Goal: Book appointment/travel/reservation

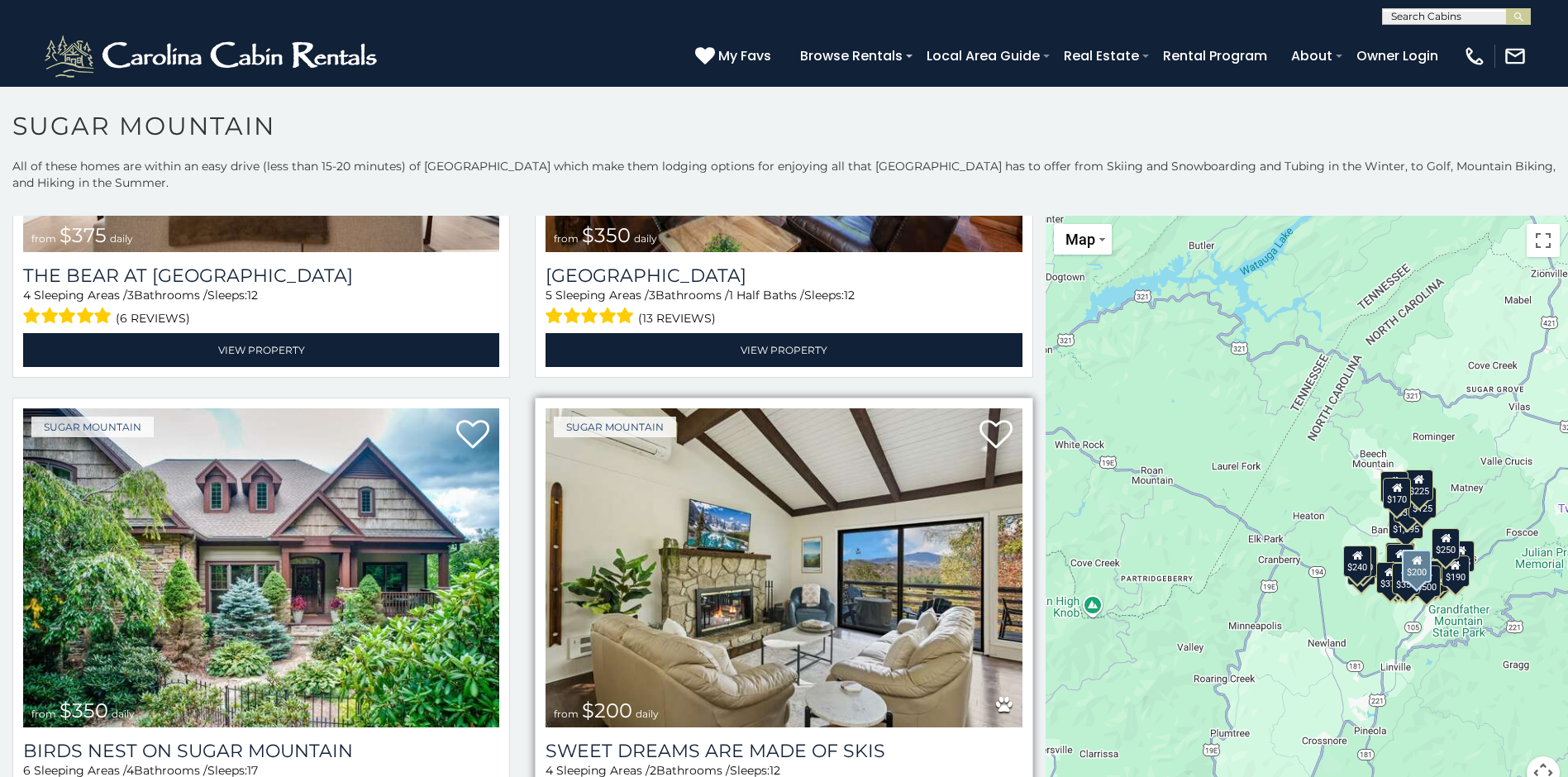
scroll to position [578, 0]
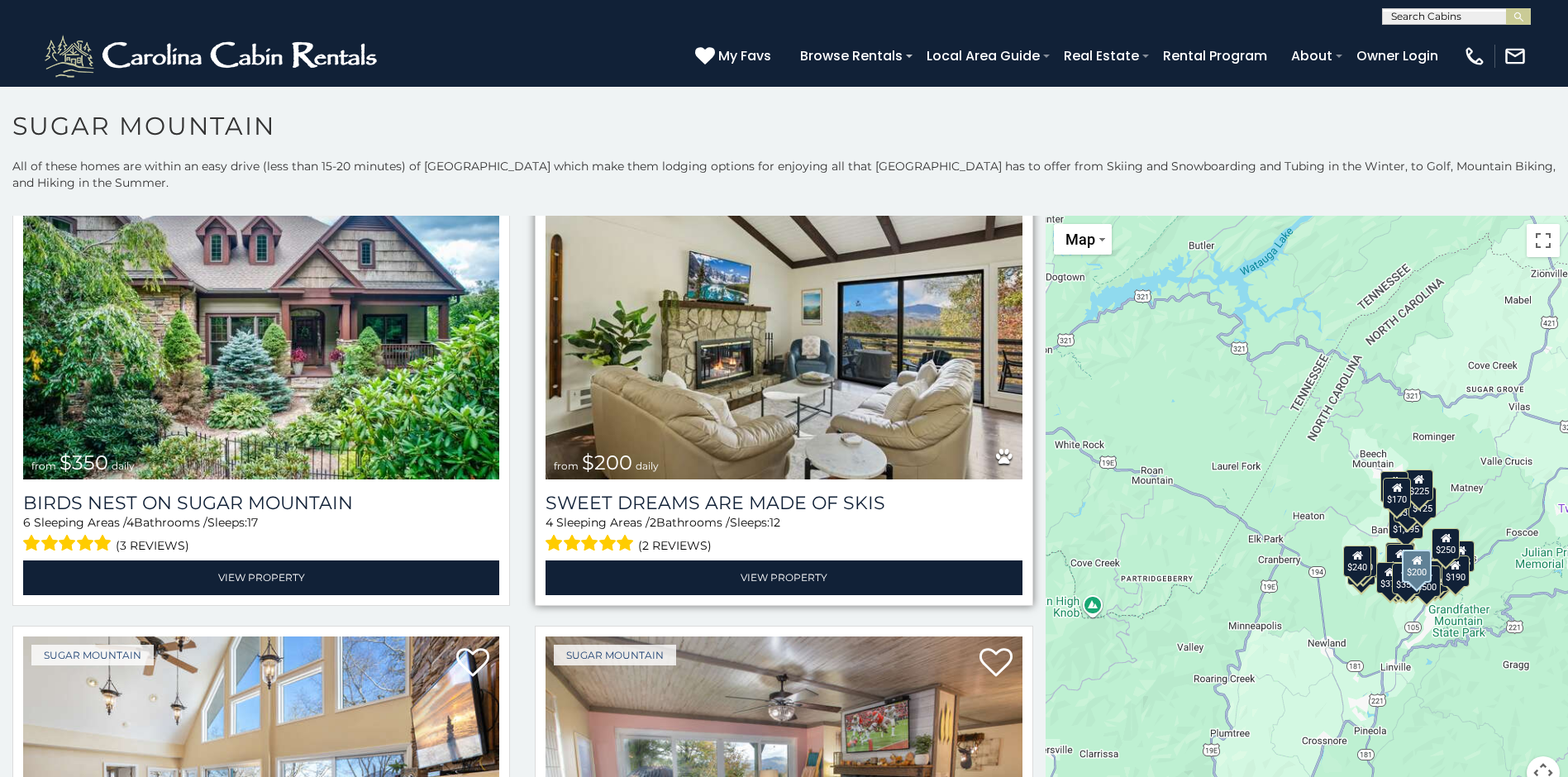
click at [783, 322] on img at bounding box center [783, 320] width 477 height 319
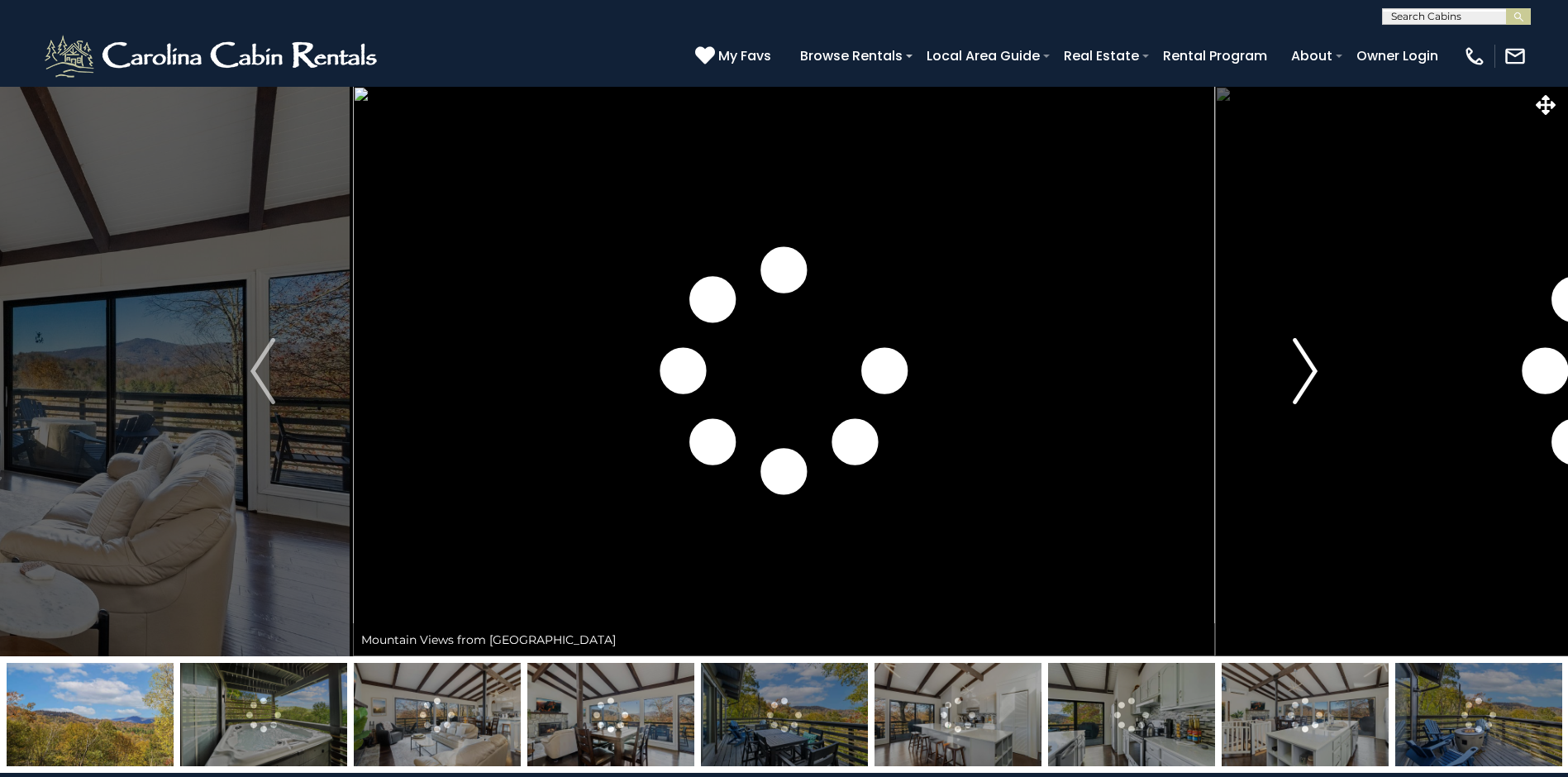
click at [1289, 383] on button "Next" at bounding box center [1306, 371] width 180 height 571
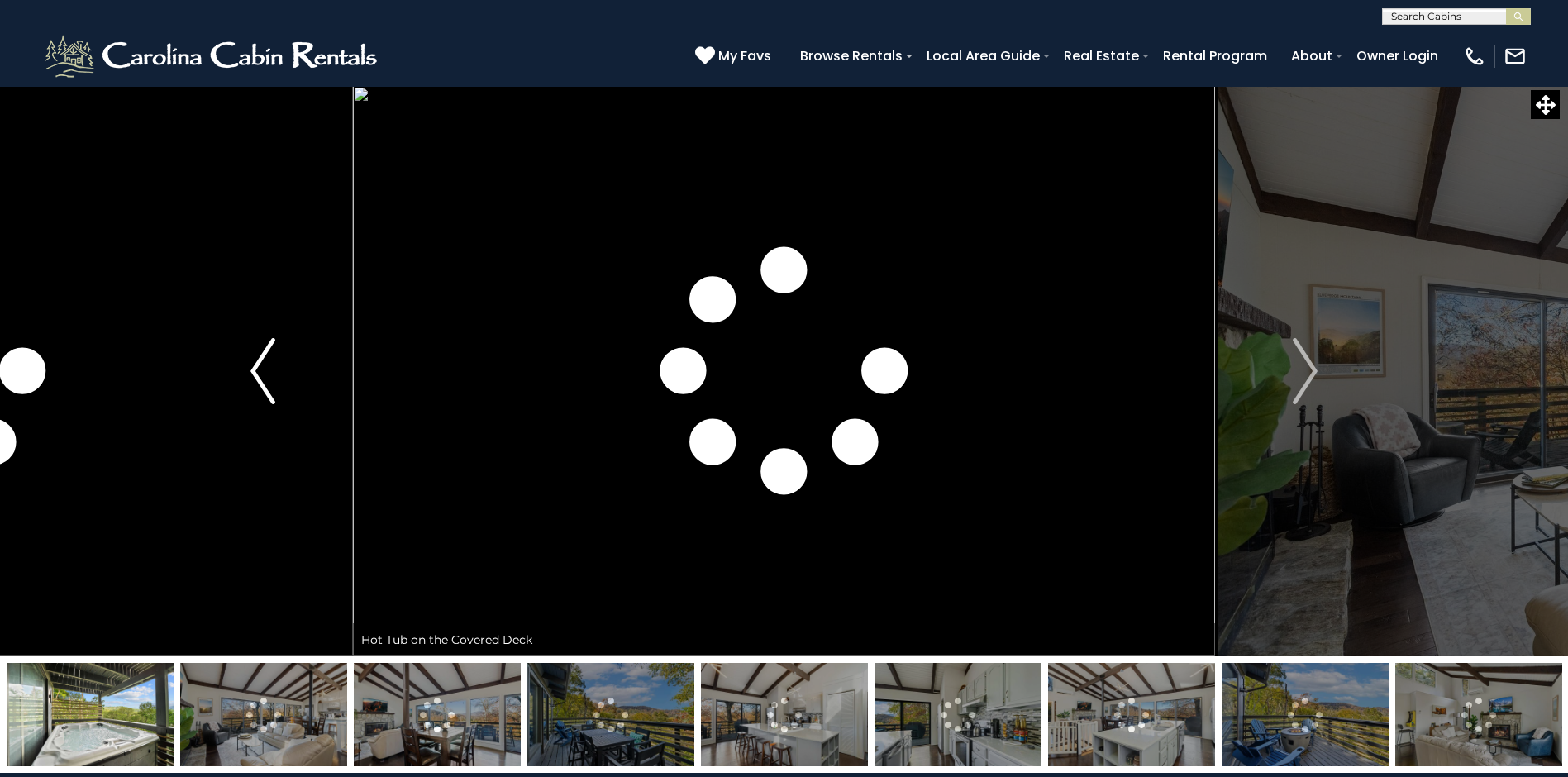
click at [268, 375] on img "Previous" at bounding box center [262, 371] width 25 height 66
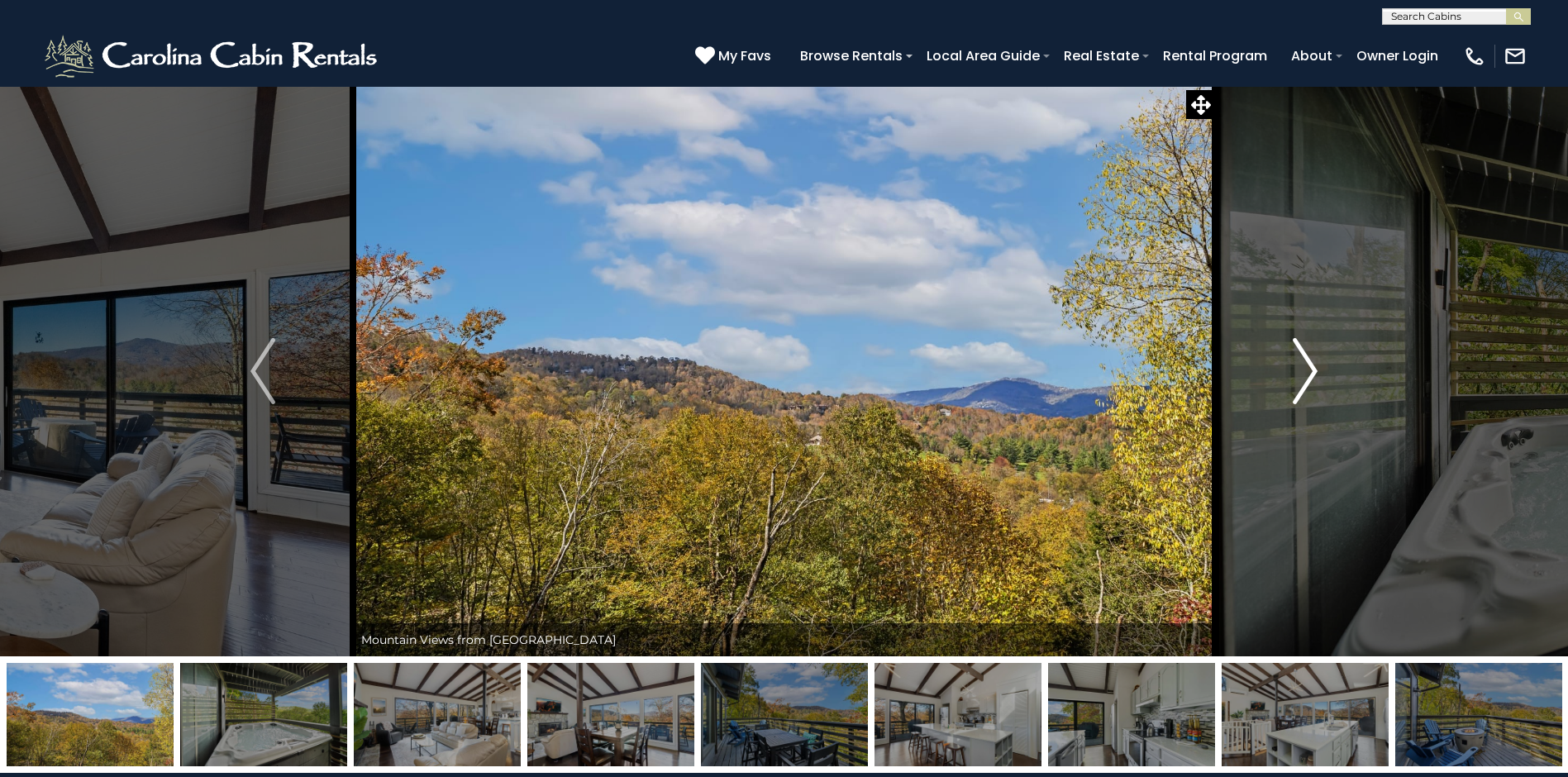
click at [1316, 392] on img "Next" at bounding box center [1305, 371] width 25 height 66
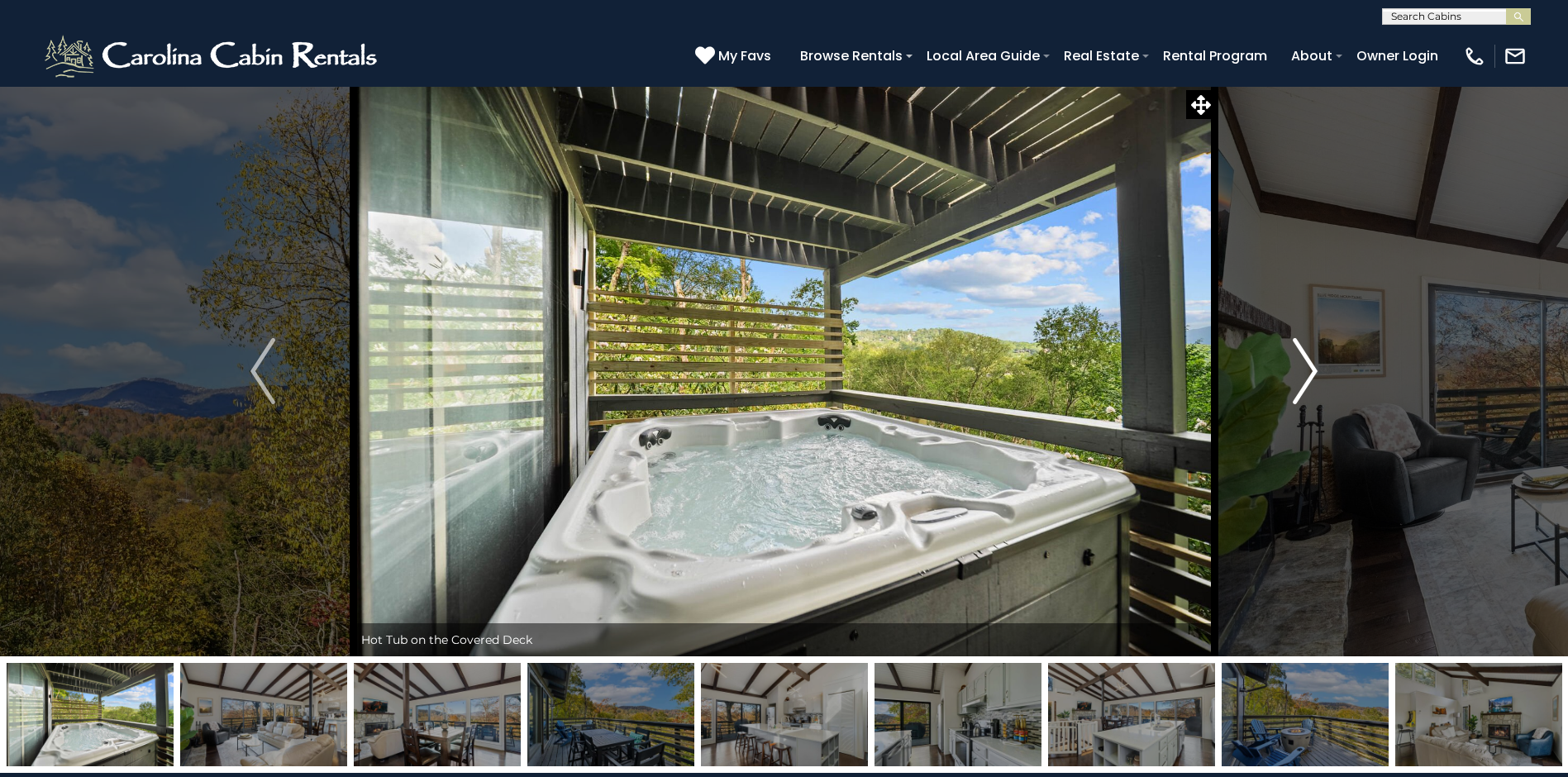
click at [1321, 392] on button "Next" at bounding box center [1306, 371] width 180 height 571
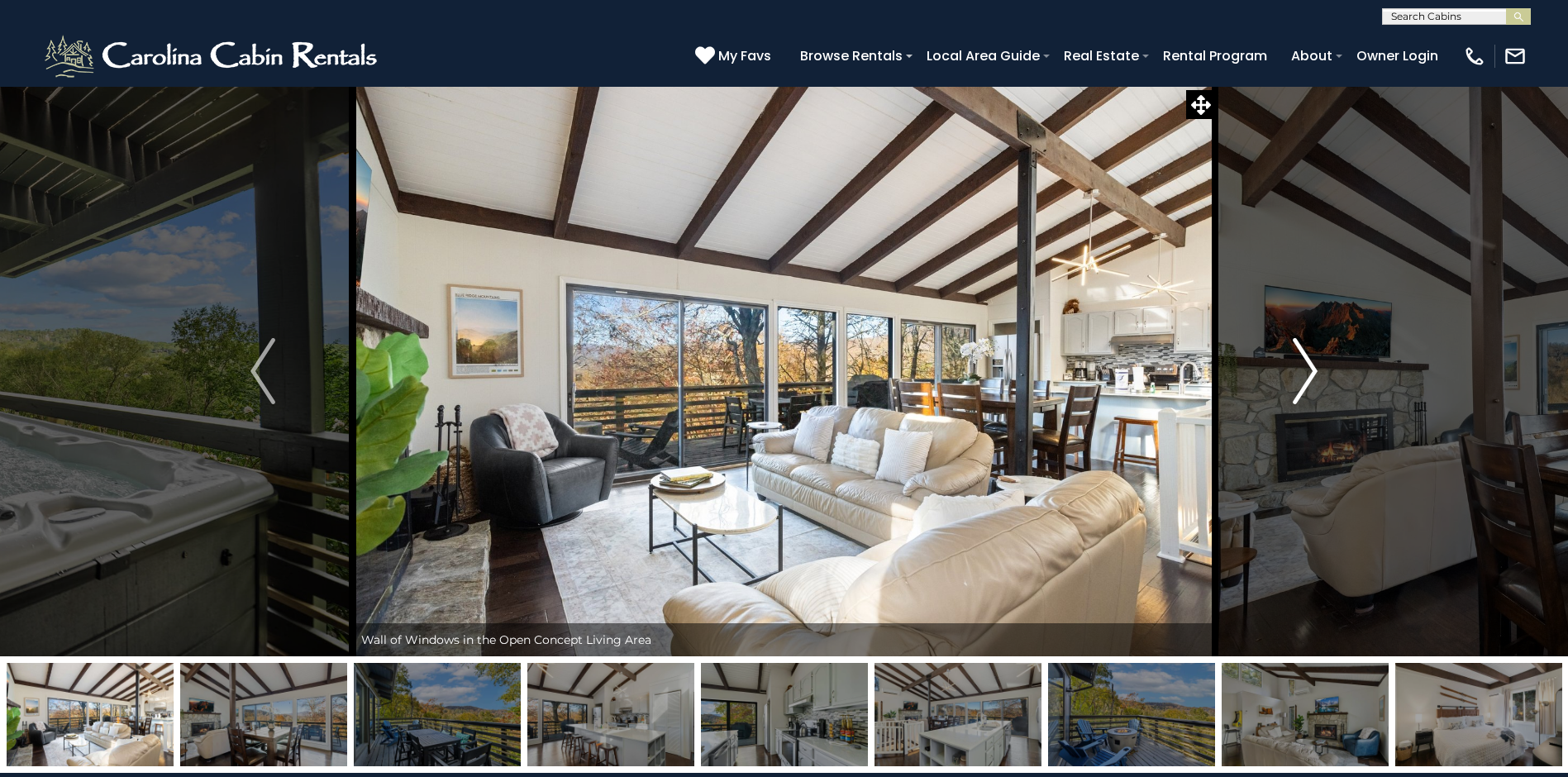
click at [1330, 394] on button "Next" at bounding box center [1306, 371] width 180 height 571
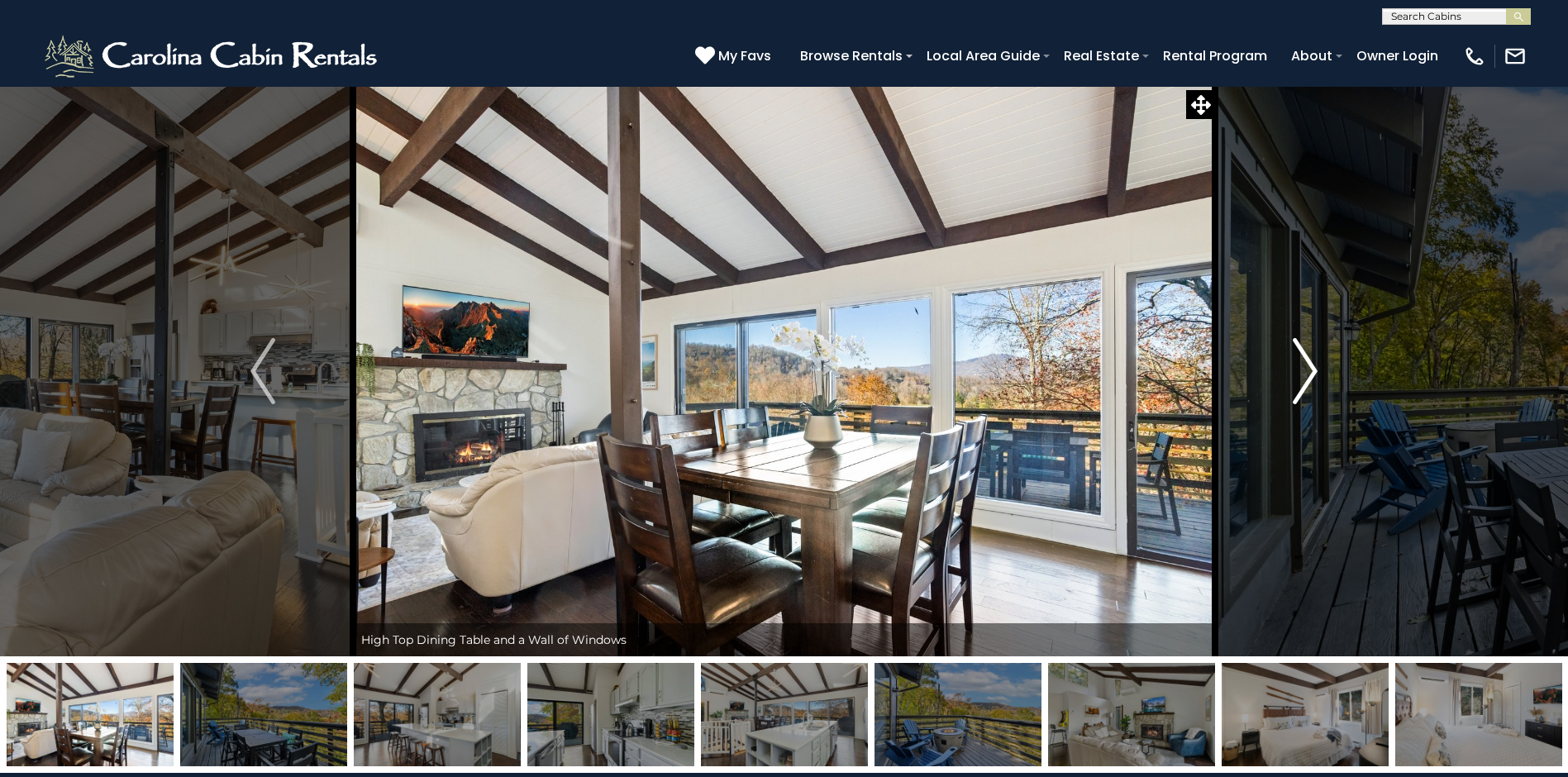
click at [1318, 404] on button "Next" at bounding box center [1306, 371] width 180 height 571
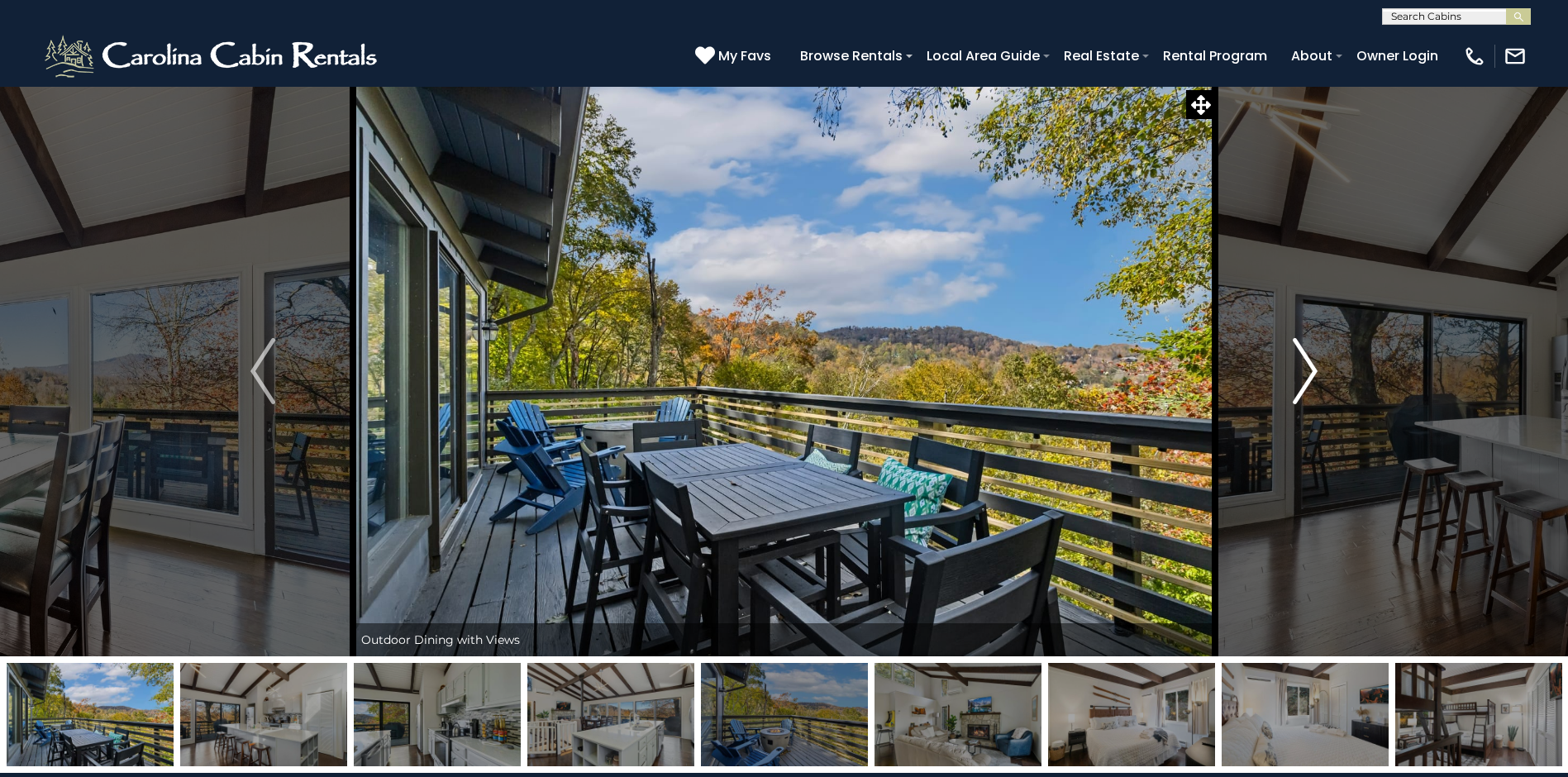
click at [1318, 404] on button "Next" at bounding box center [1306, 371] width 180 height 571
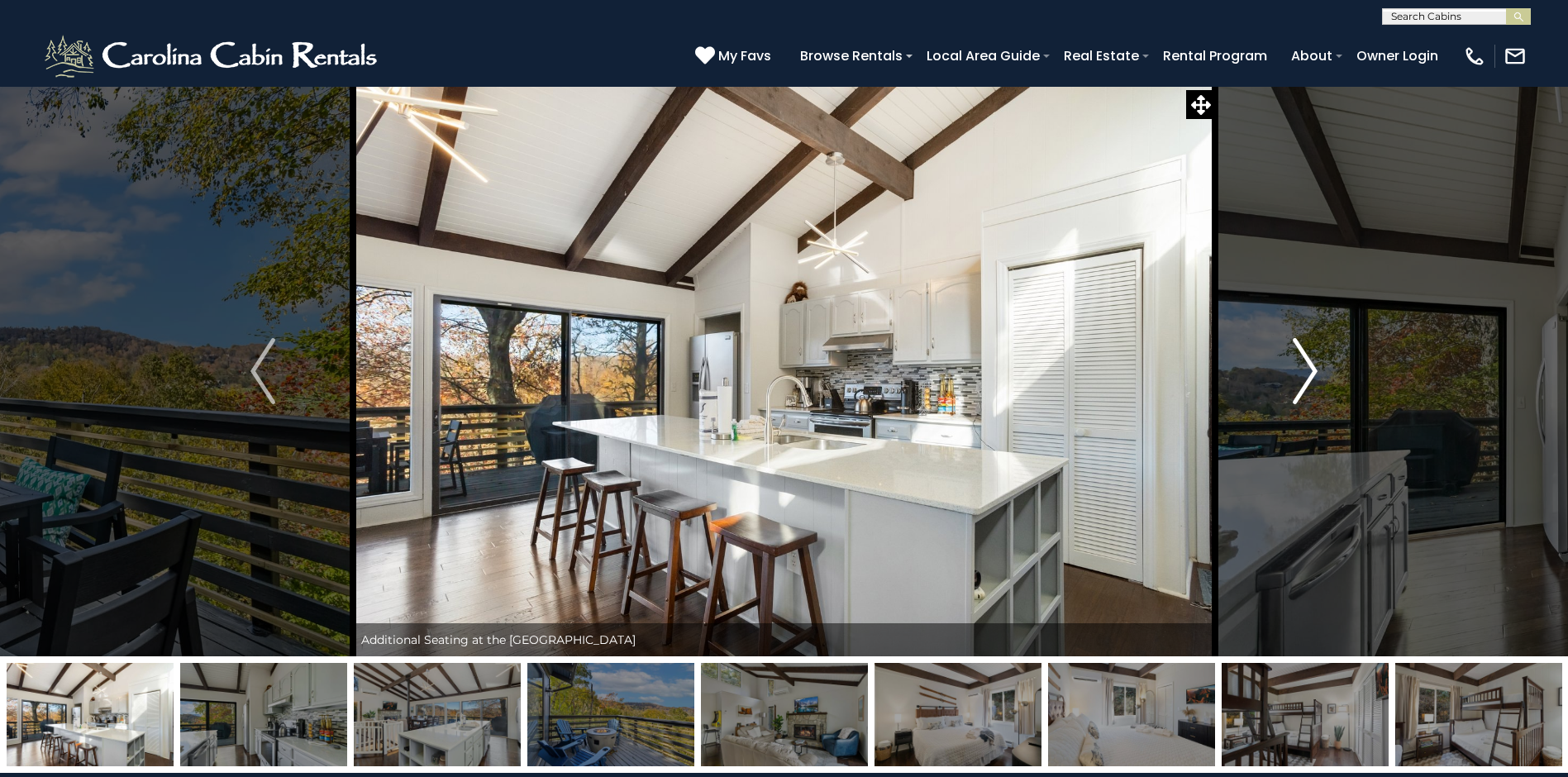
click at [1318, 404] on button "Next" at bounding box center [1306, 371] width 180 height 571
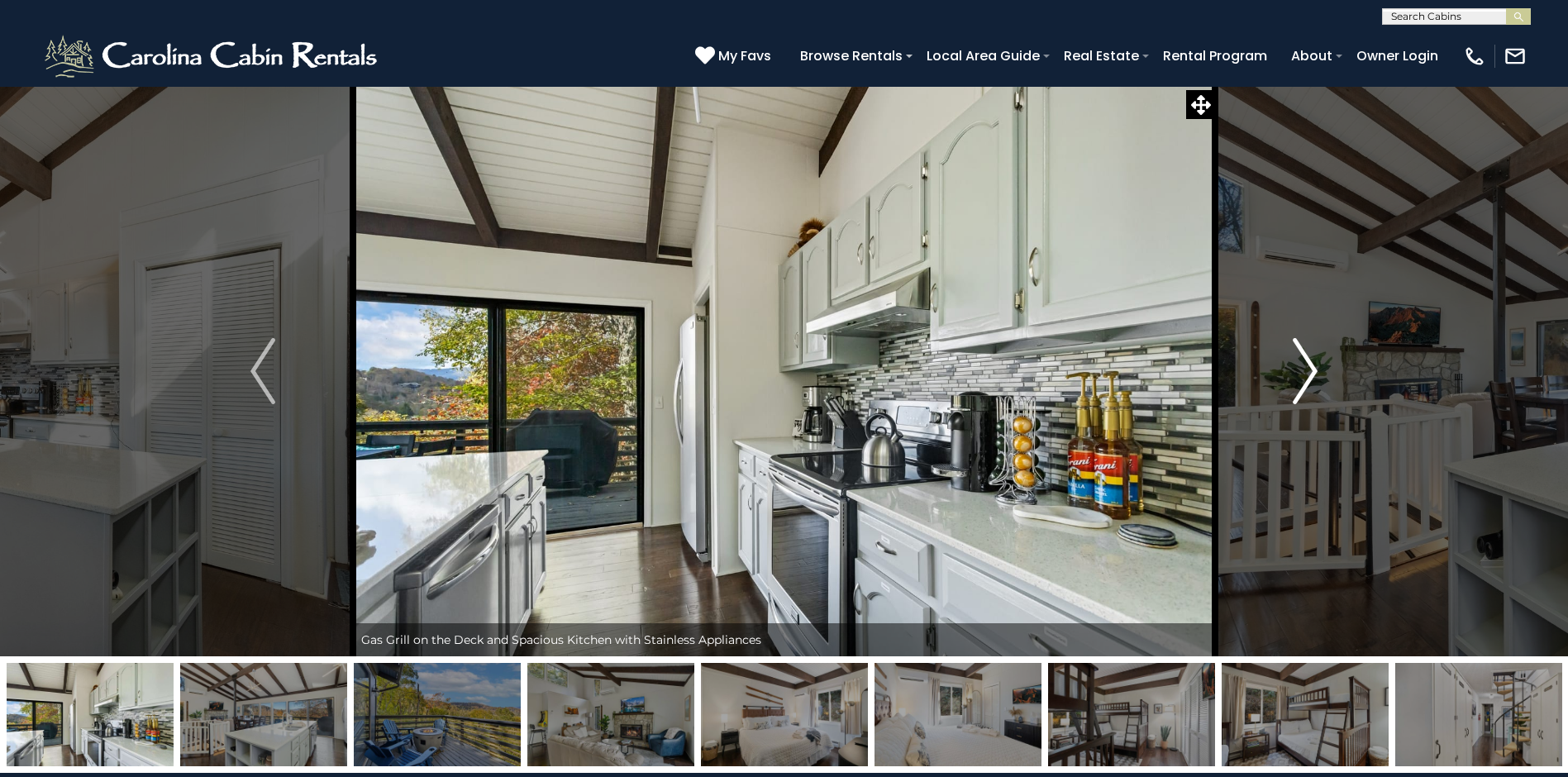
click at [1318, 404] on button "Next" at bounding box center [1306, 371] width 180 height 571
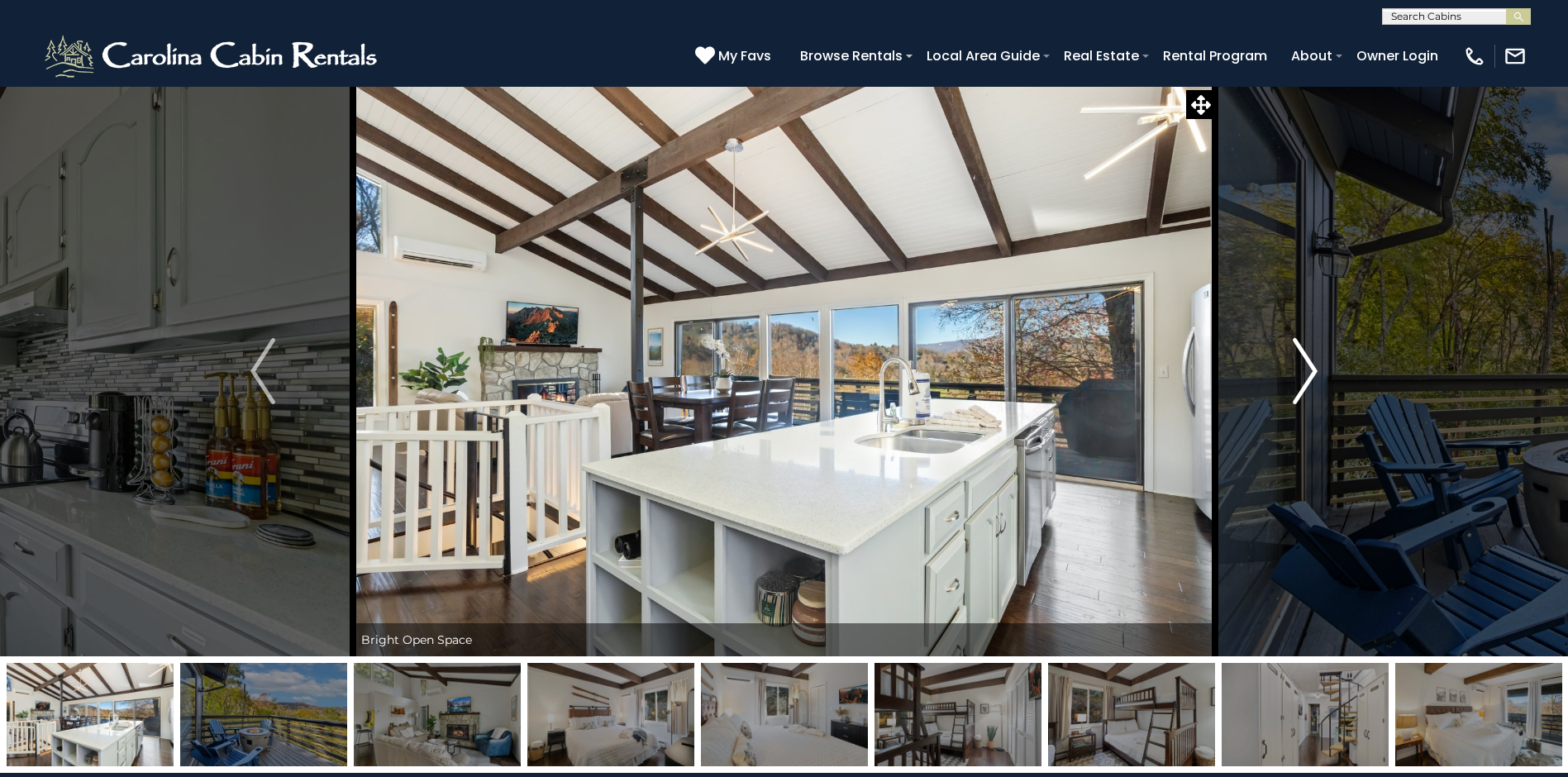
click at [1318, 404] on button "Next" at bounding box center [1306, 371] width 180 height 571
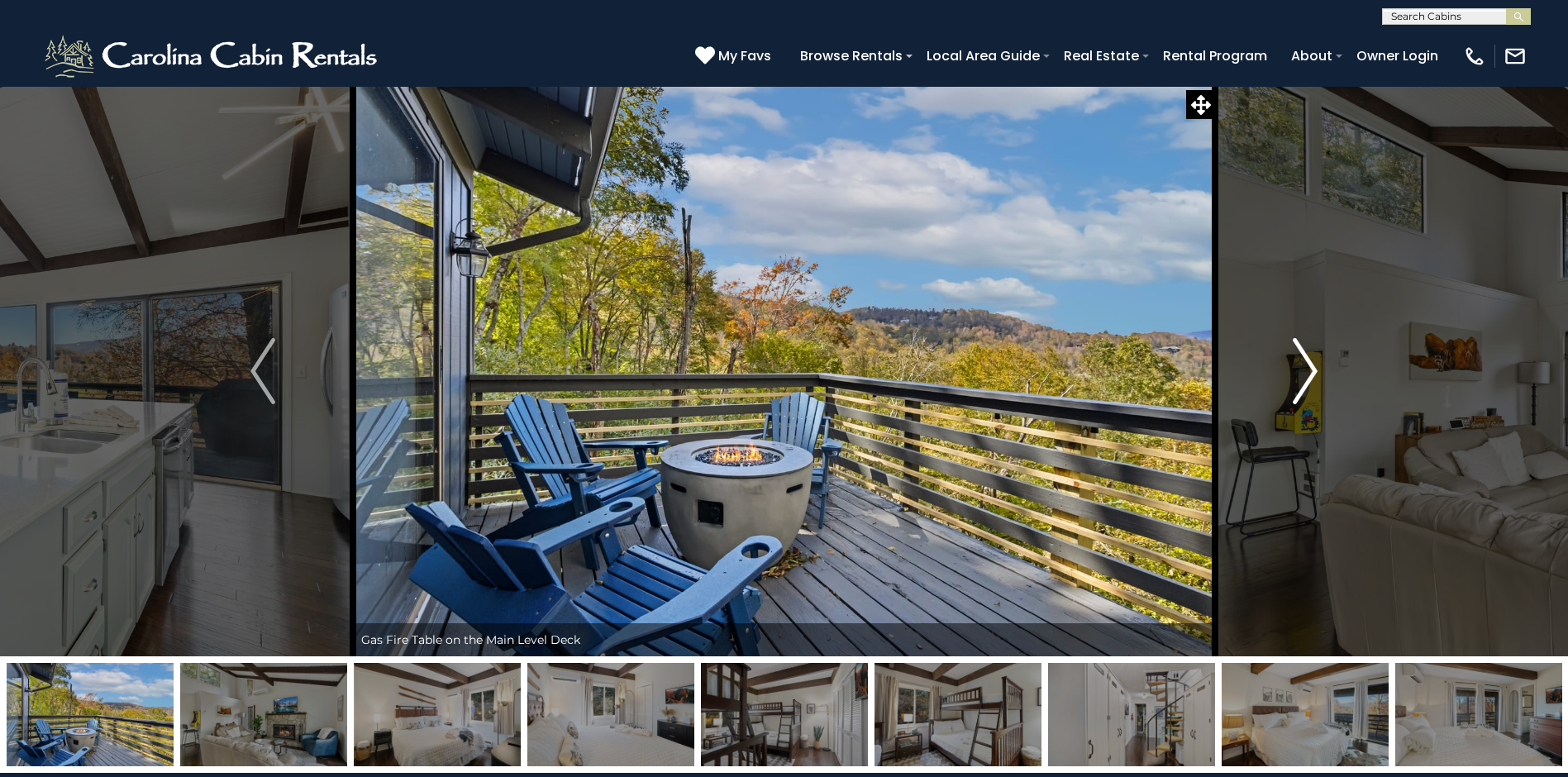
click at [1318, 404] on button "Next" at bounding box center [1306, 371] width 180 height 571
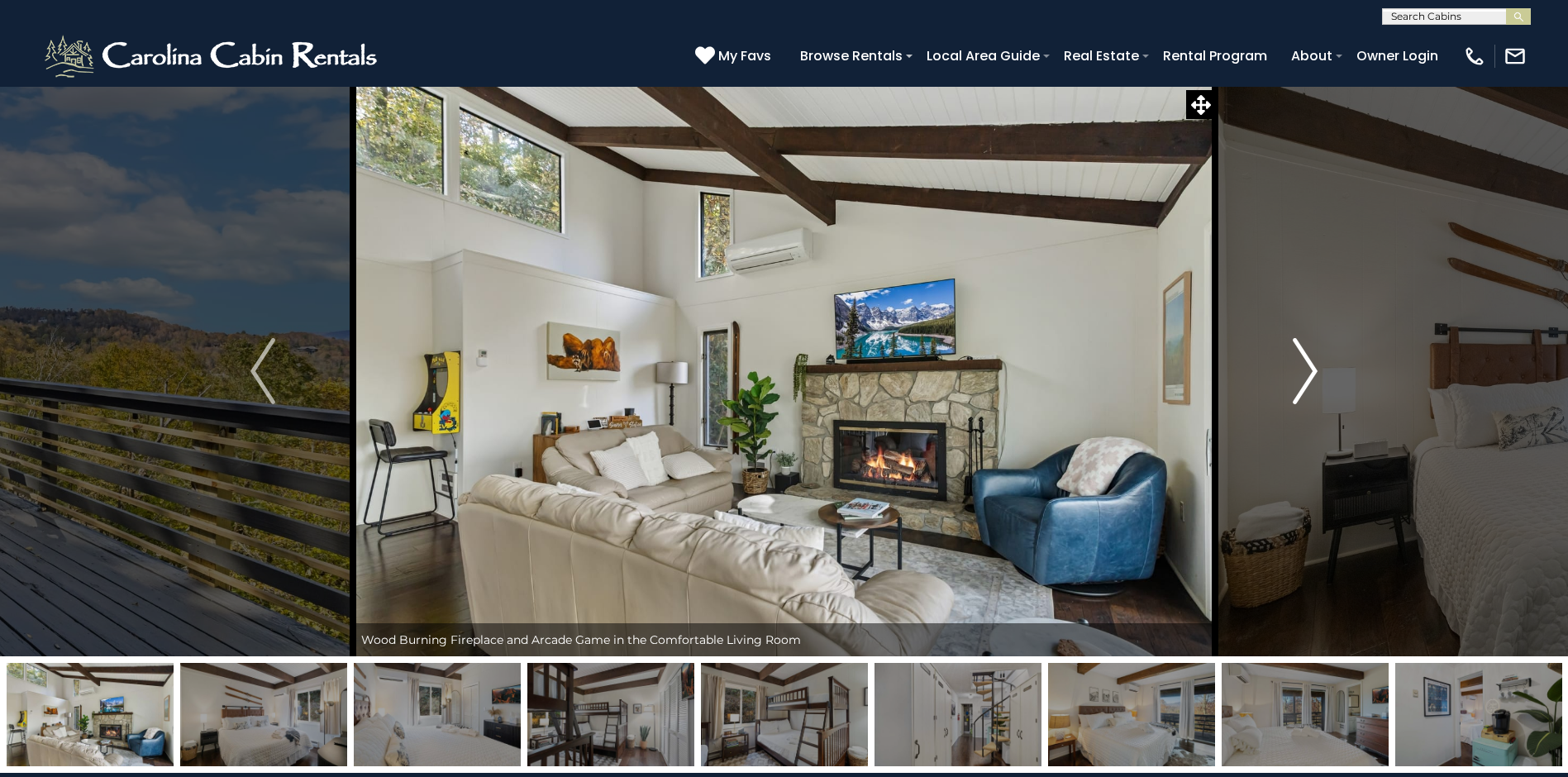
click at [1321, 406] on button "Next" at bounding box center [1306, 371] width 180 height 571
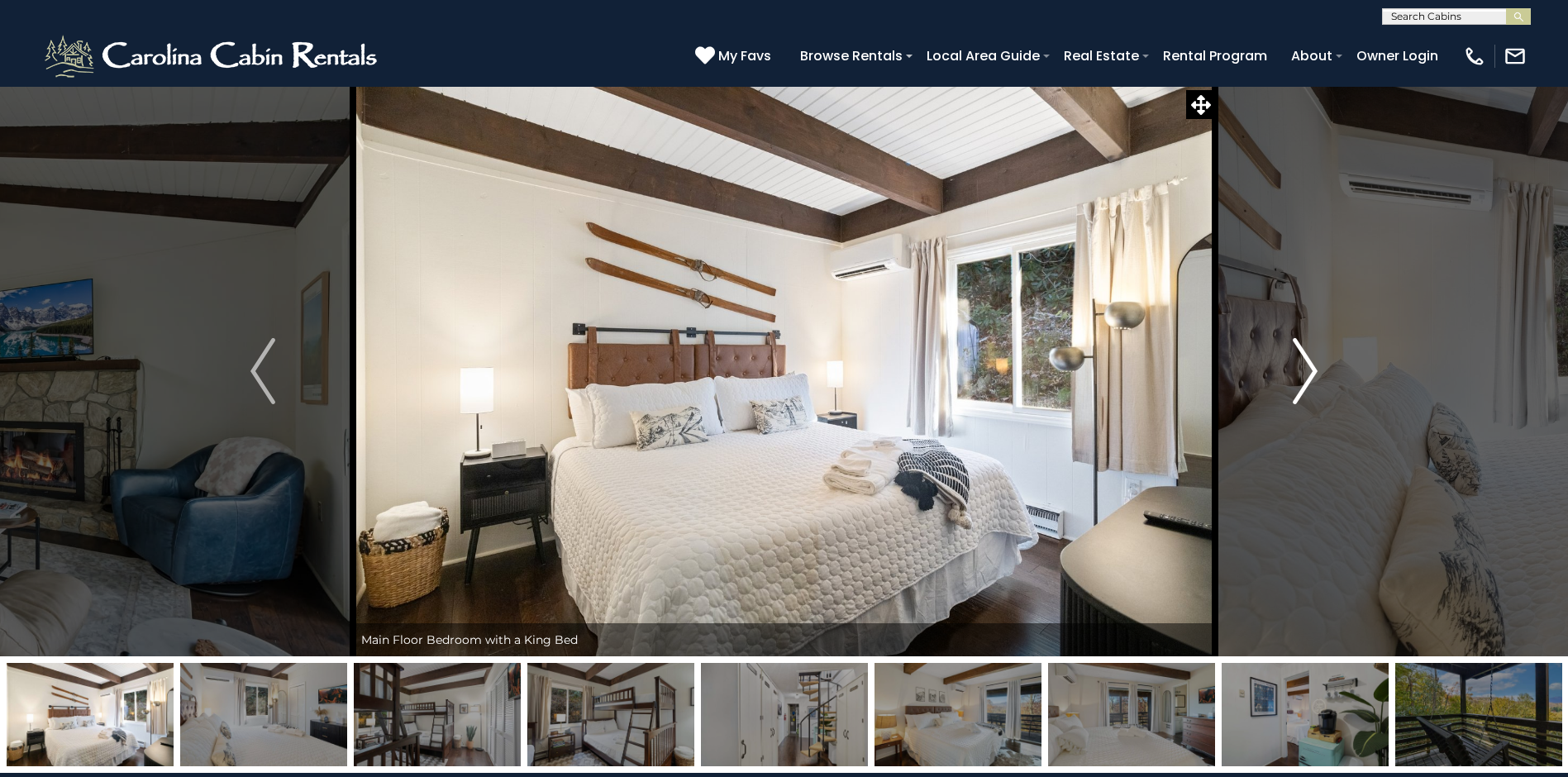
click at [1324, 411] on button "Next" at bounding box center [1306, 371] width 180 height 571
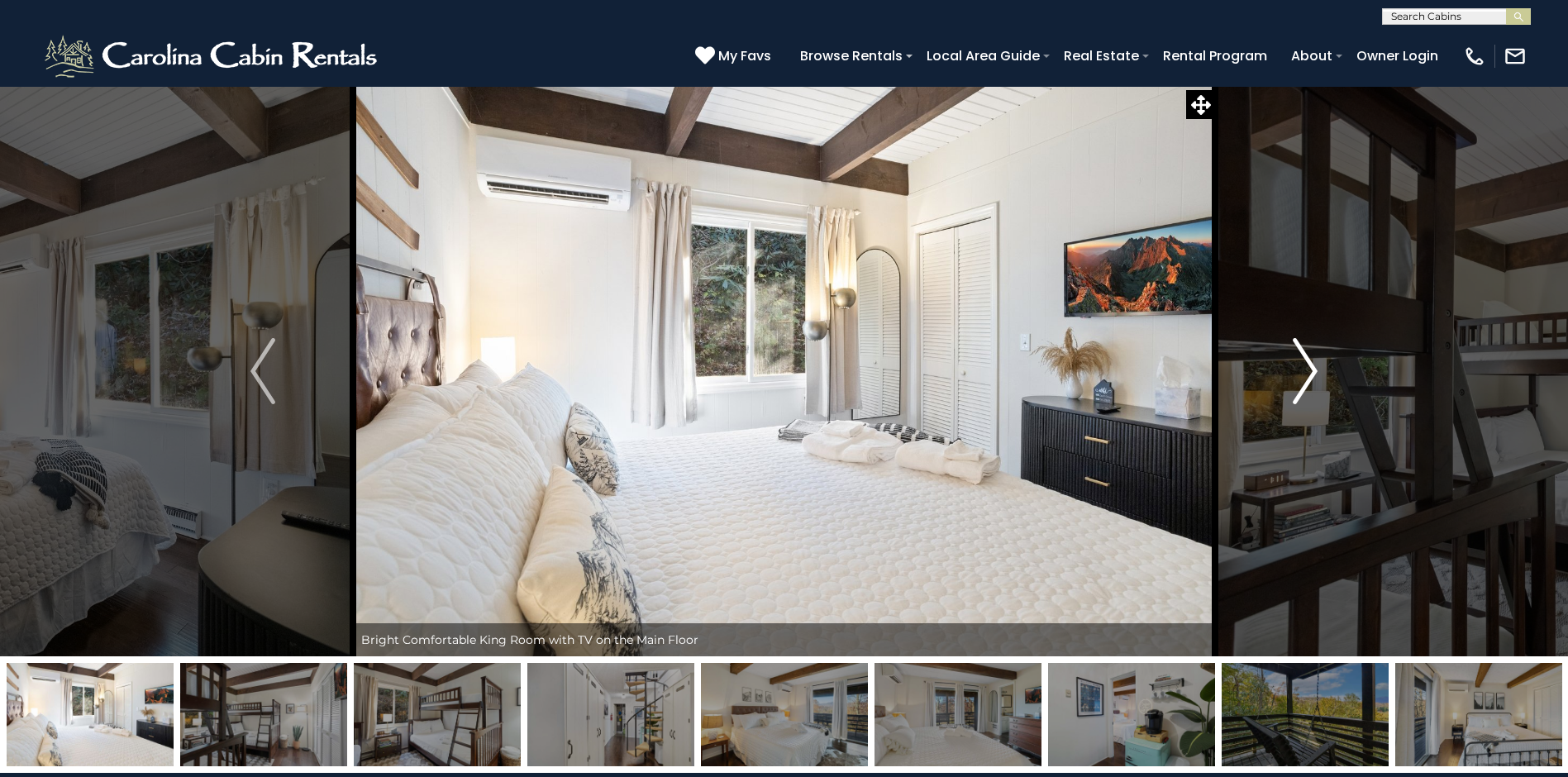
click at [1324, 411] on button "Next" at bounding box center [1306, 371] width 180 height 571
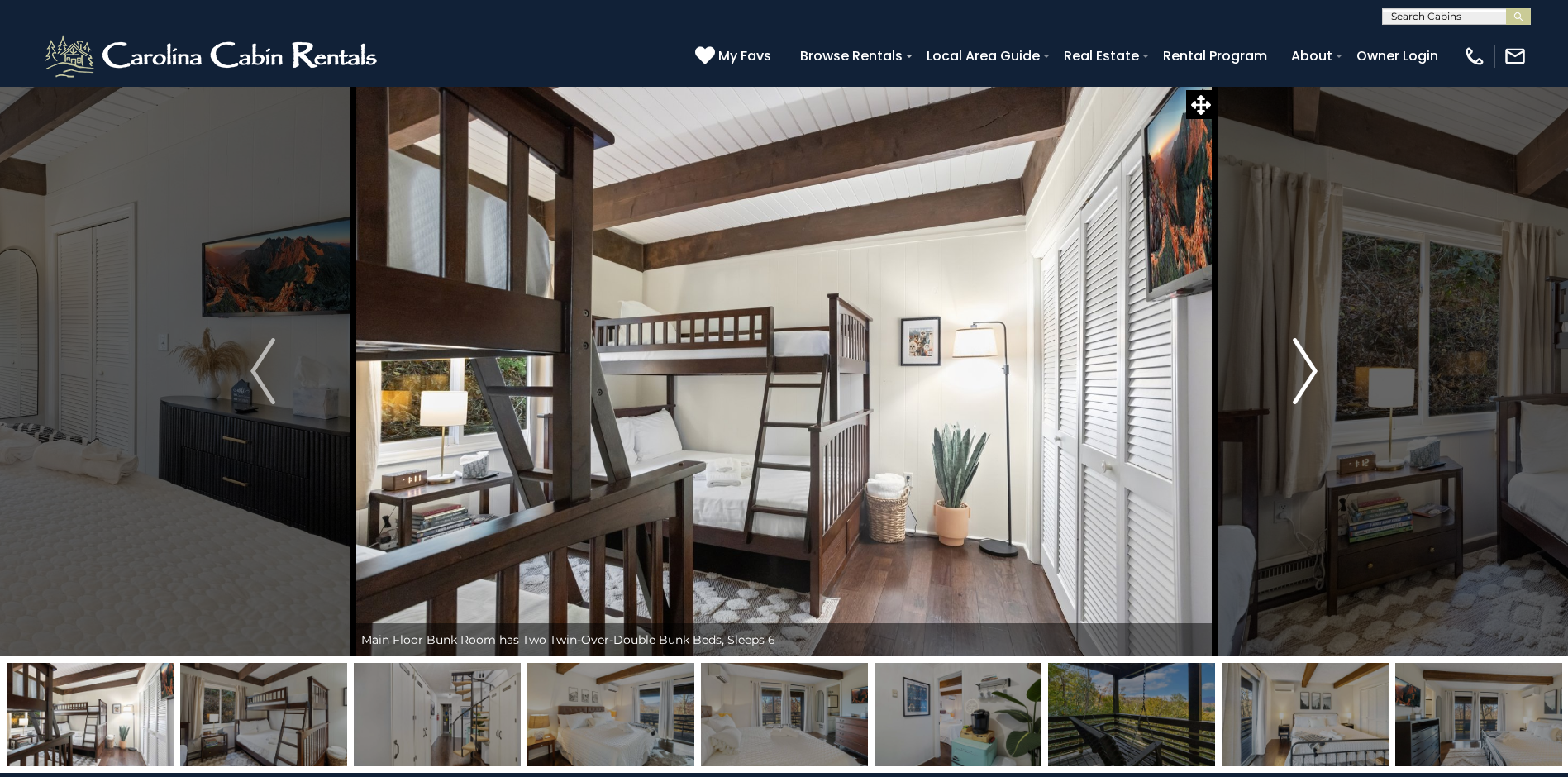
click at [1324, 411] on button "Next" at bounding box center [1306, 371] width 180 height 571
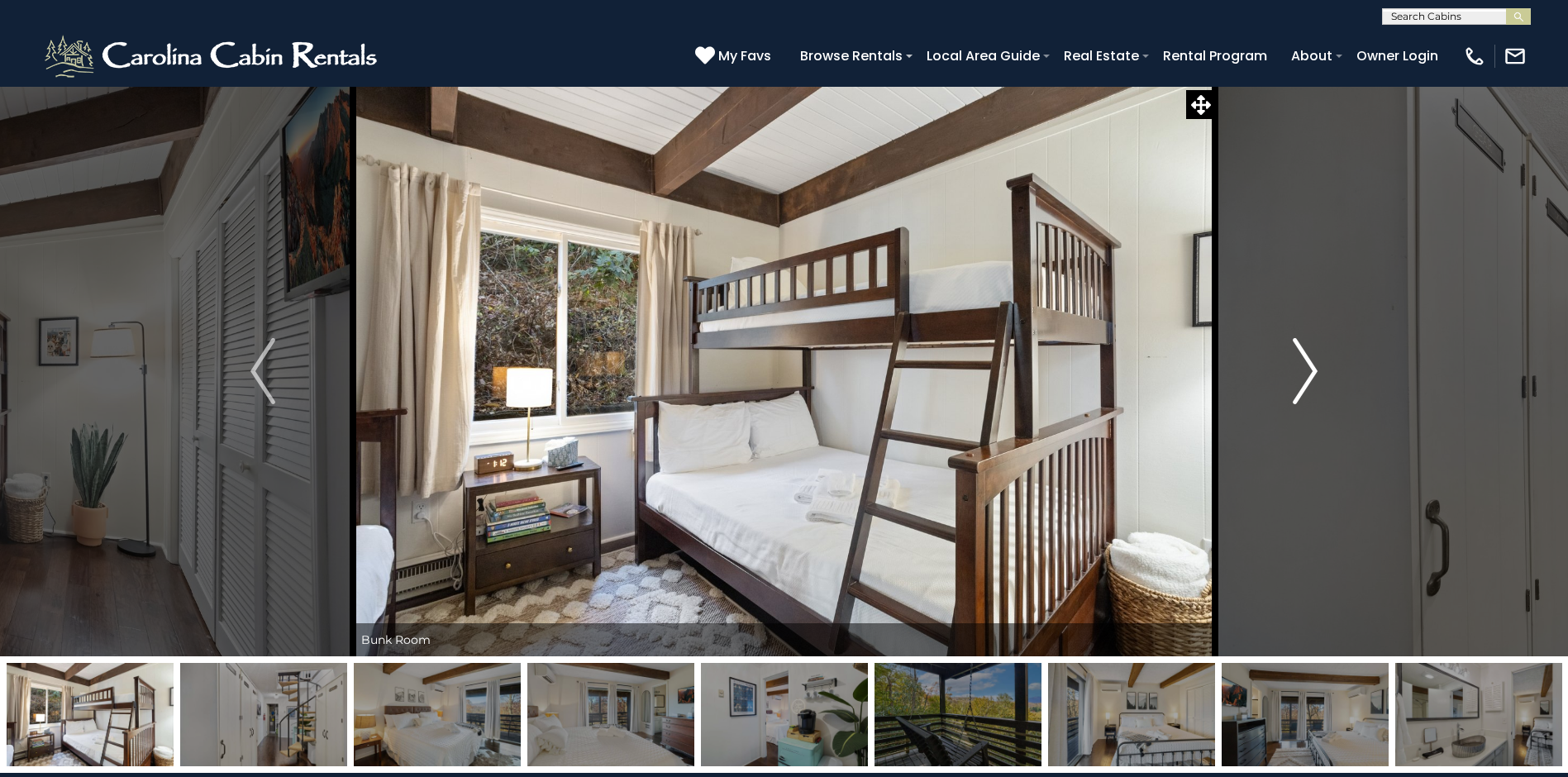
click at [1324, 411] on button "Next" at bounding box center [1306, 371] width 180 height 571
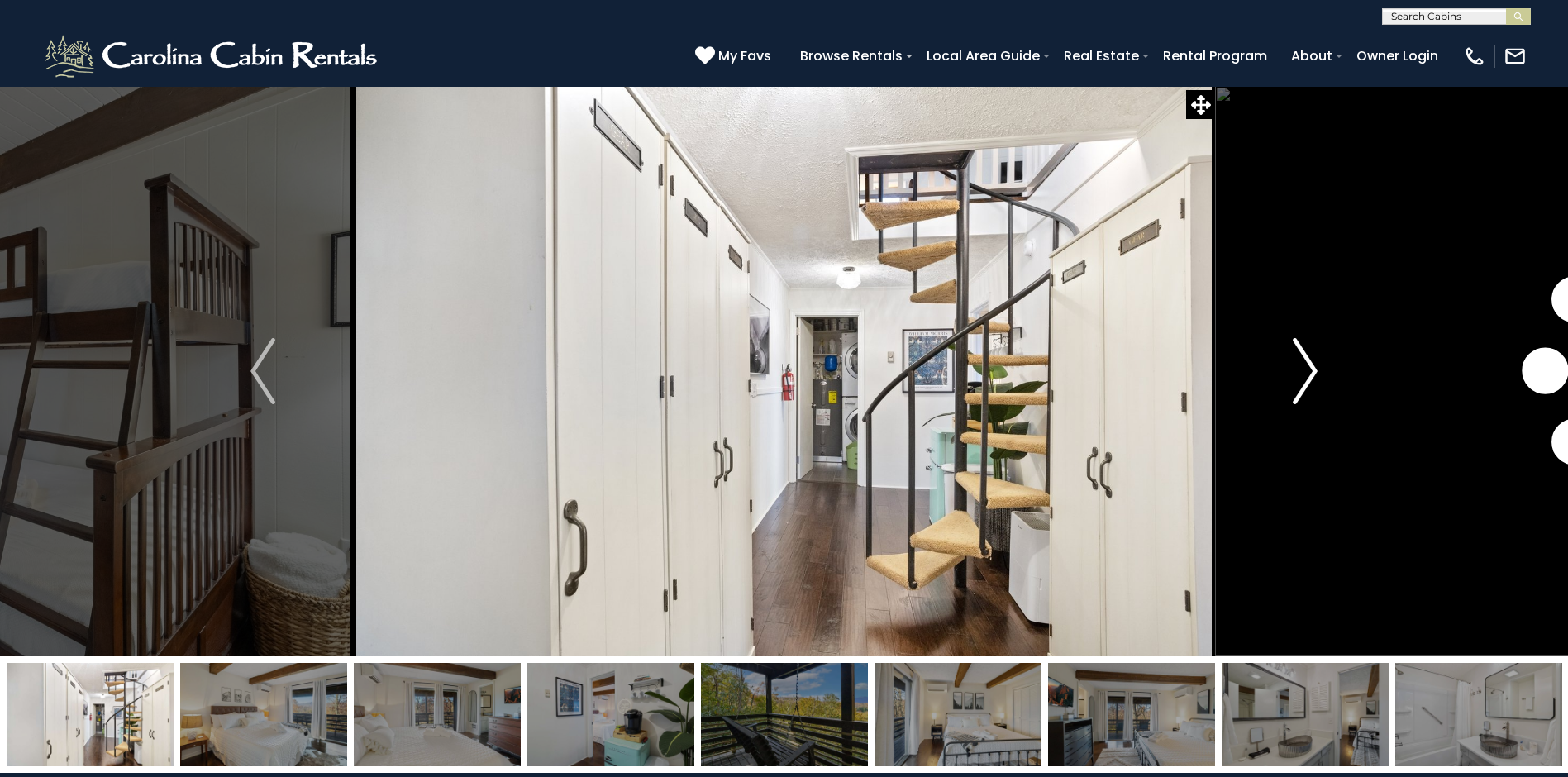
click at [1324, 411] on button "Next" at bounding box center [1306, 371] width 180 height 571
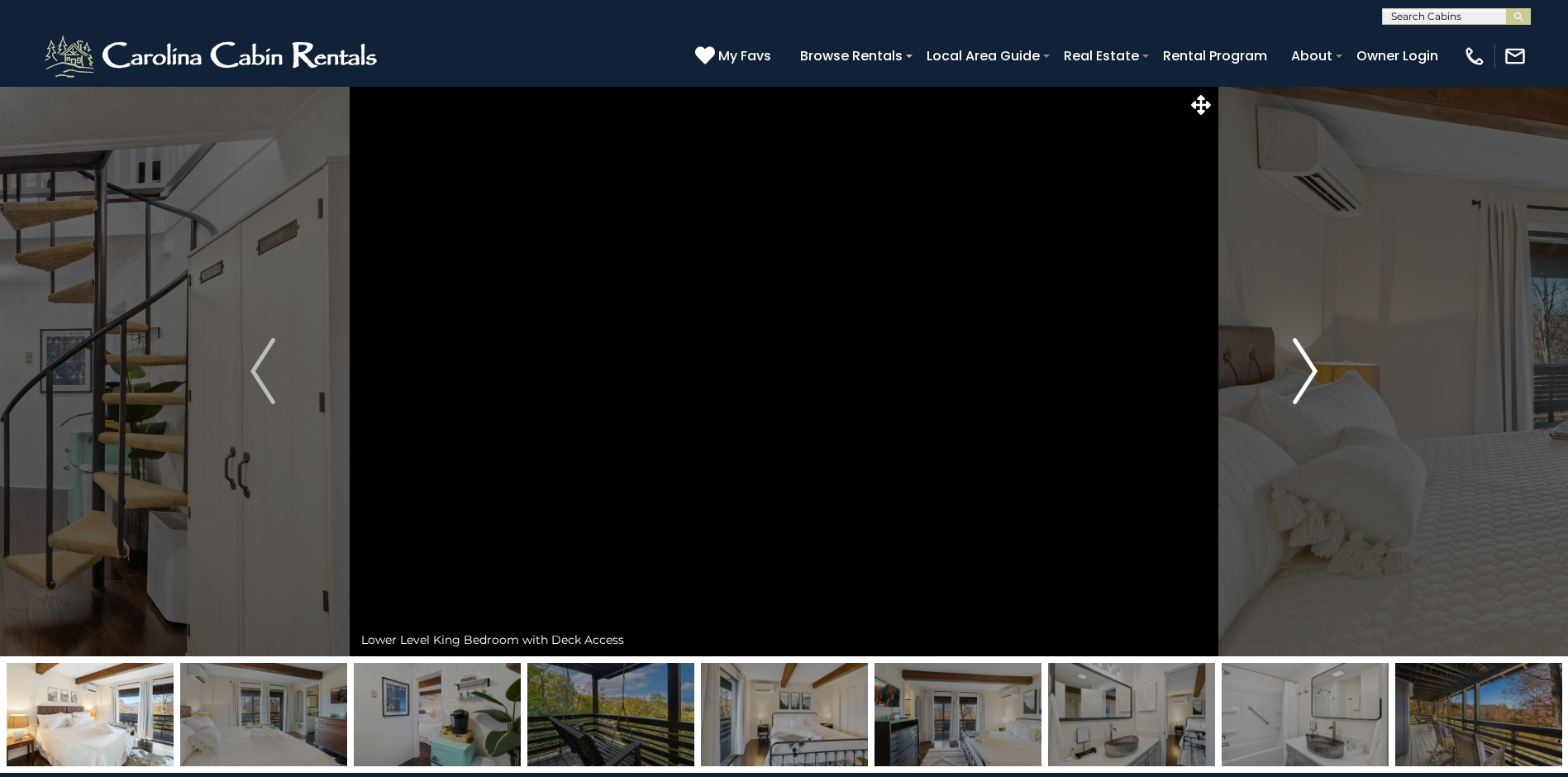
click at [1324, 411] on button "Next" at bounding box center [1306, 371] width 180 height 571
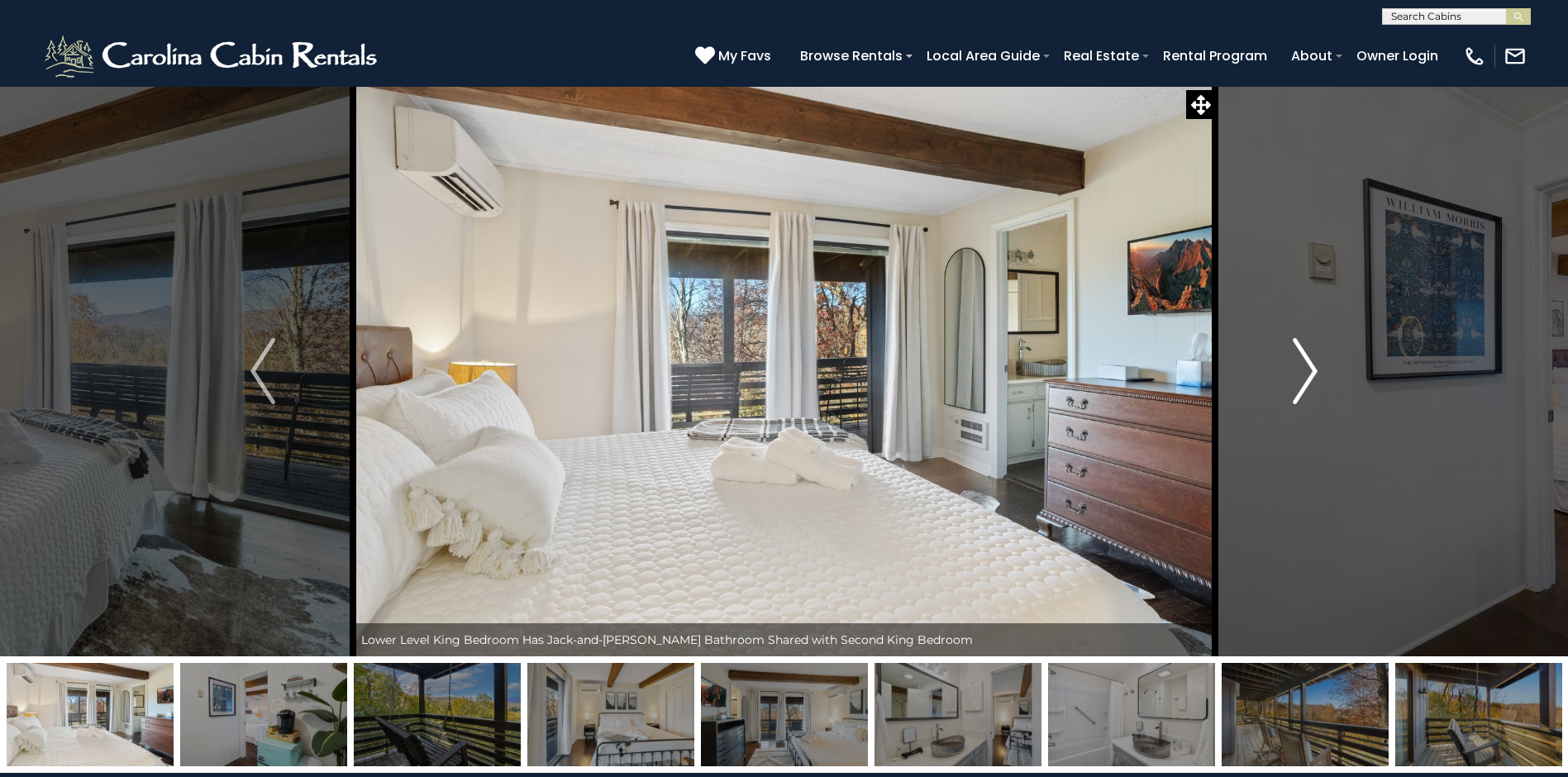
click at [1324, 411] on button "Next" at bounding box center [1306, 371] width 180 height 571
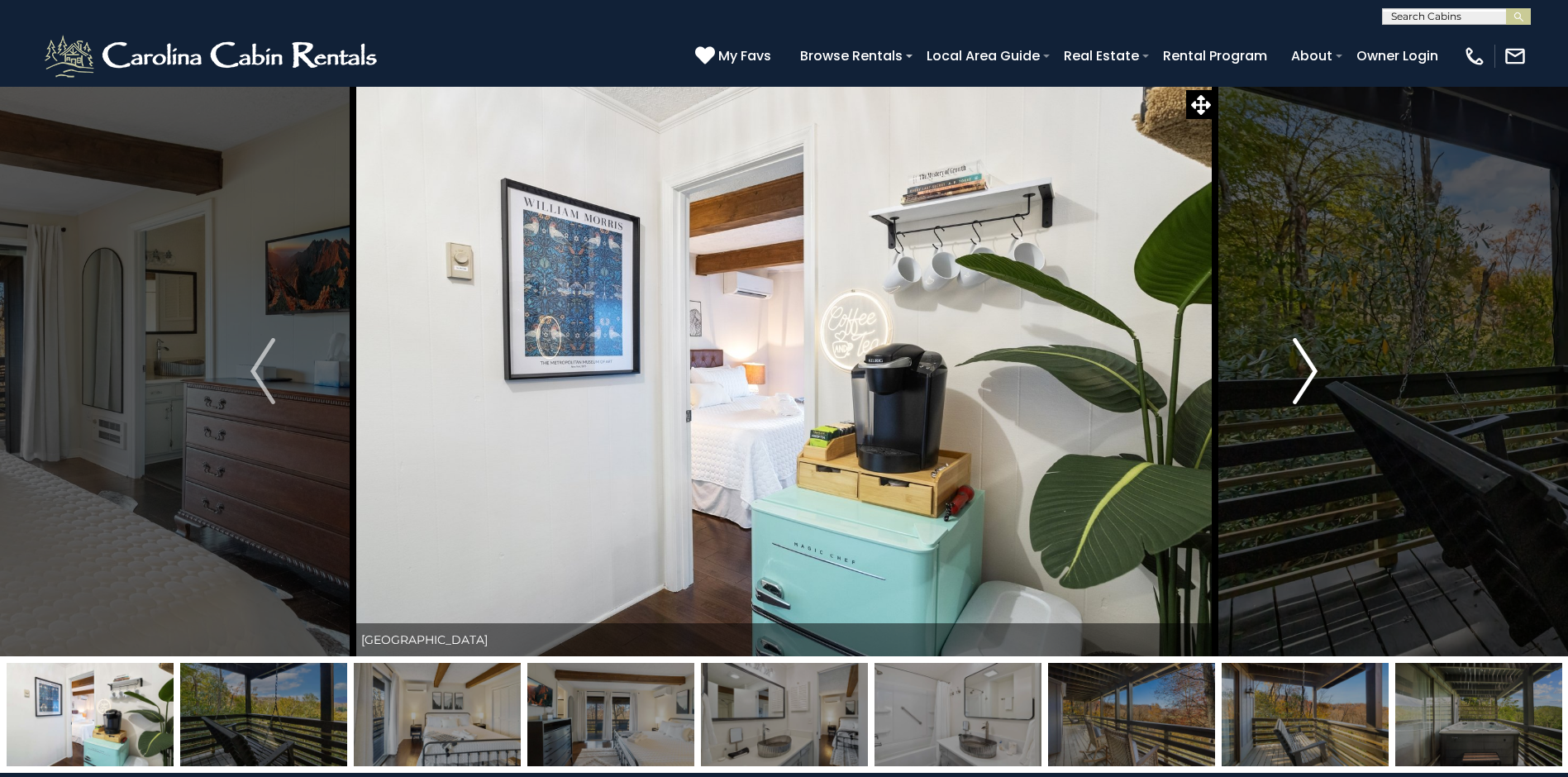
click at [1324, 411] on button "Next" at bounding box center [1306, 371] width 180 height 571
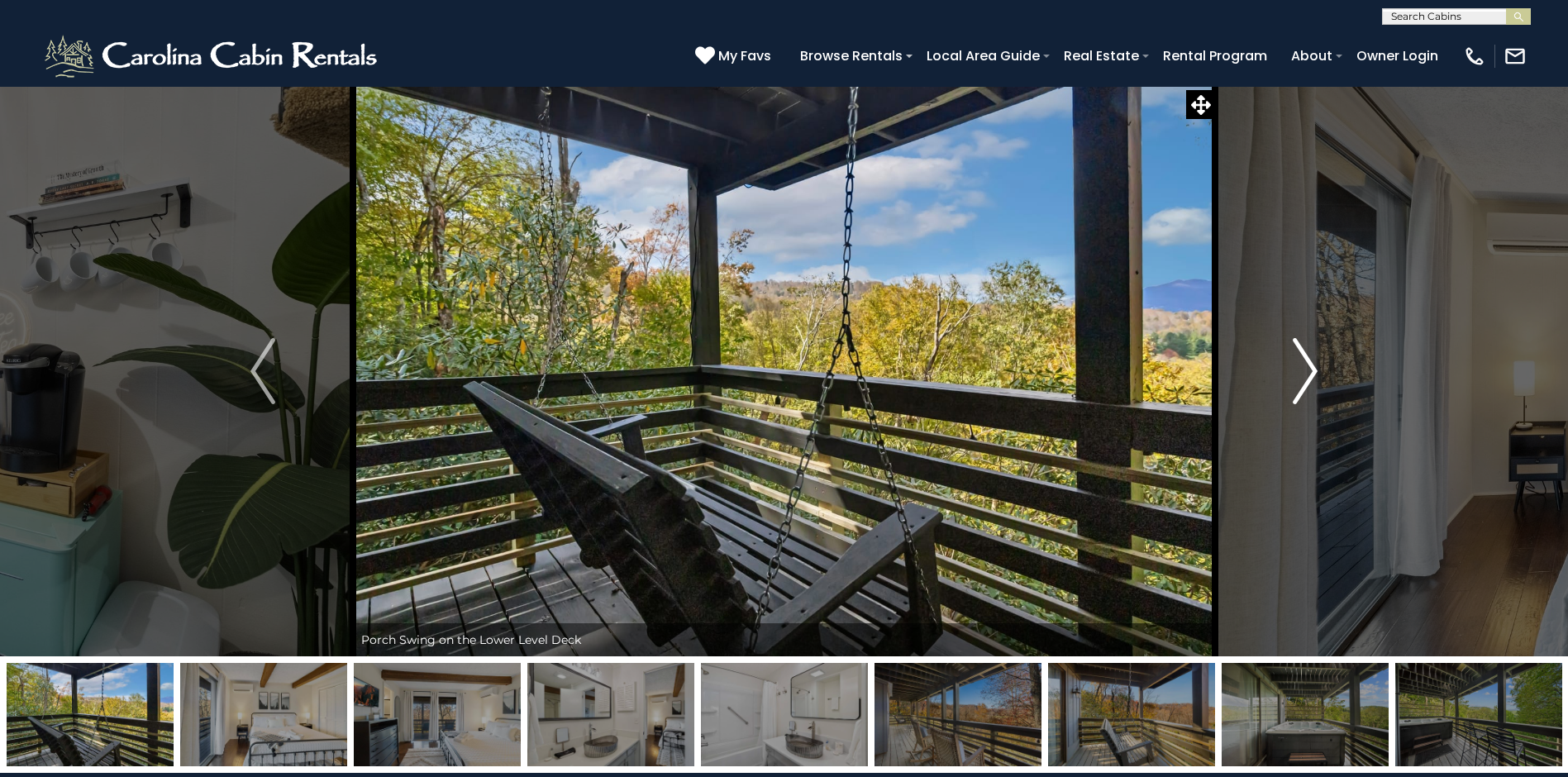
click at [1324, 411] on button "Next" at bounding box center [1306, 371] width 180 height 571
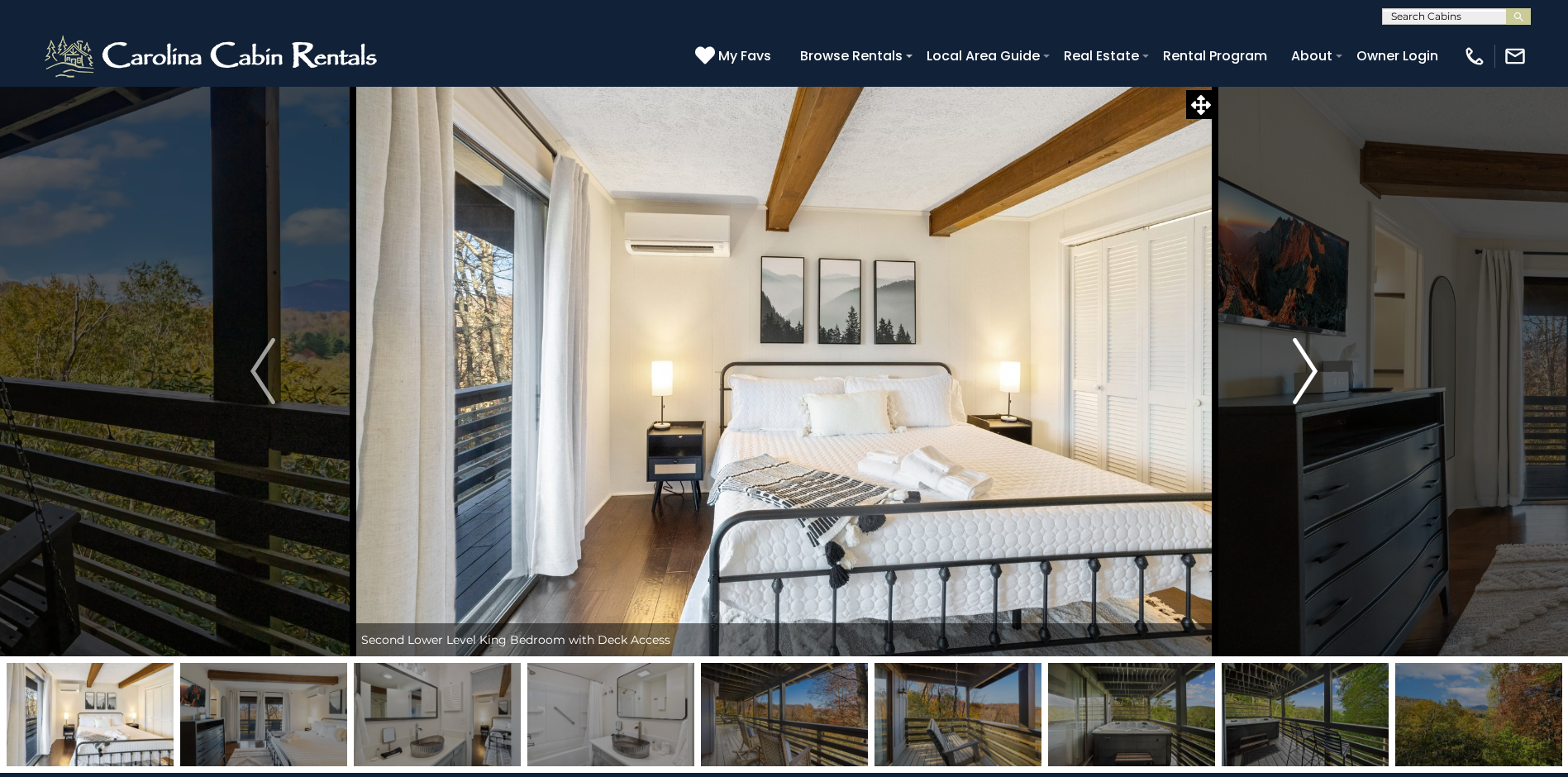
click at [1324, 411] on button "Next" at bounding box center [1306, 371] width 180 height 571
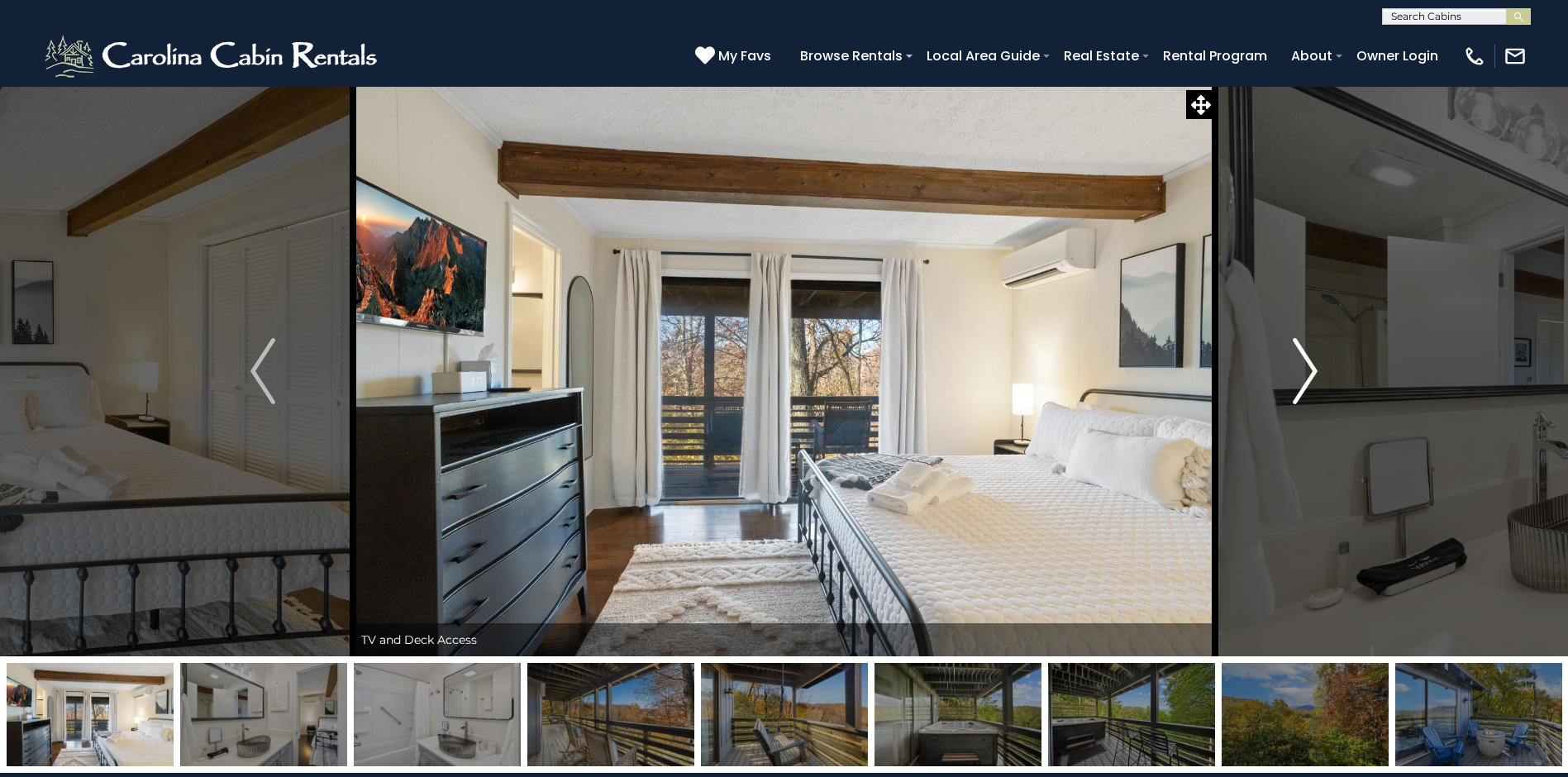
click at [1324, 411] on button "Next" at bounding box center [1306, 371] width 180 height 571
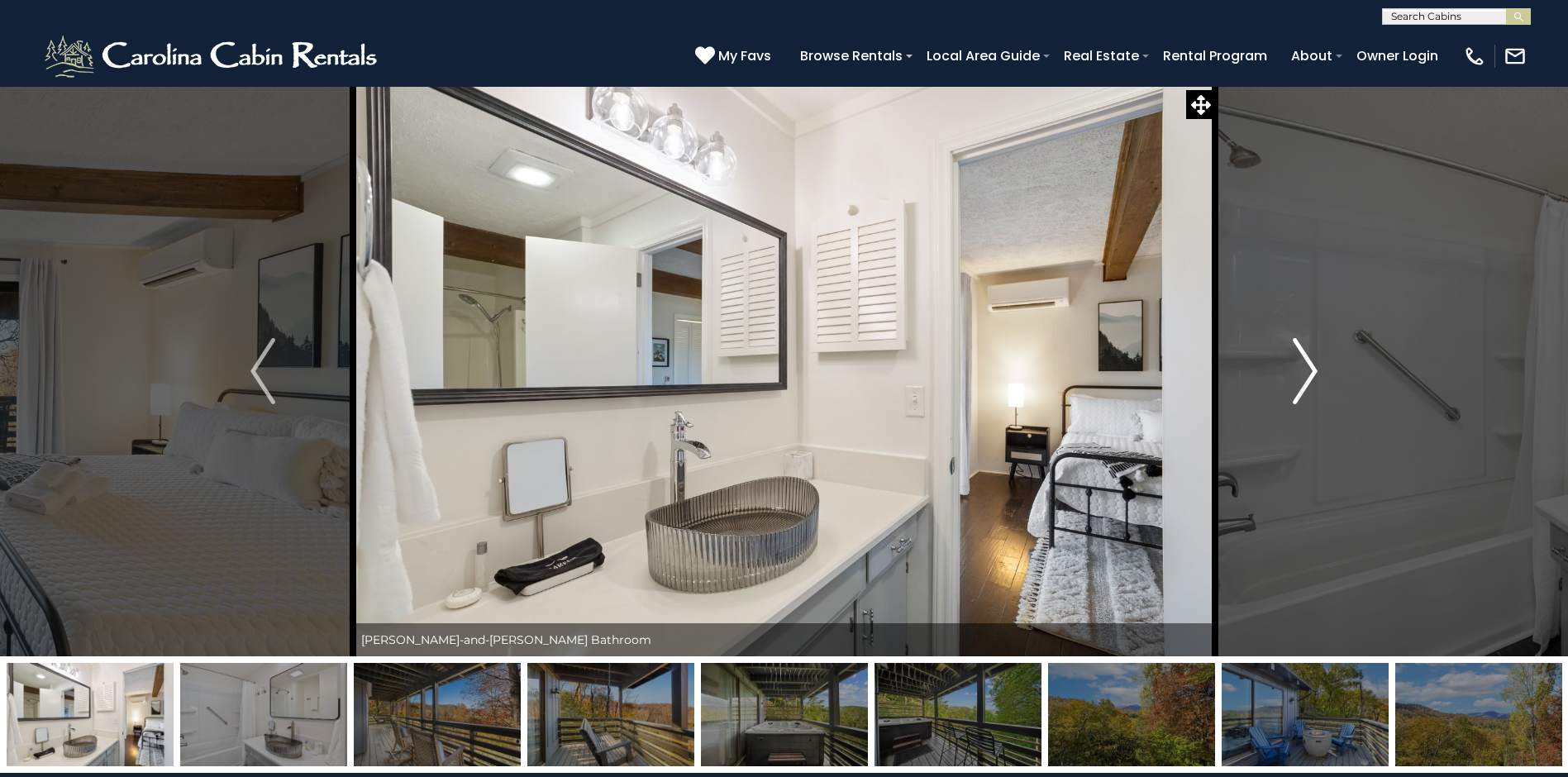
click at [1324, 411] on button "Next" at bounding box center [1306, 371] width 180 height 571
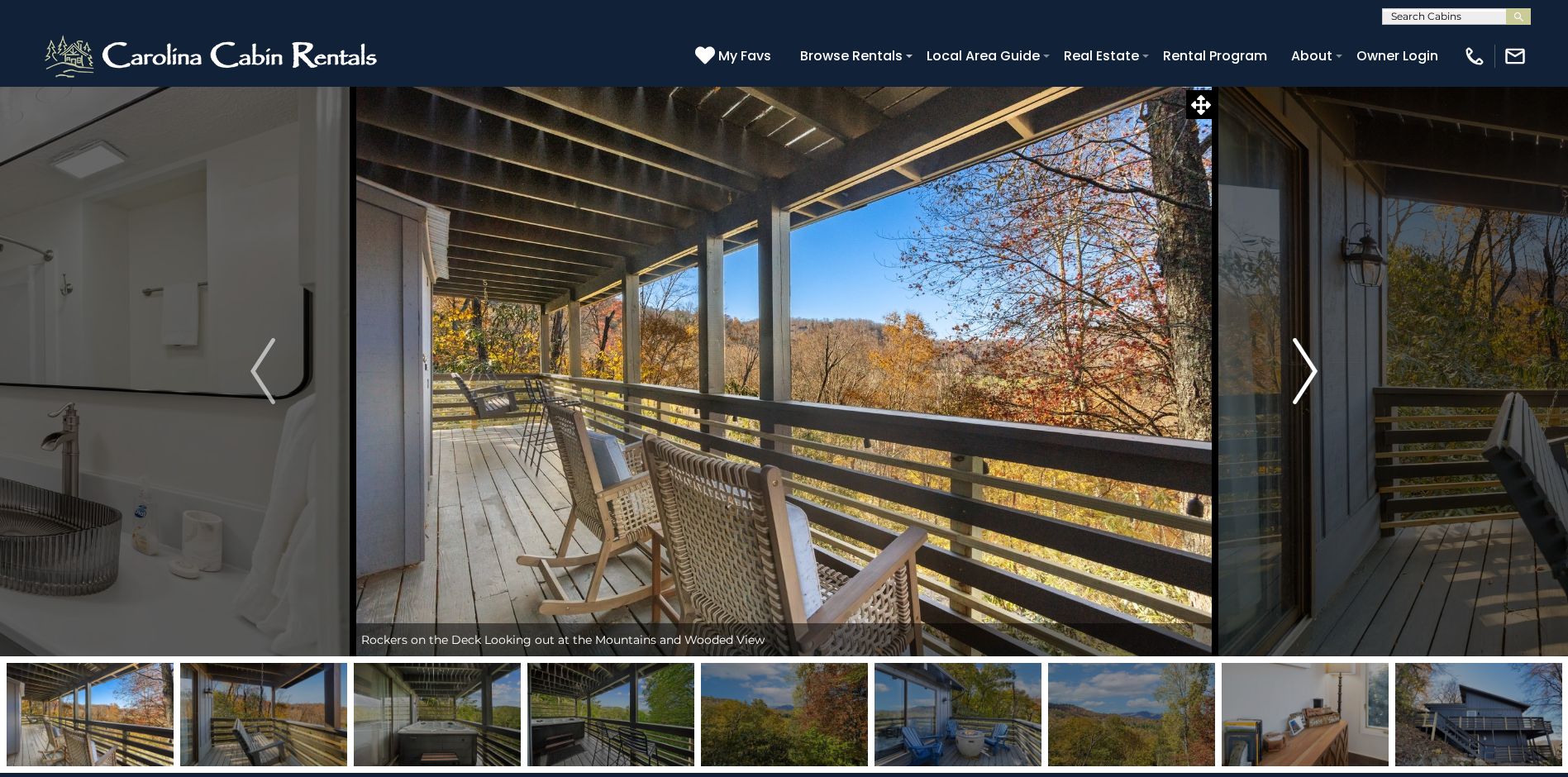
click at [1324, 411] on button "Next" at bounding box center [1306, 371] width 180 height 571
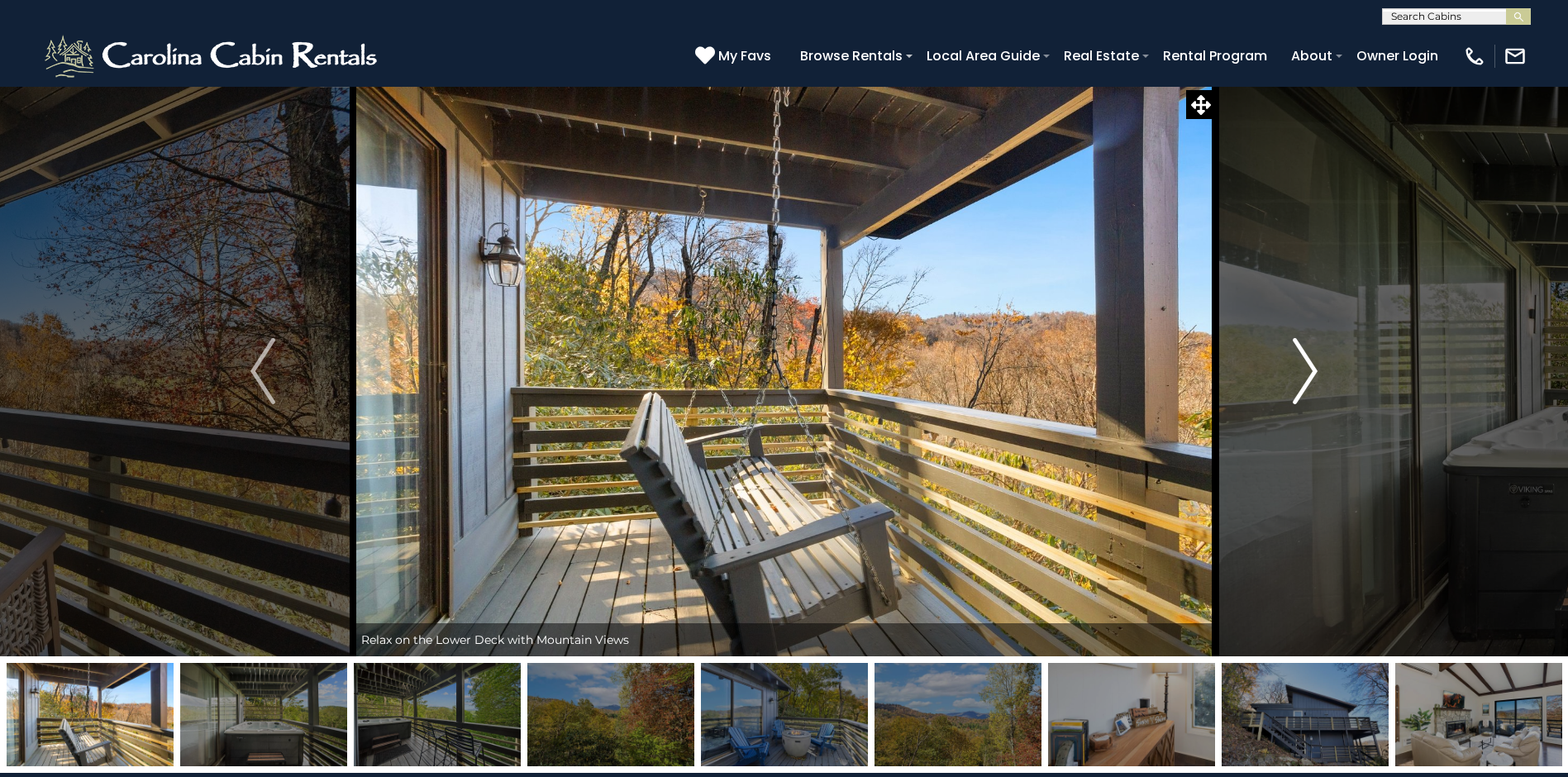
click at [1324, 411] on button "Next" at bounding box center [1306, 371] width 180 height 571
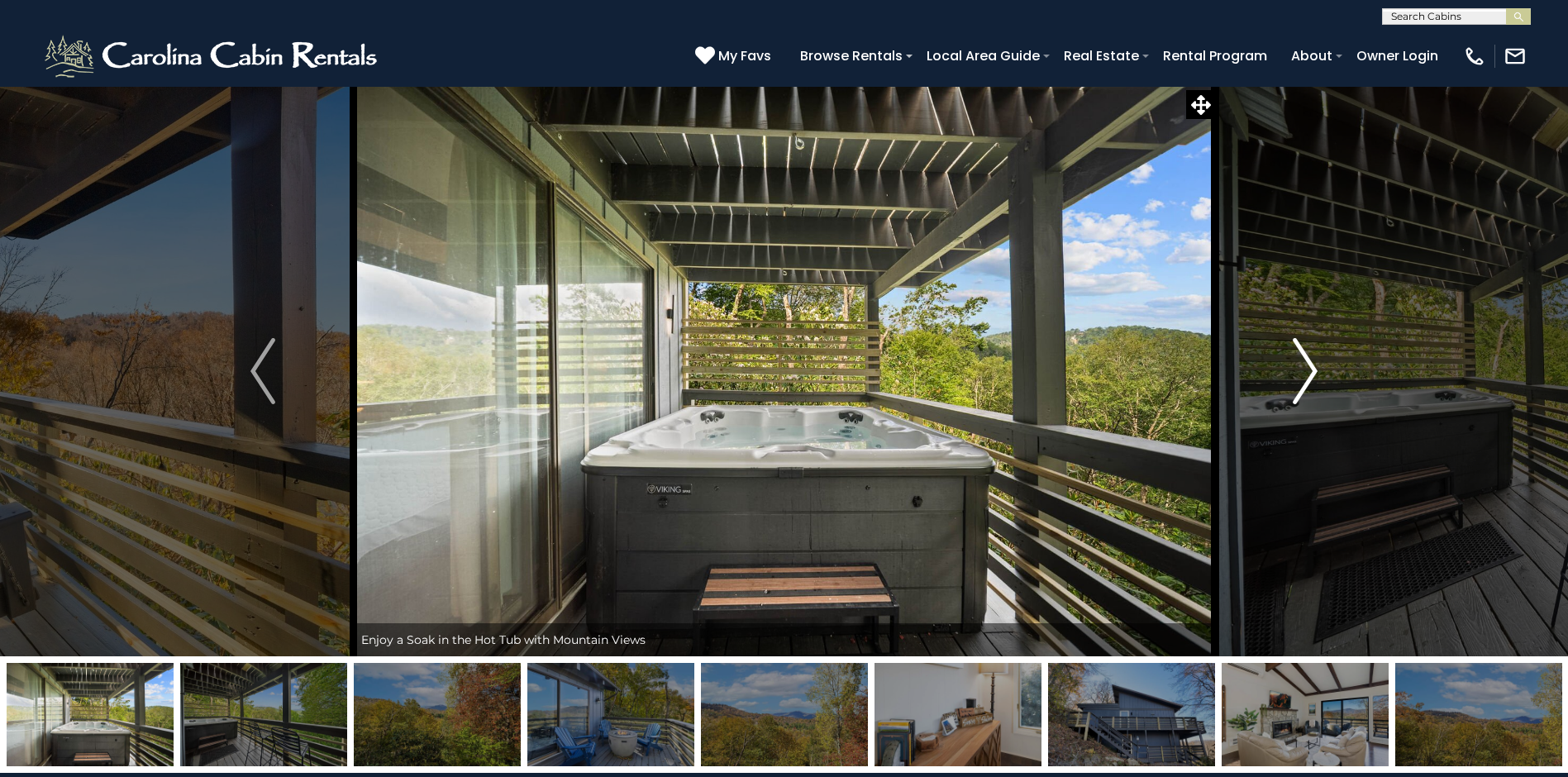
click at [1324, 411] on button "Next" at bounding box center [1306, 371] width 180 height 571
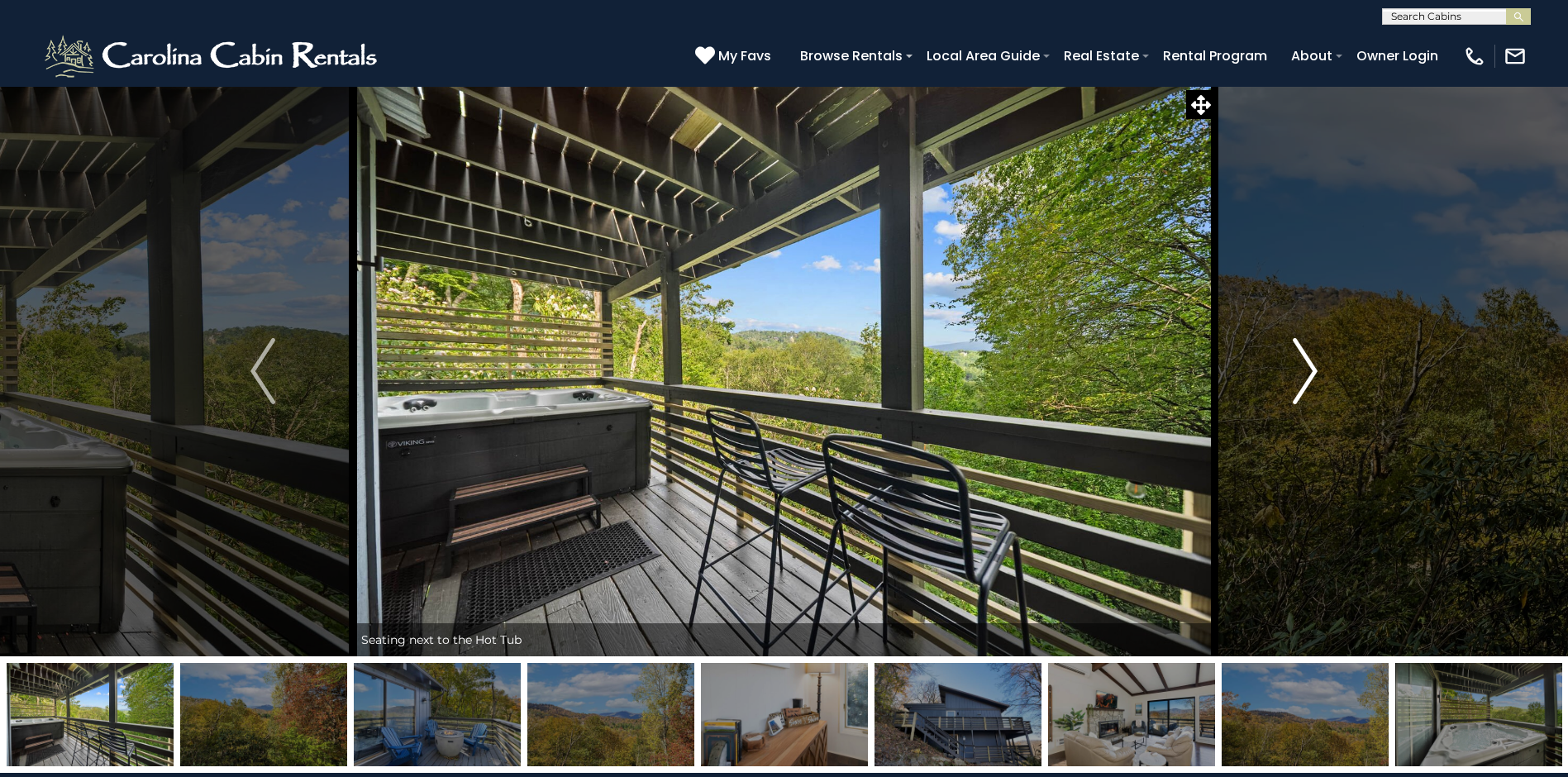
click at [1300, 407] on button "Next" at bounding box center [1306, 371] width 180 height 571
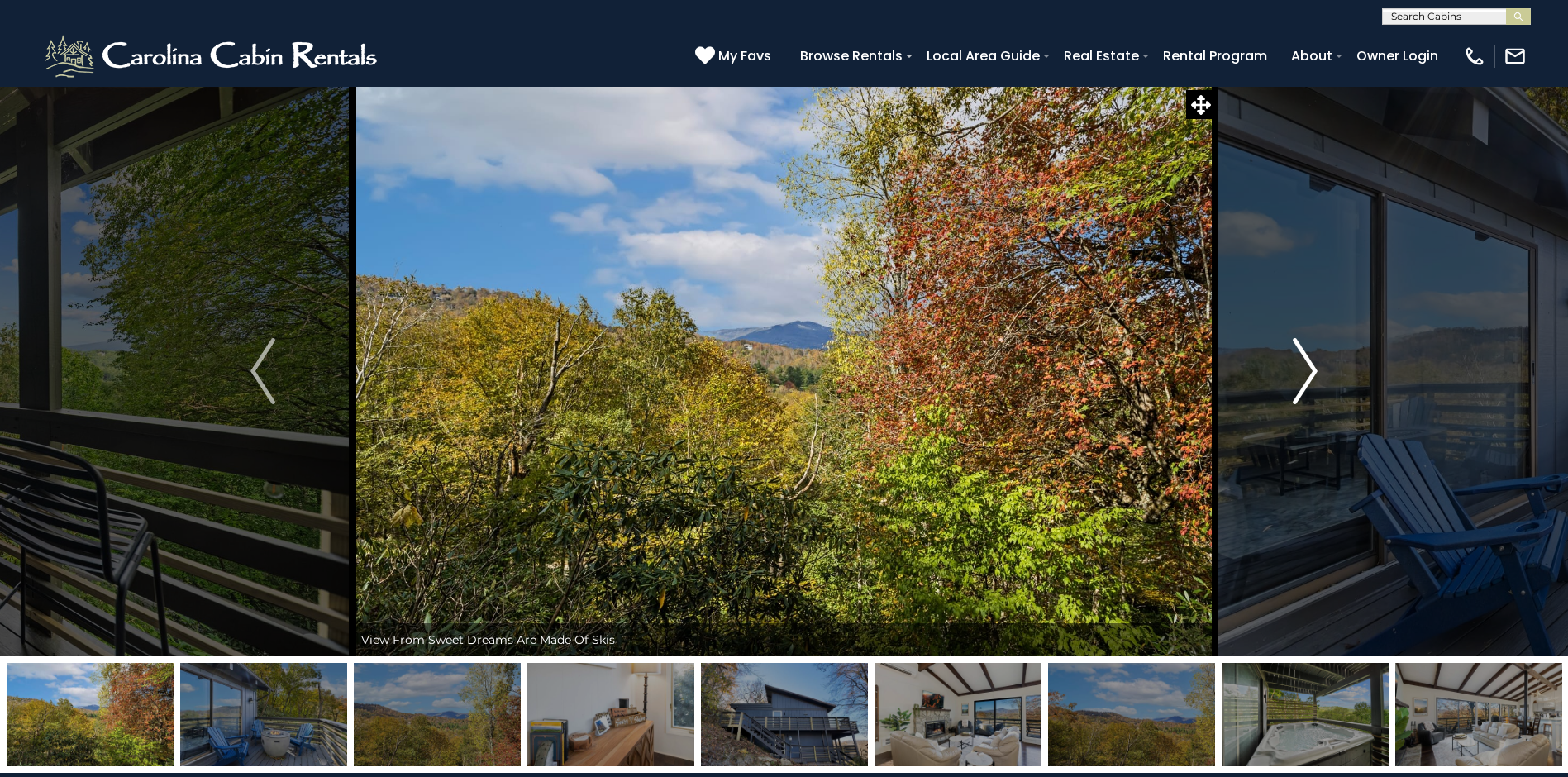
click at [1300, 407] on button "Next" at bounding box center [1306, 371] width 180 height 571
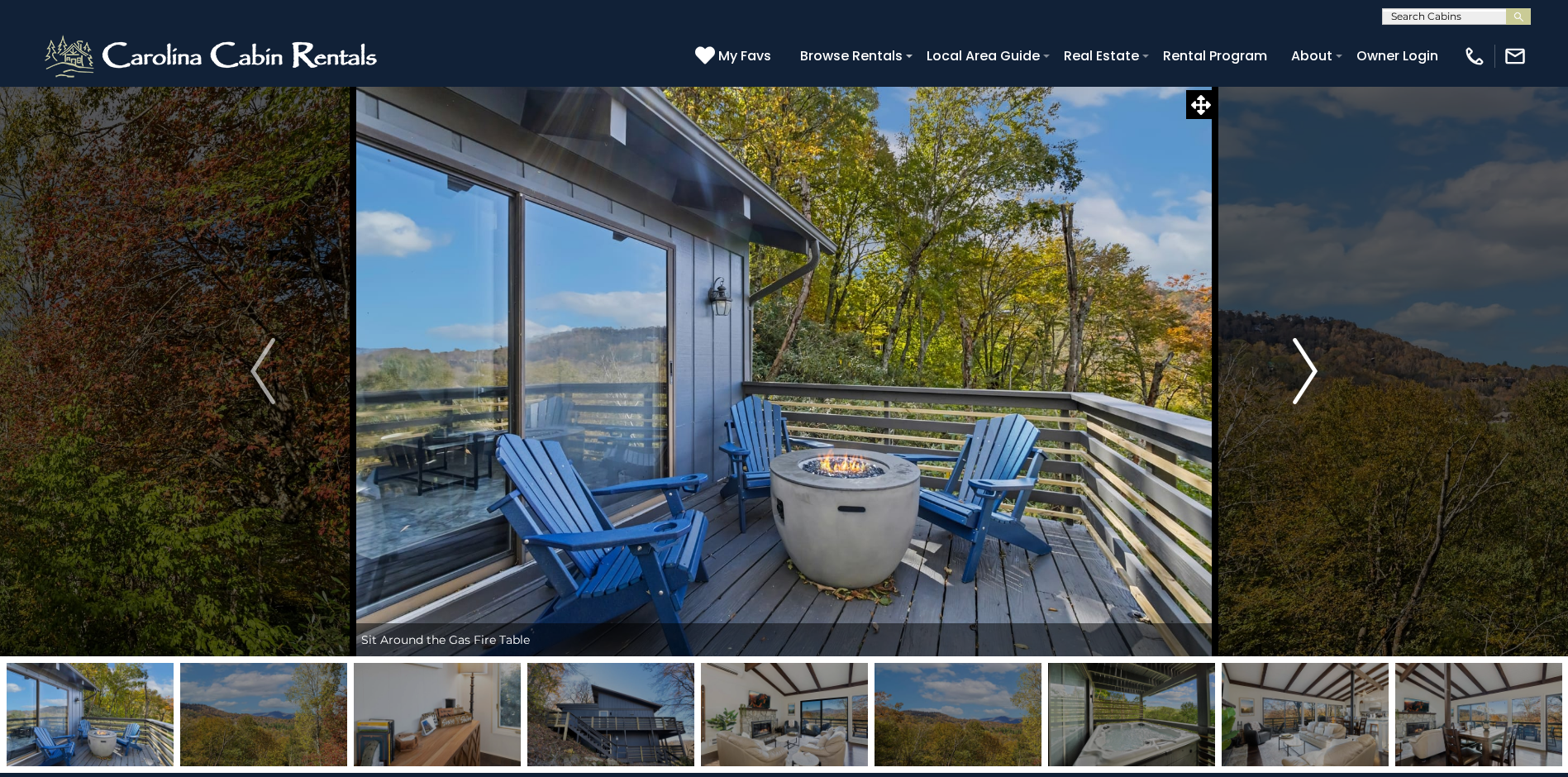
click at [1300, 407] on button "Next" at bounding box center [1306, 371] width 180 height 571
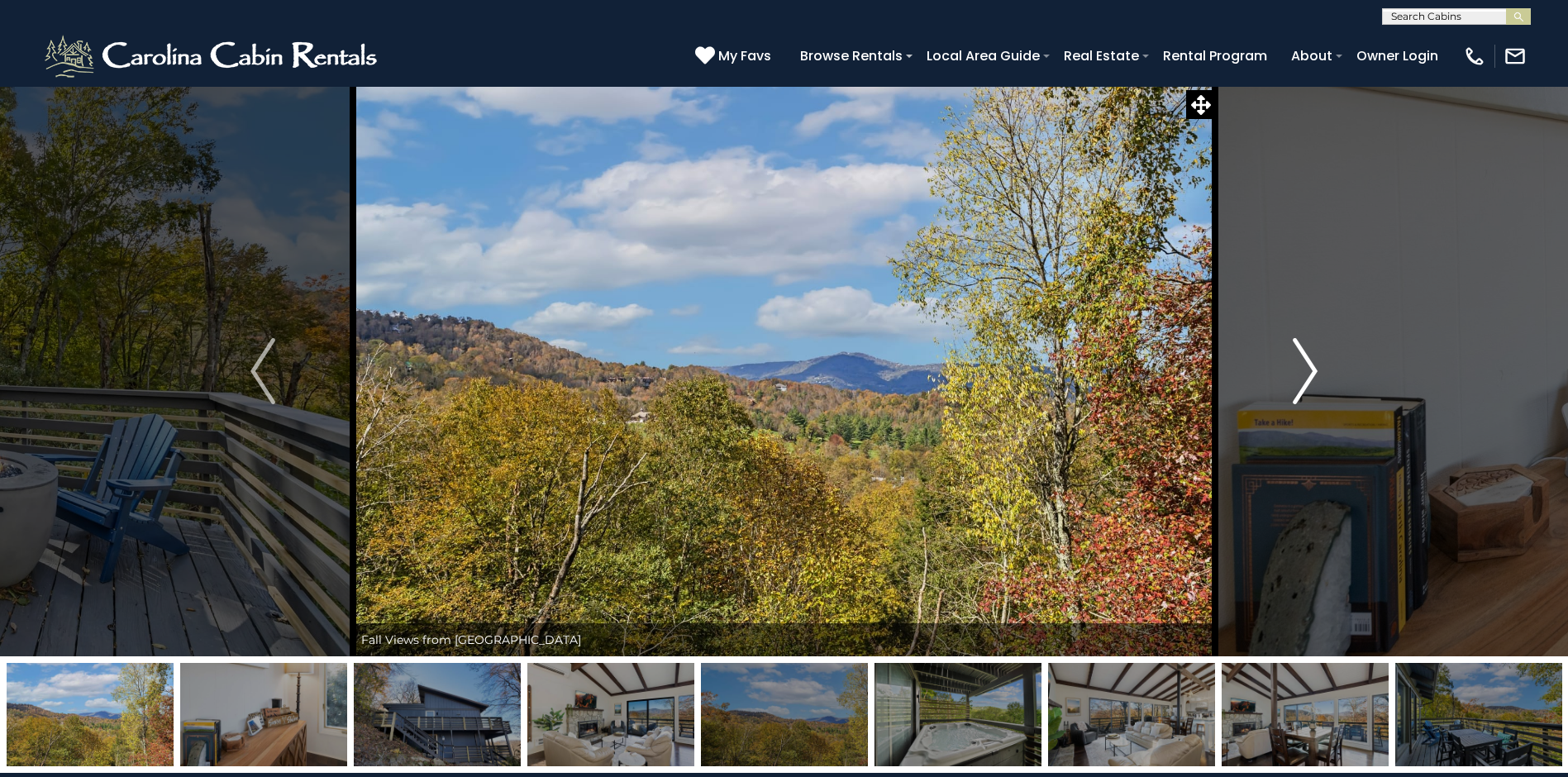
drag, startPoint x: 1300, startPoint y: 407, endPoint x: 1233, endPoint y: 372, distance: 75.6
click at [1233, 372] on button "Next" at bounding box center [1306, 371] width 180 height 571
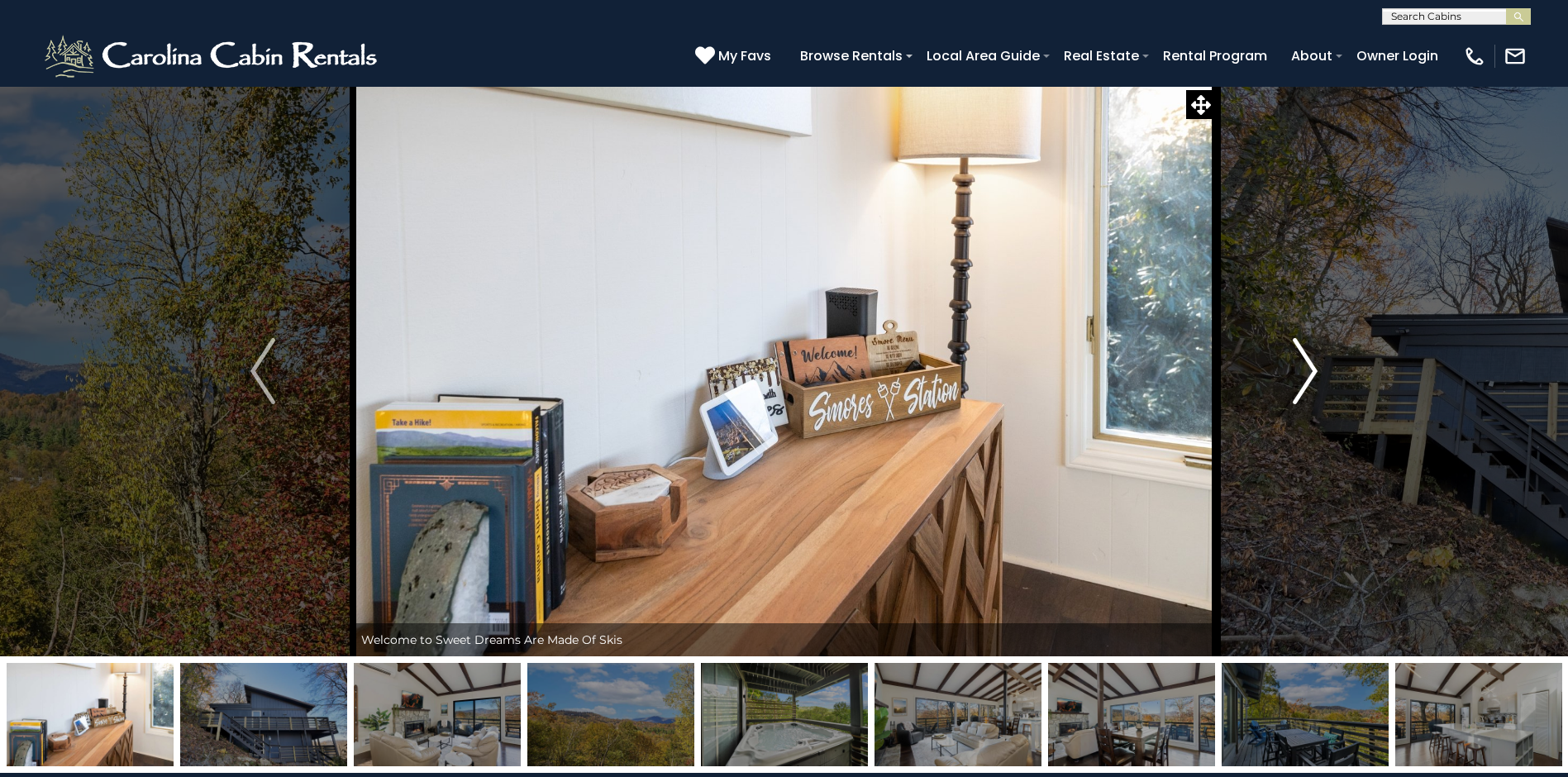
click at [1266, 370] on button "Next" at bounding box center [1306, 371] width 180 height 571
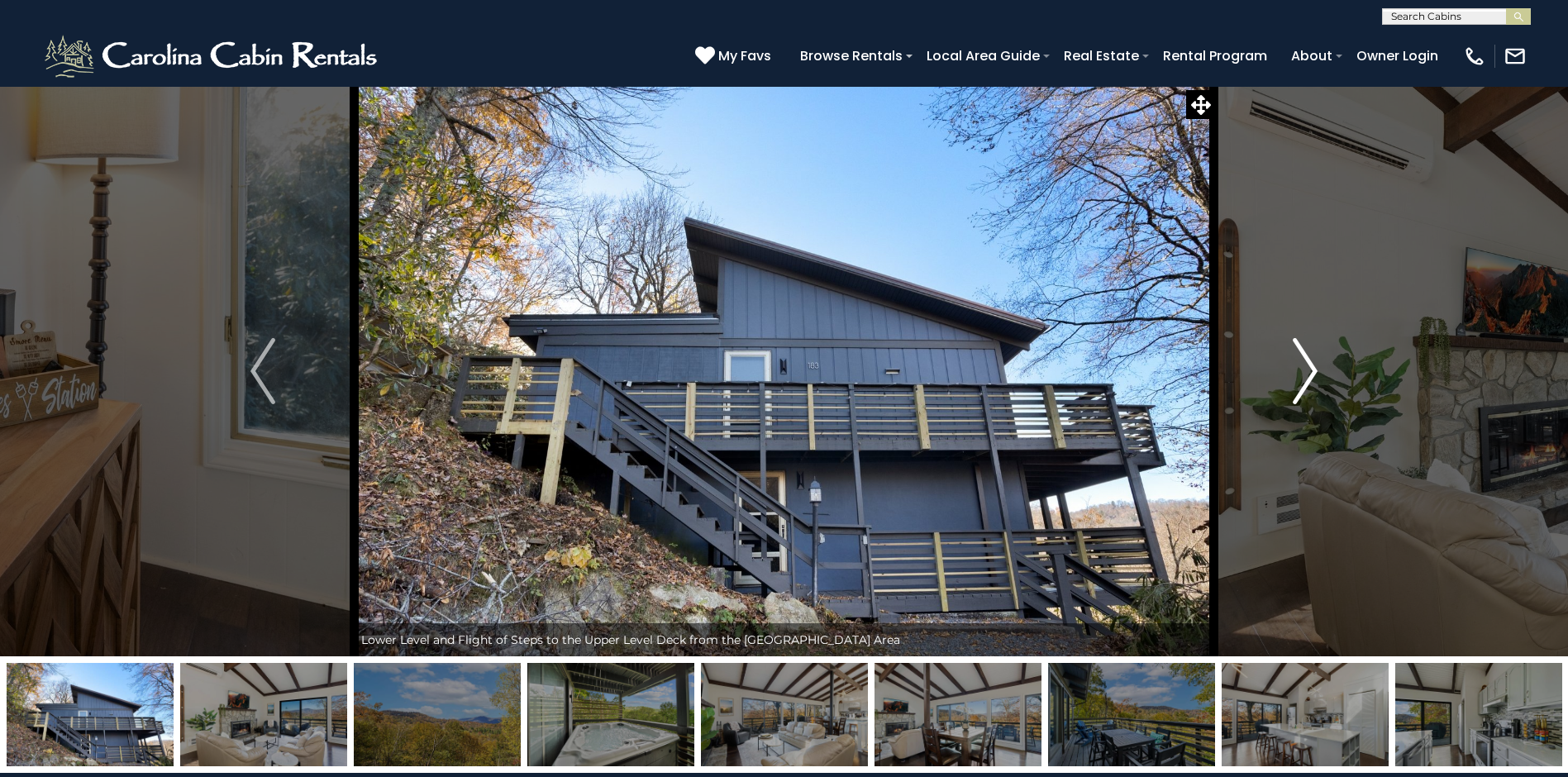
click at [1266, 370] on button "Next" at bounding box center [1306, 371] width 180 height 571
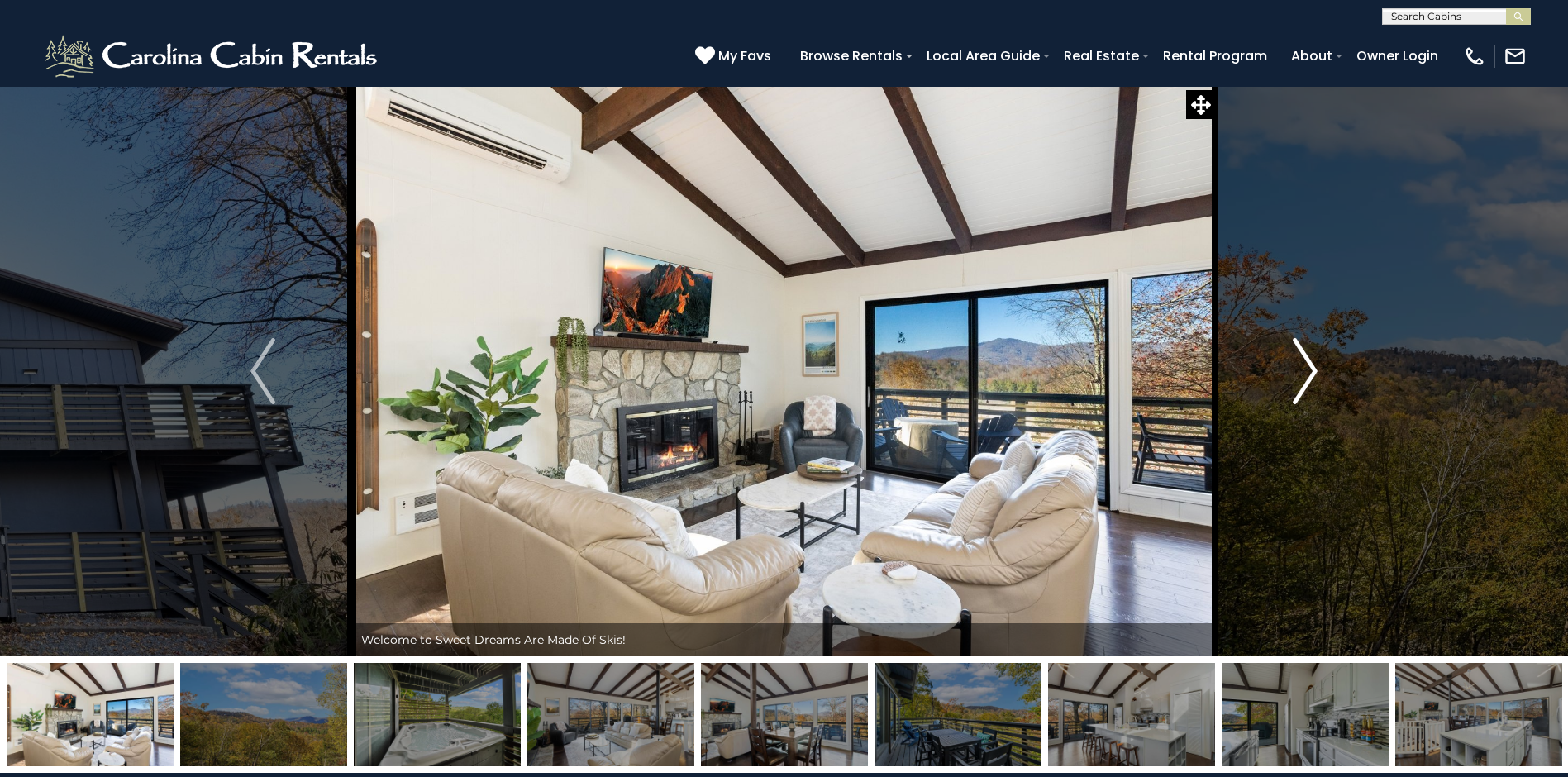
click at [1266, 370] on button "Next" at bounding box center [1306, 371] width 180 height 571
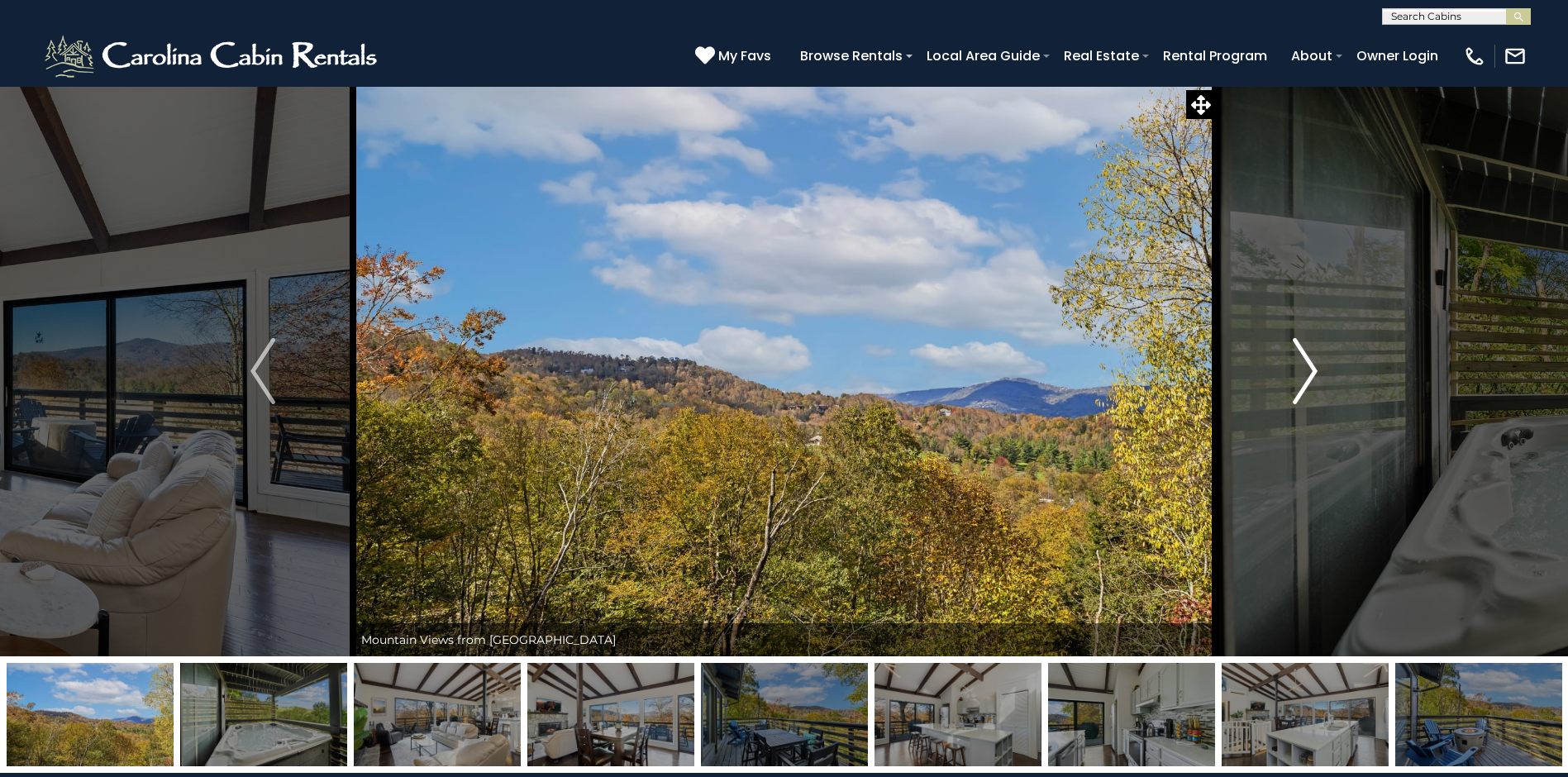
click at [1266, 370] on button "Next" at bounding box center [1306, 371] width 180 height 571
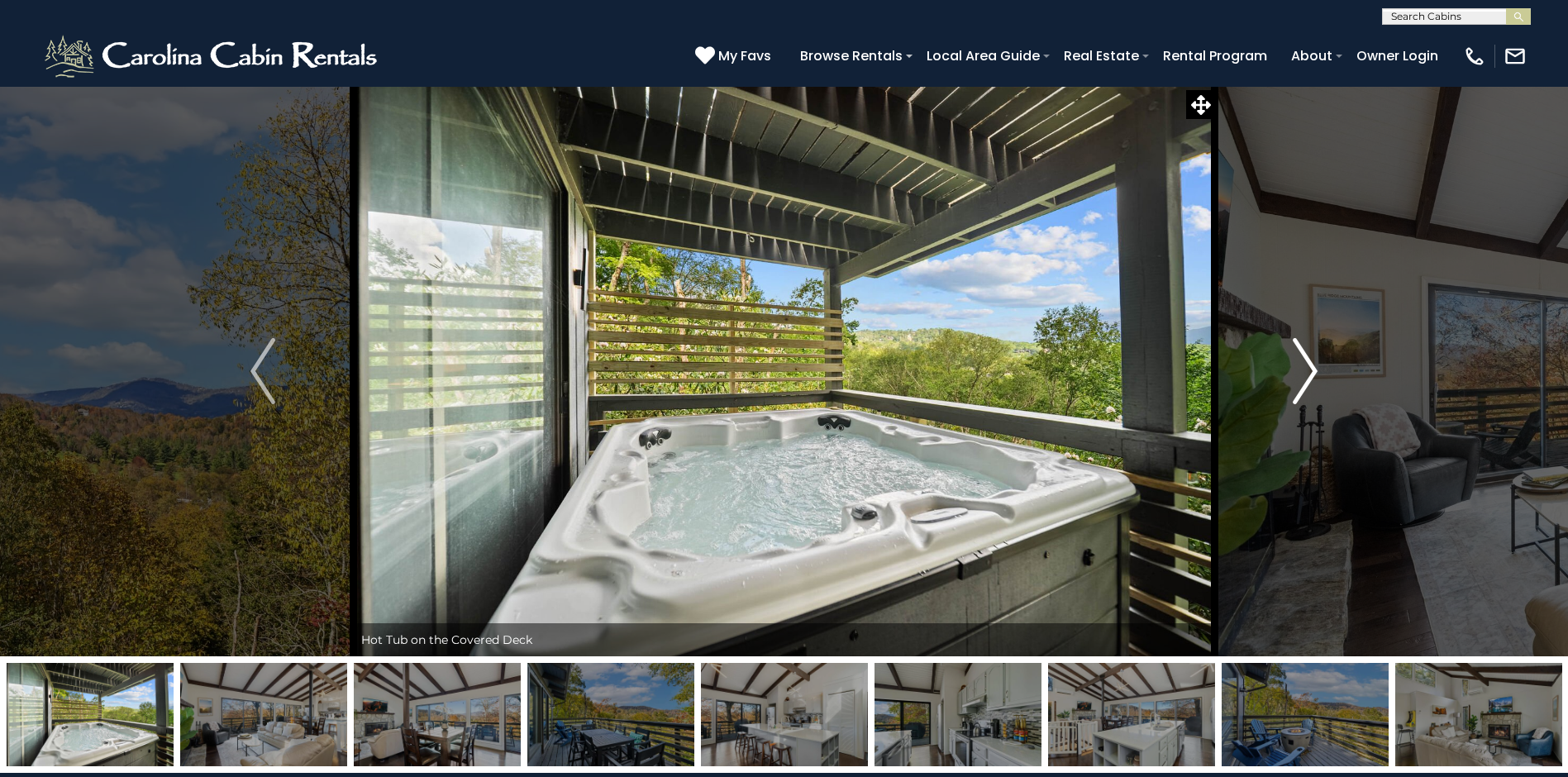
click at [1281, 370] on button "Next" at bounding box center [1306, 371] width 180 height 571
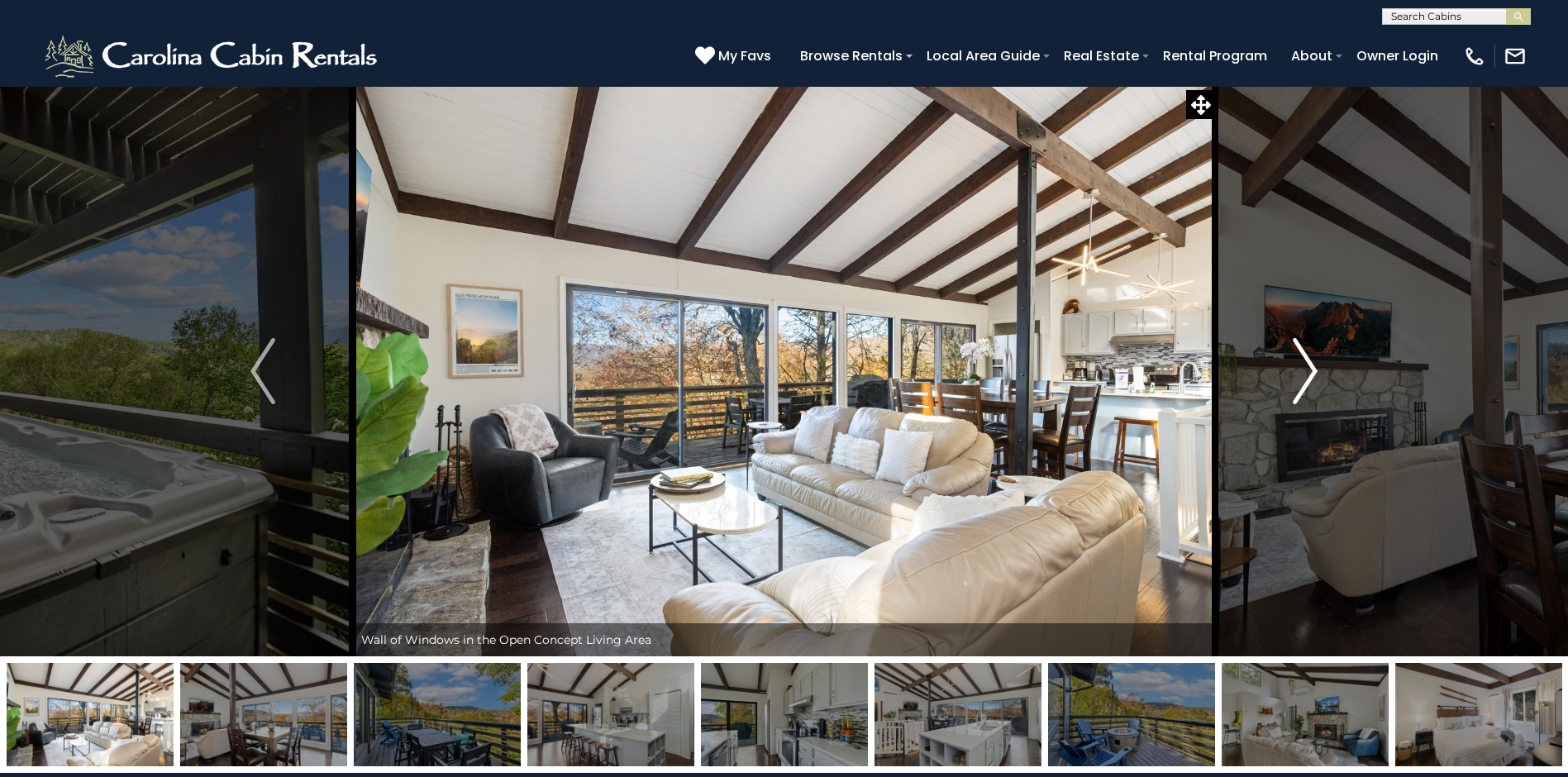
click at [1281, 370] on button "Next" at bounding box center [1306, 371] width 180 height 571
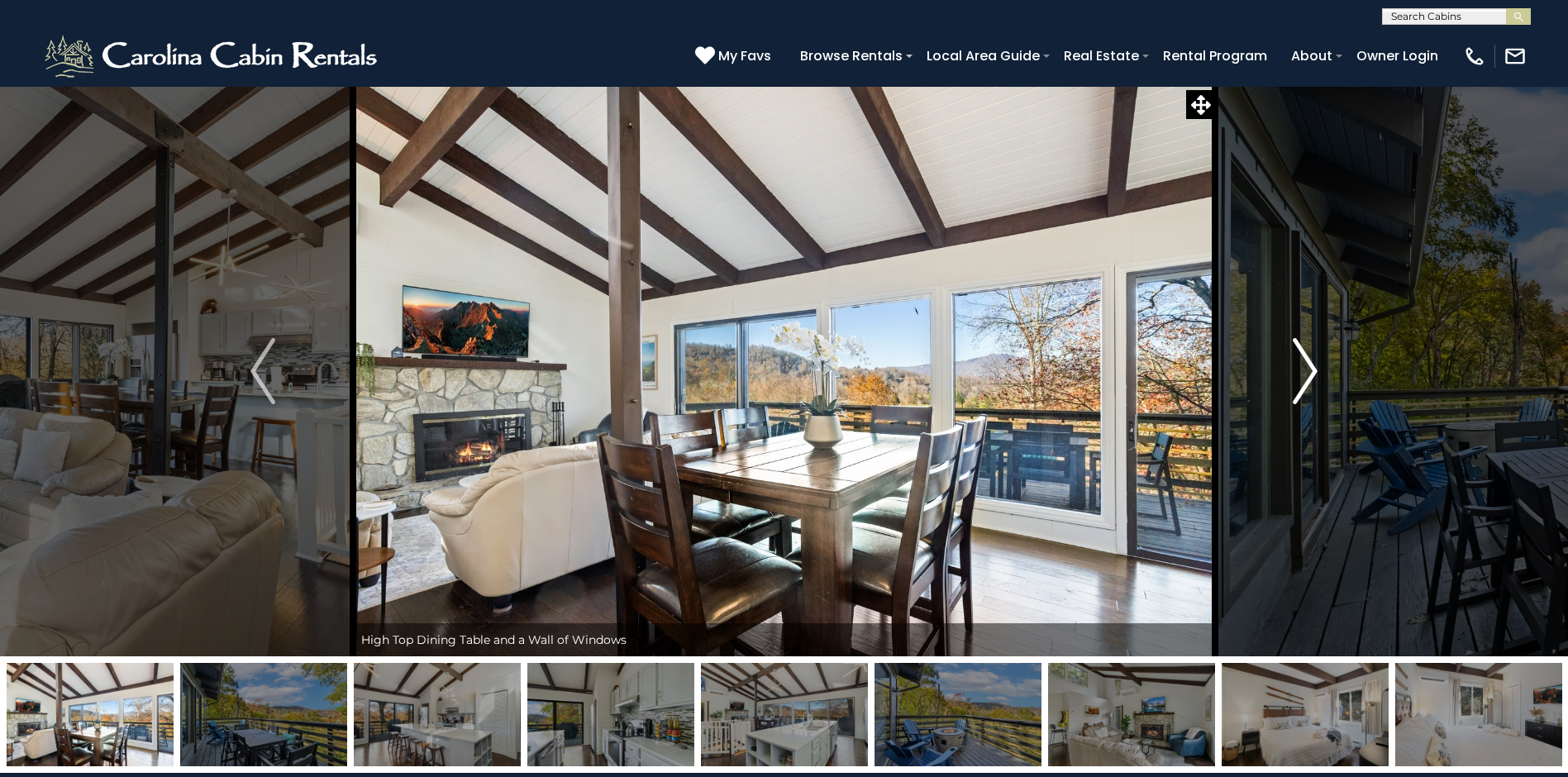
click at [1281, 370] on button "Next" at bounding box center [1306, 371] width 180 height 571
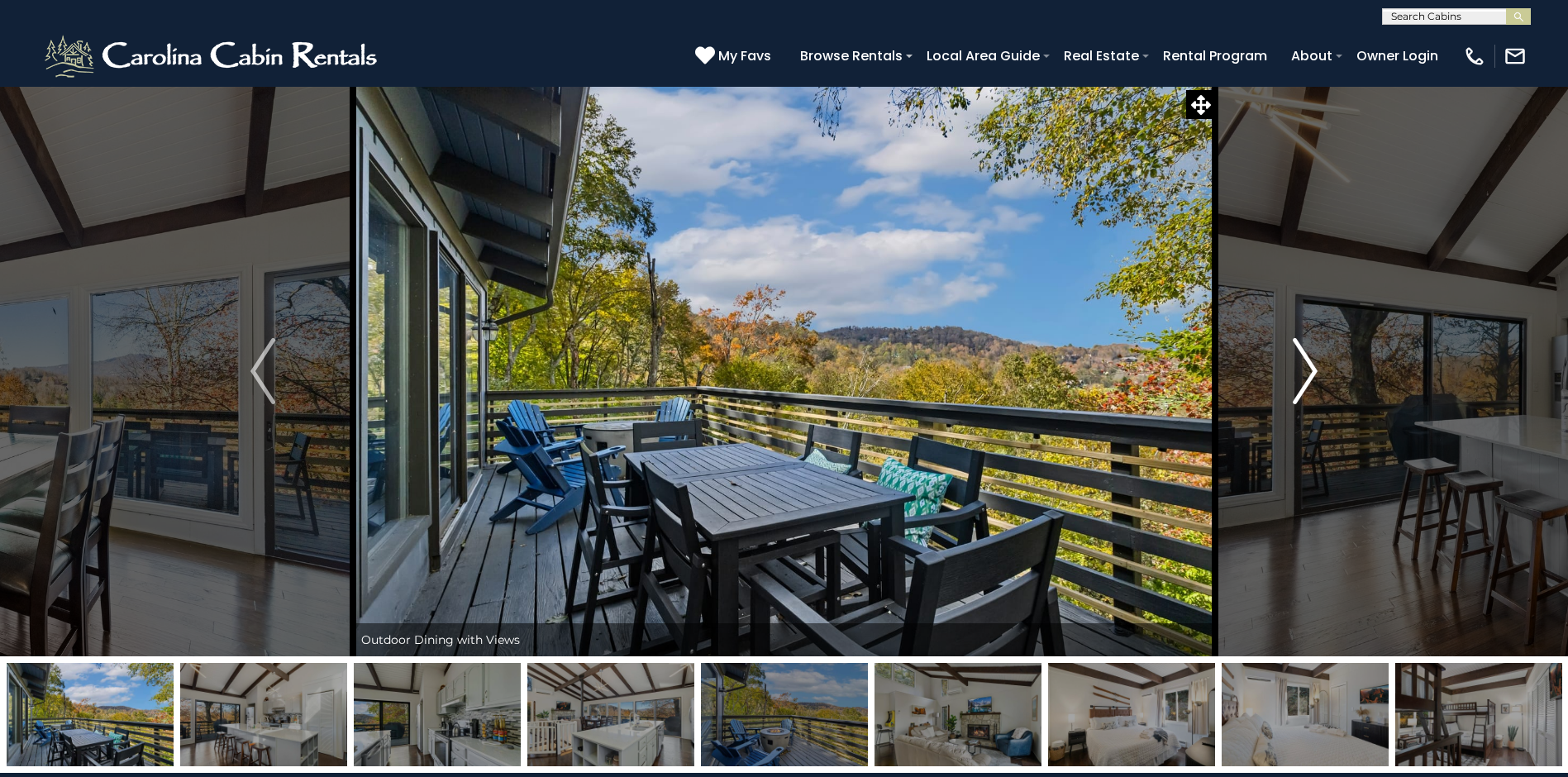
click at [1281, 370] on button "Next" at bounding box center [1306, 371] width 180 height 571
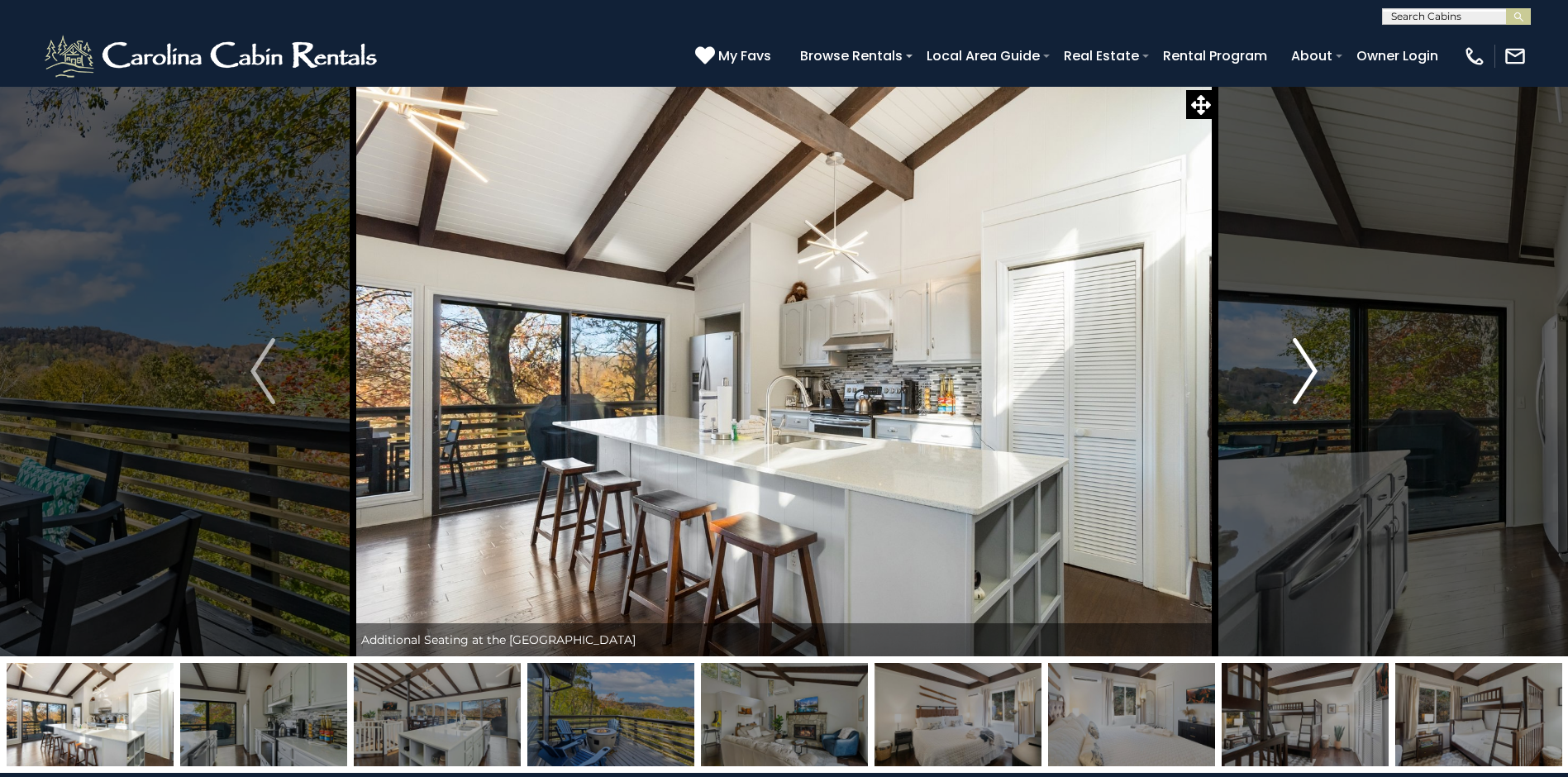
click at [1281, 370] on button "Next" at bounding box center [1306, 371] width 180 height 571
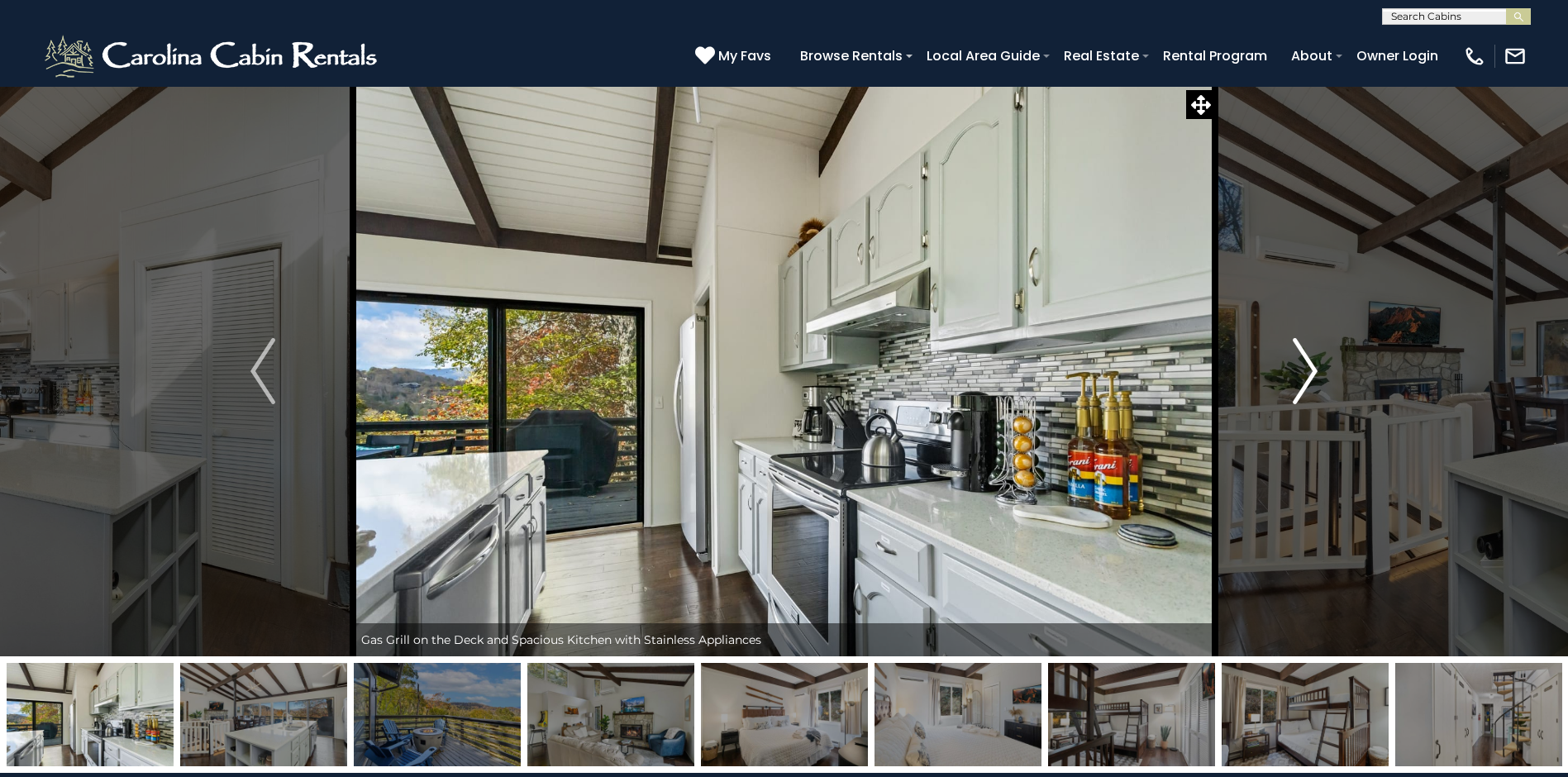
click at [1281, 370] on button "Next" at bounding box center [1306, 371] width 180 height 571
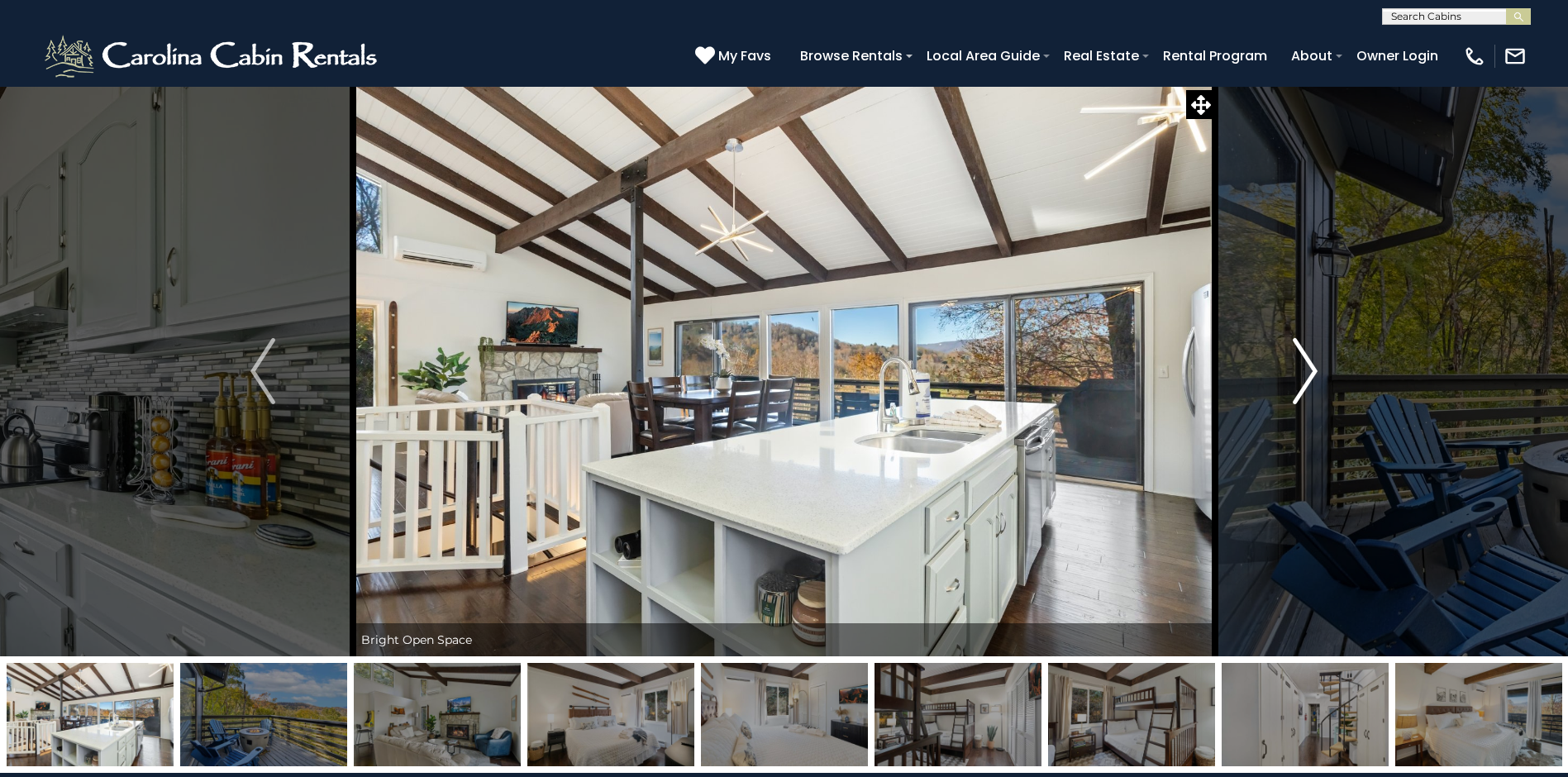
click at [1281, 370] on button "Next" at bounding box center [1306, 371] width 180 height 571
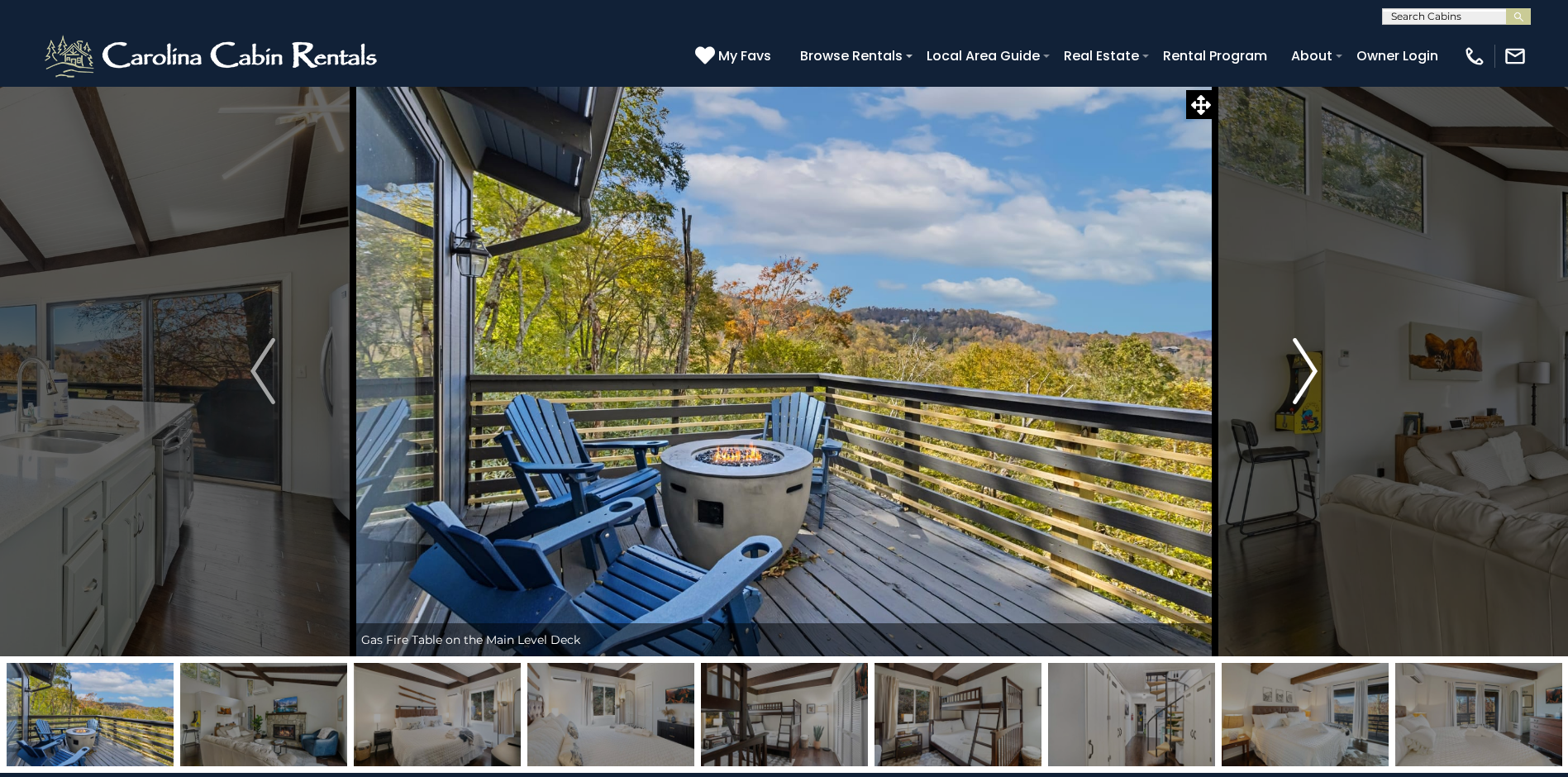
click at [1281, 370] on button "Next" at bounding box center [1306, 371] width 180 height 571
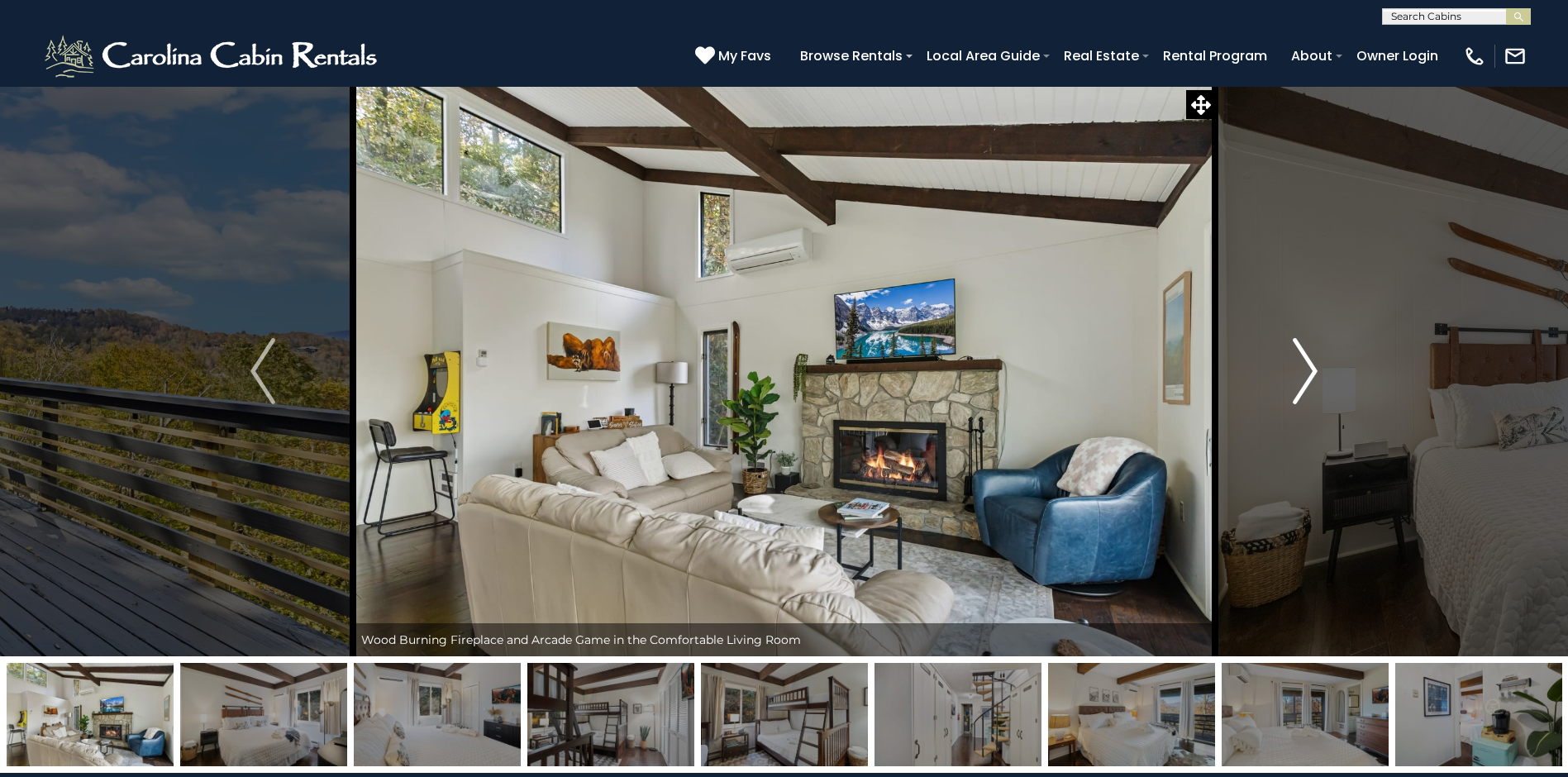
click at [1281, 370] on button "Next" at bounding box center [1306, 371] width 180 height 571
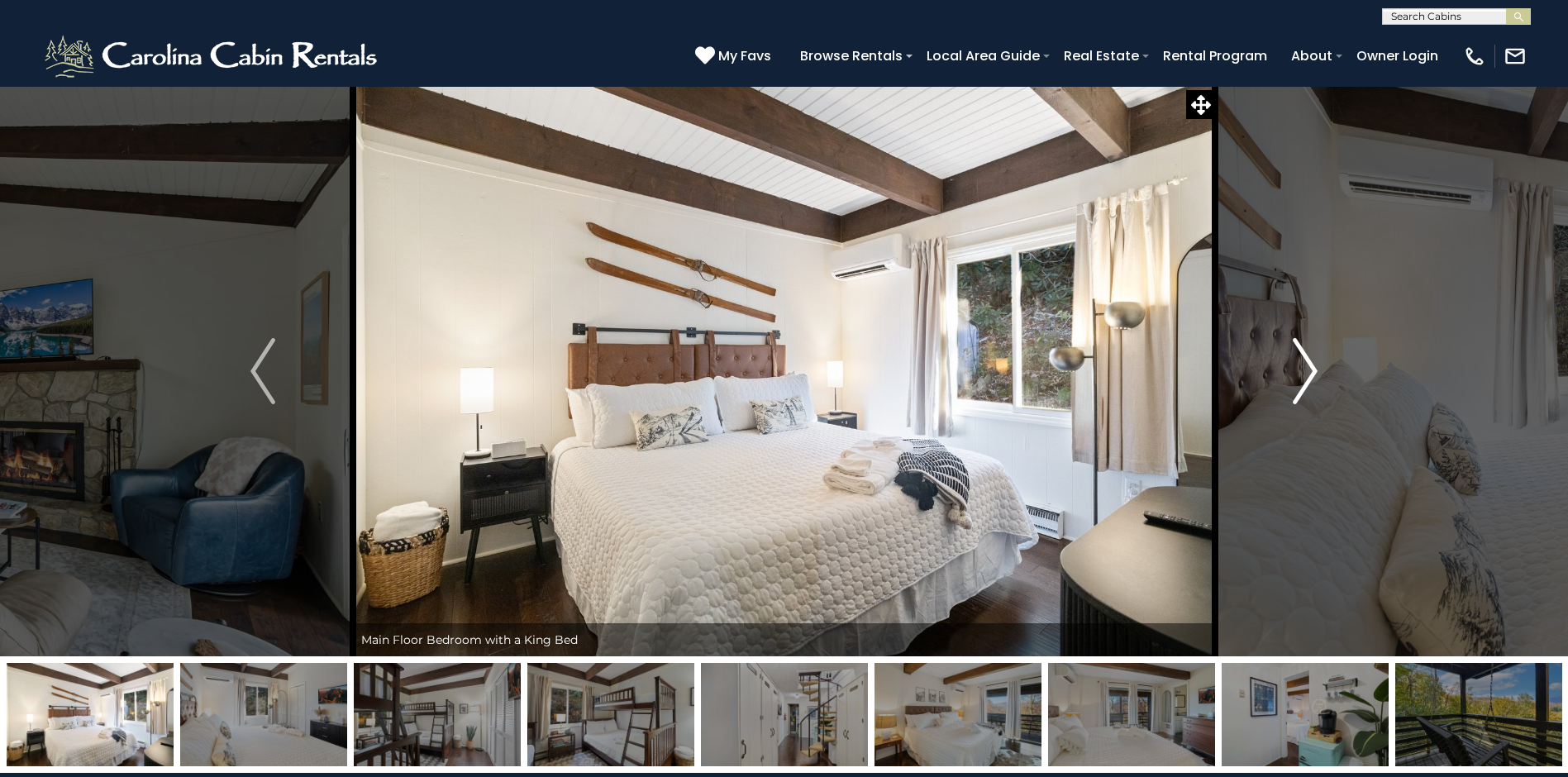
click at [1281, 370] on button "Next" at bounding box center [1306, 371] width 180 height 571
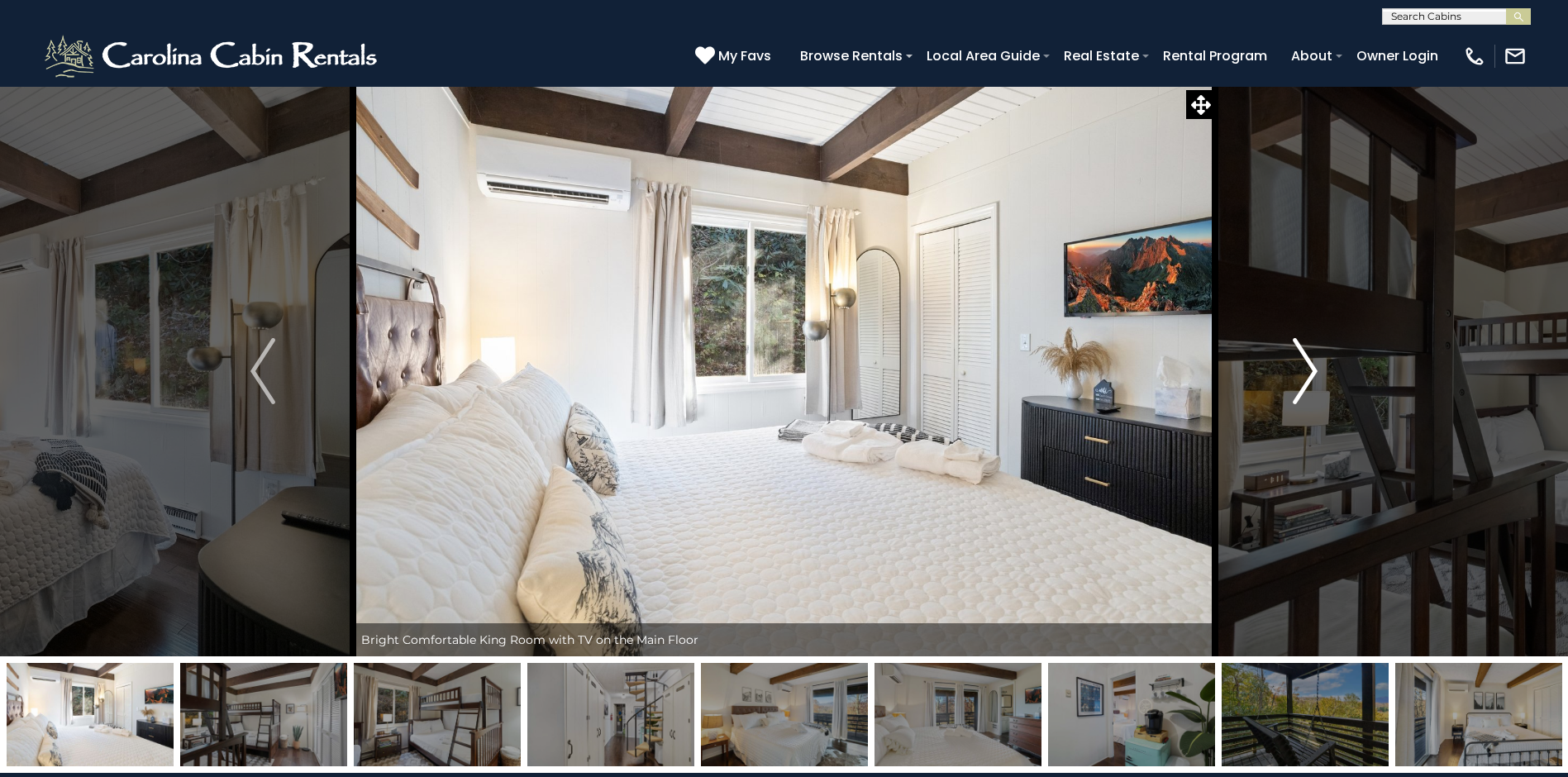
click at [1281, 370] on button "Next" at bounding box center [1306, 371] width 180 height 571
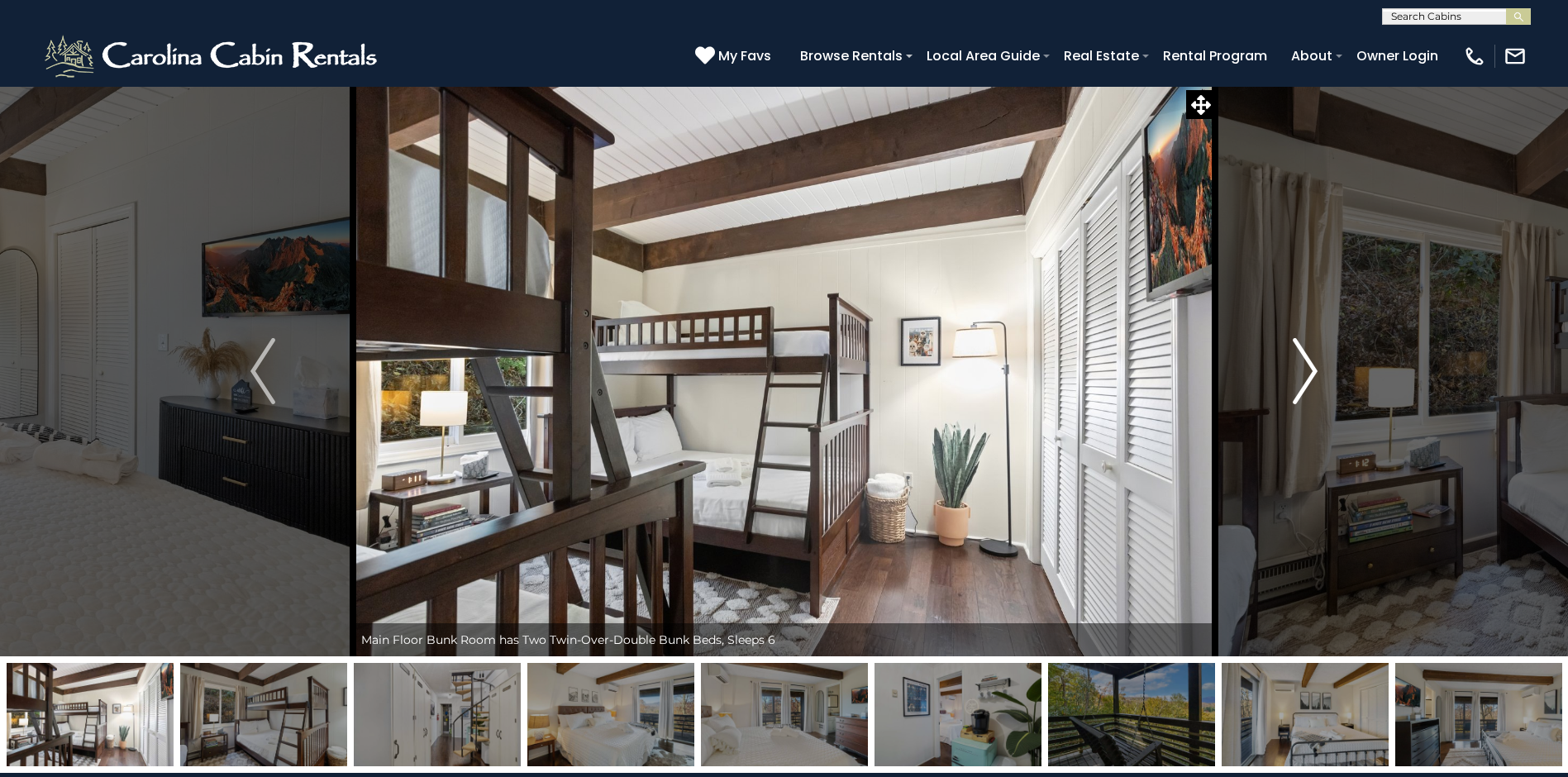
click at [1281, 370] on button "Next" at bounding box center [1306, 371] width 180 height 571
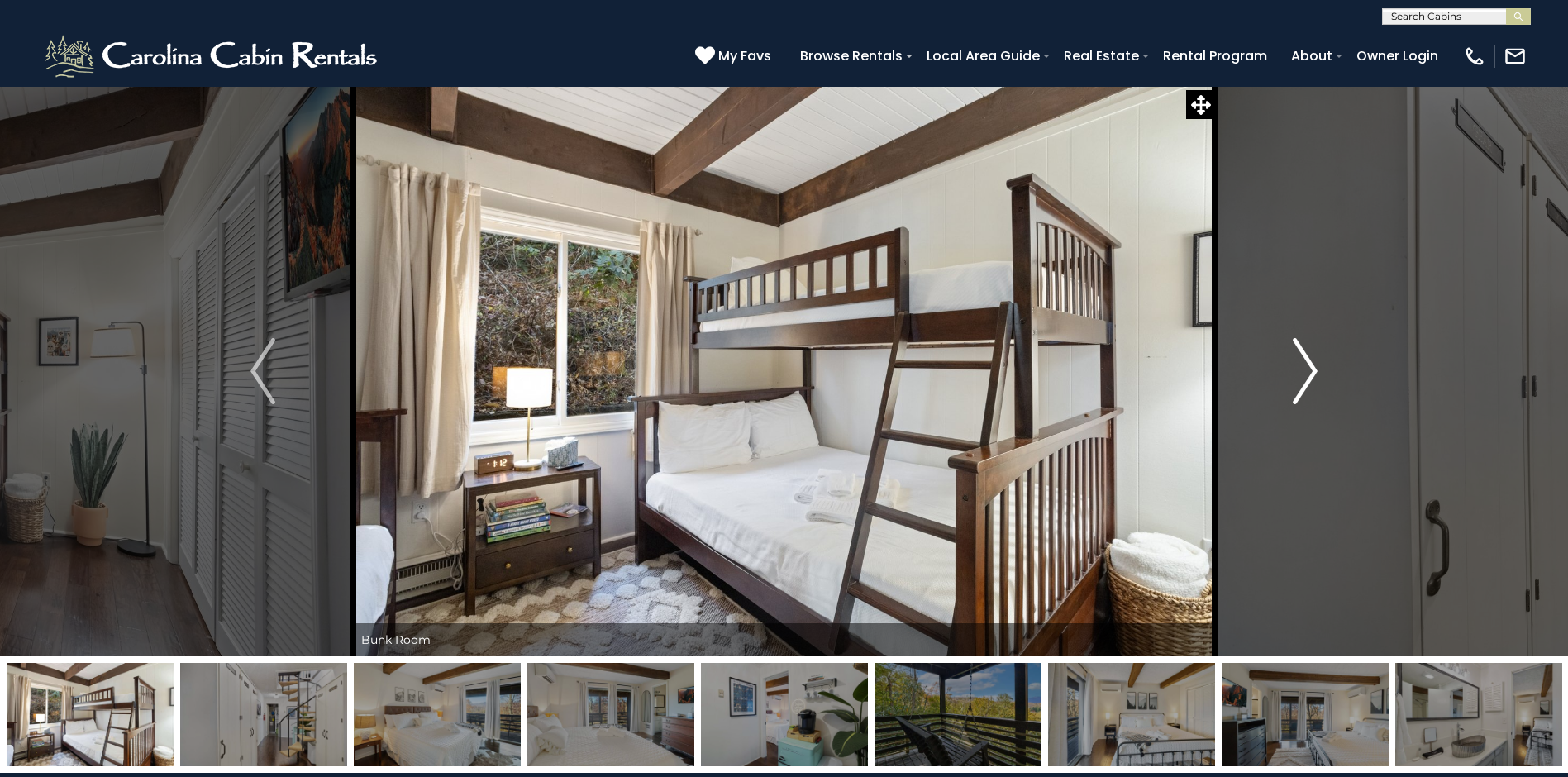
click at [1281, 370] on button "Next" at bounding box center [1306, 371] width 180 height 571
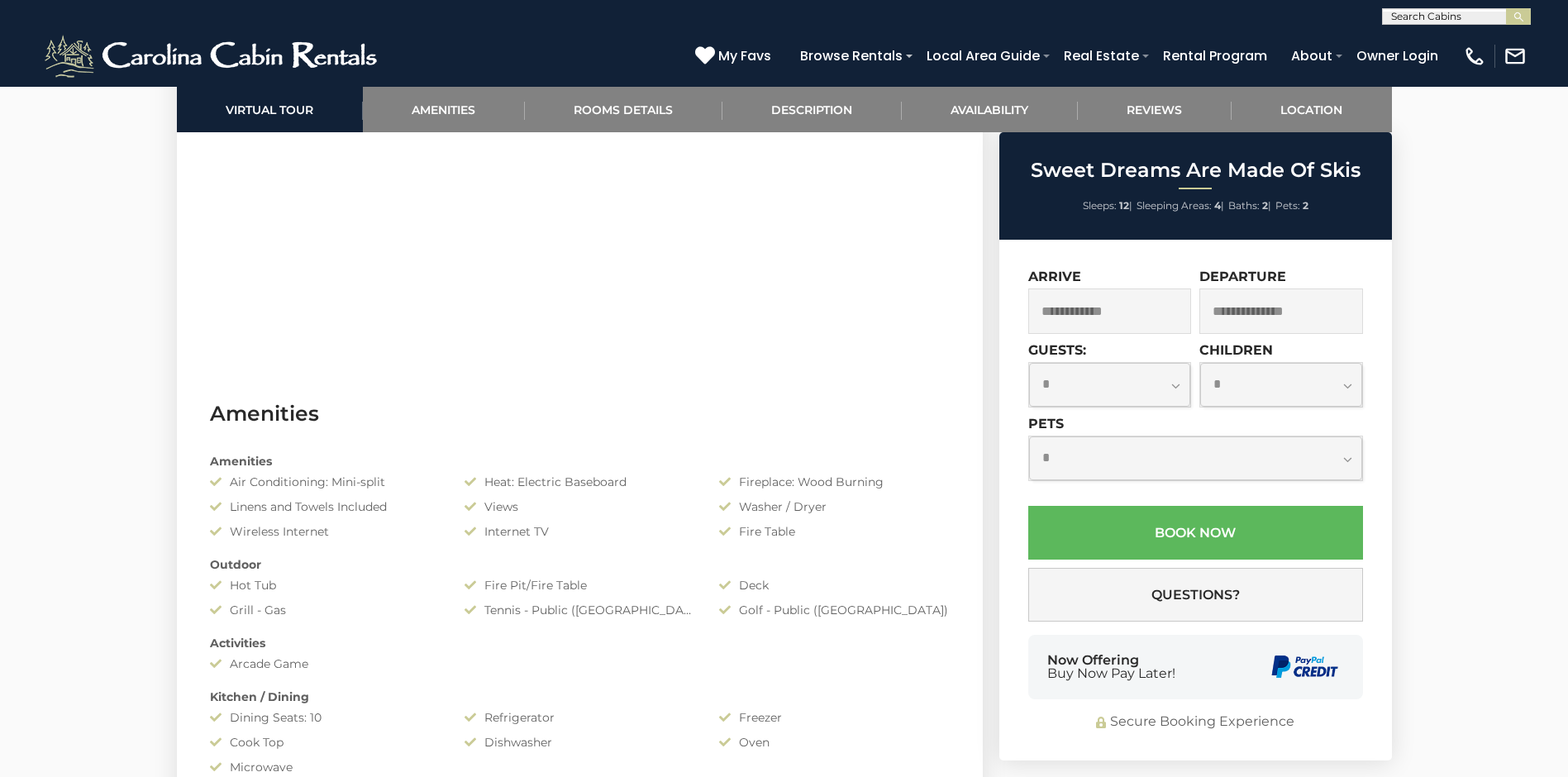
scroll to position [1157, 0]
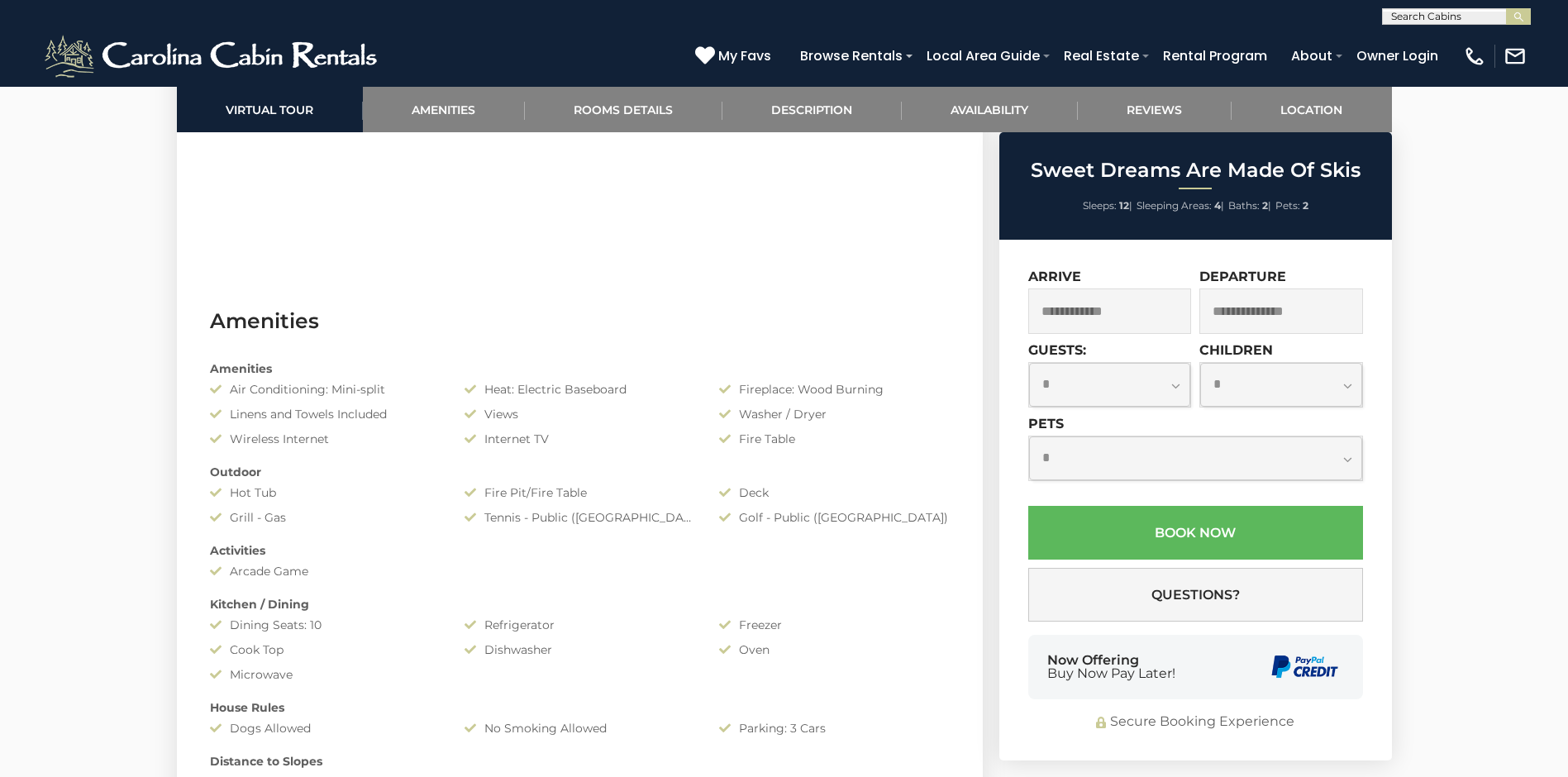
click at [274, 576] on div "Arcade Game" at bounding box center [325, 571] width 255 height 16
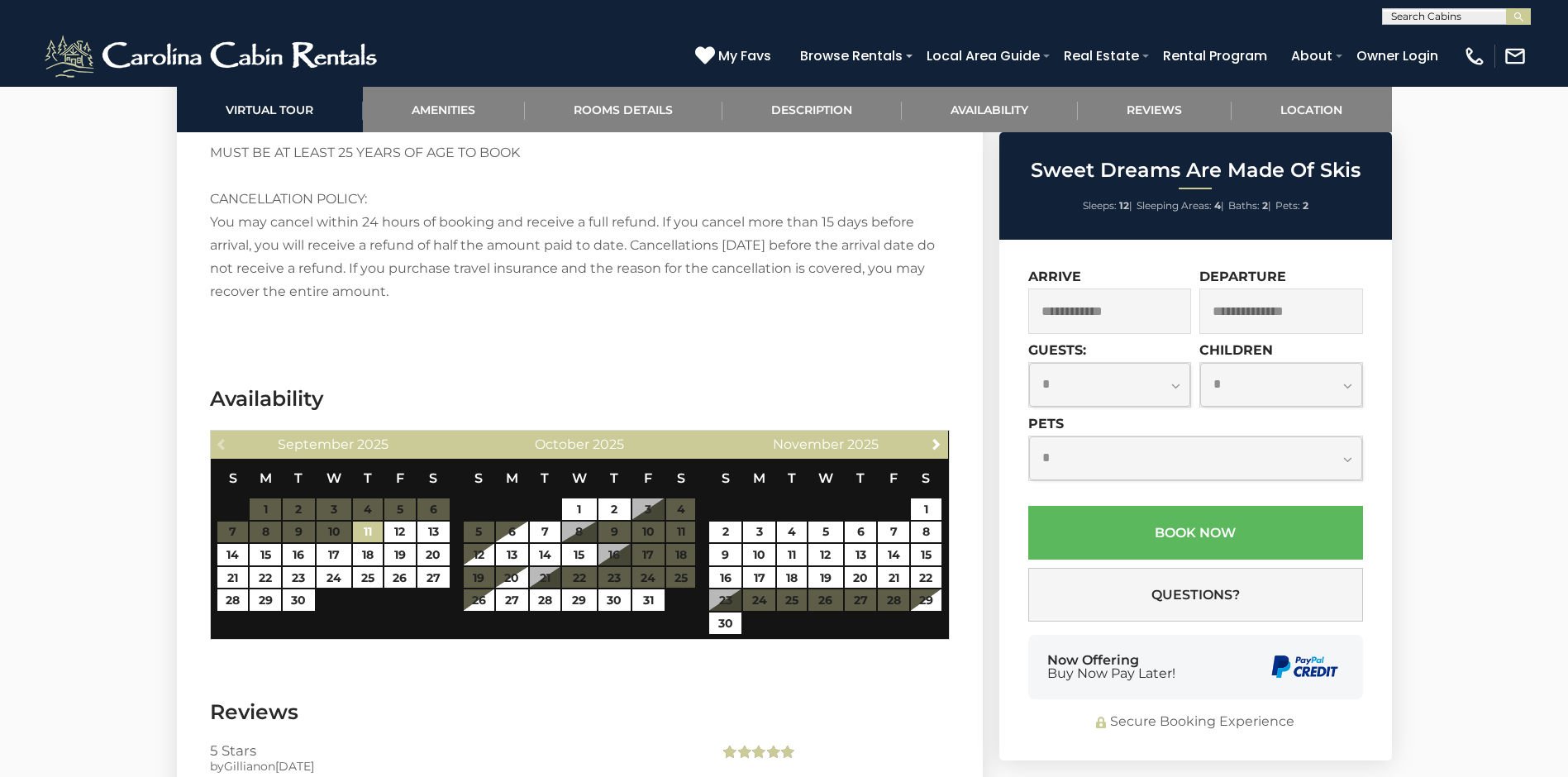
scroll to position [3140, 0]
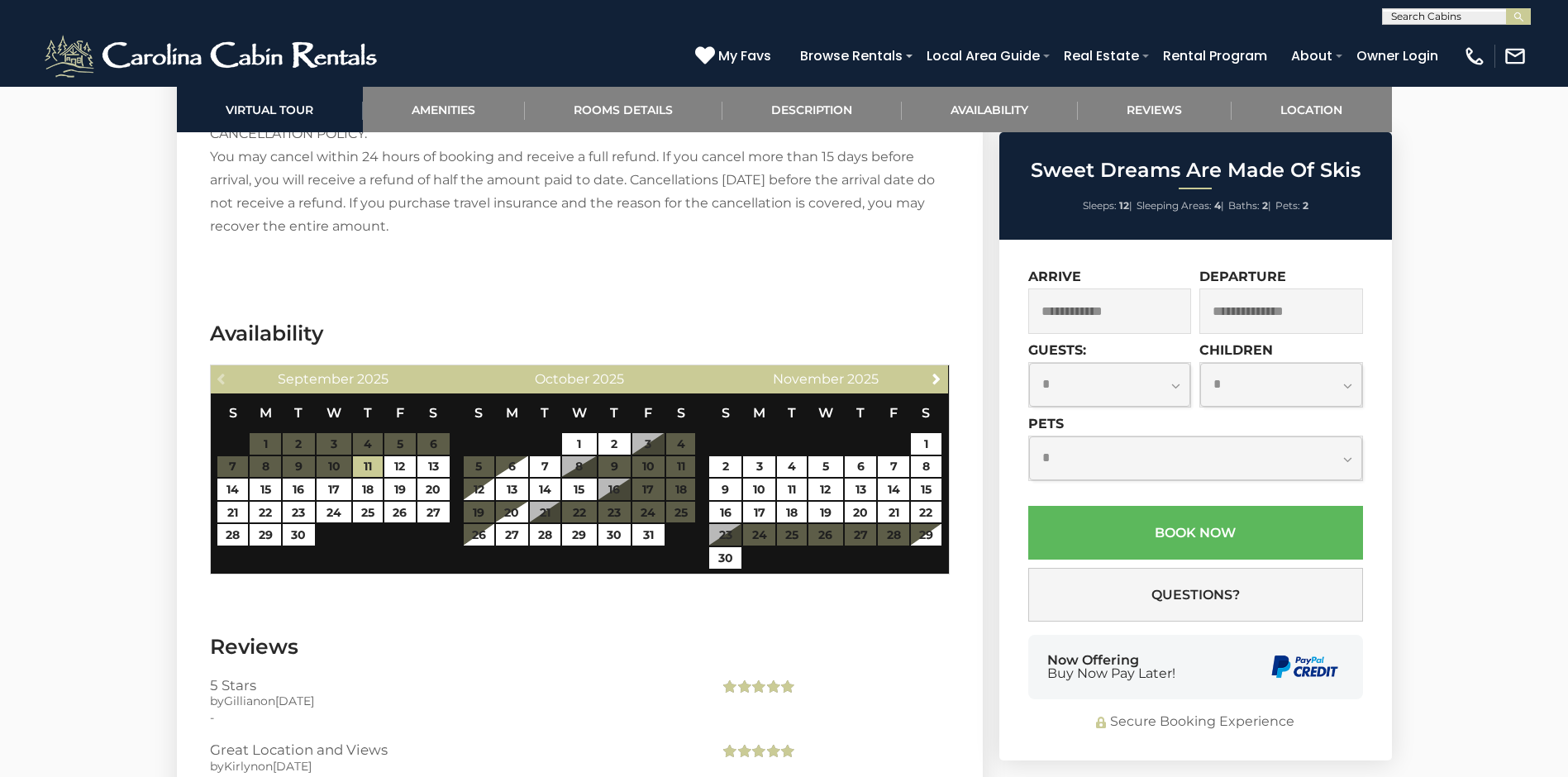
click at [870, 493] on table "S M T W T F S 1 2 3 4 5 6 7 8 9 10 11 12 13 14 15 16 17 18 19 20 21 22 23 24 25…" at bounding box center [825, 481] width 234 height 176
click at [844, 501] on table "S M T W T F S 1 2 3 4 5 6 7 8 9 10 11 12 13 14 15 16 17 18 19 20 21 22 23 24 25…" at bounding box center [825, 481] width 234 height 176
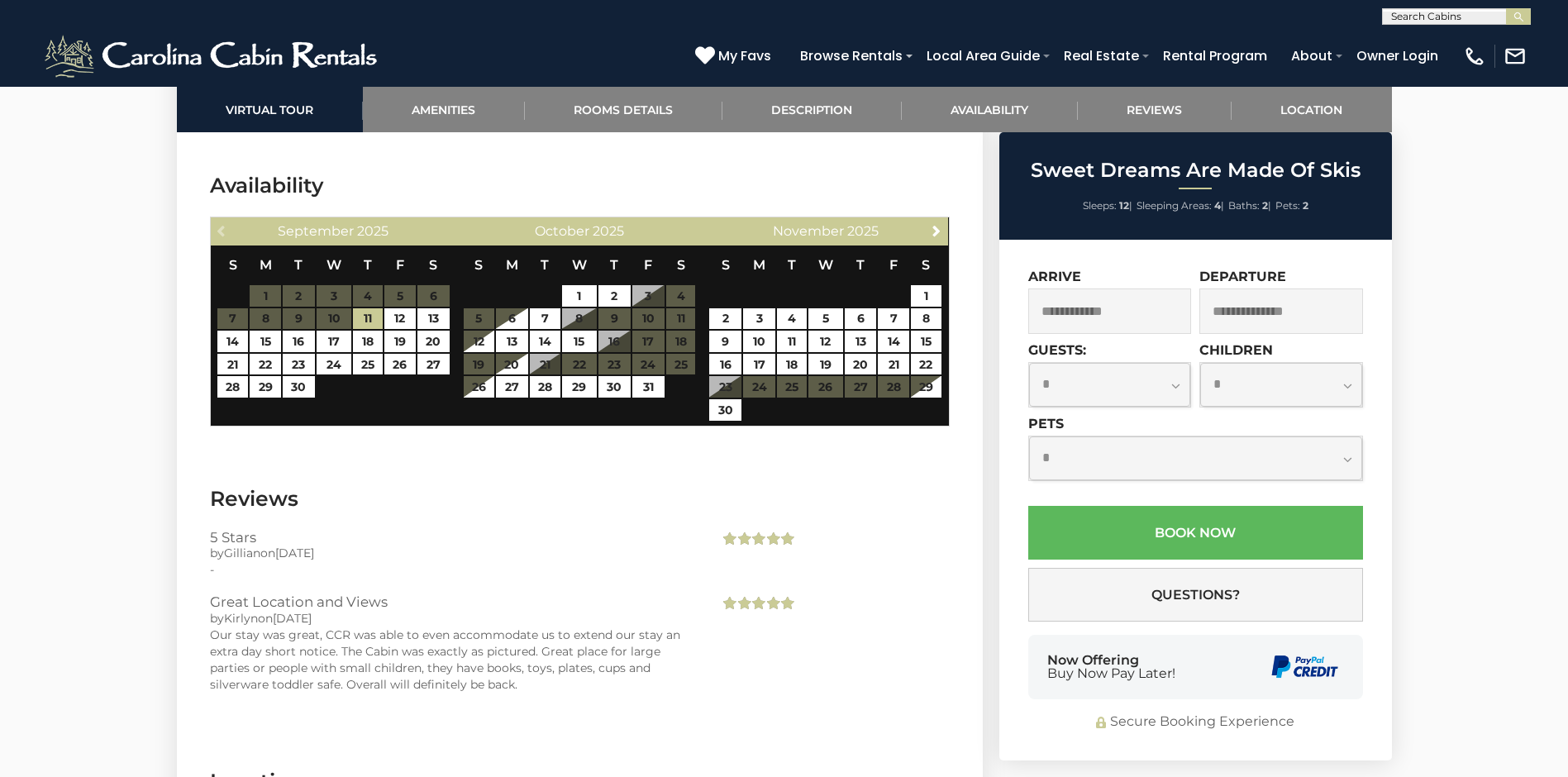
scroll to position [3200, 0]
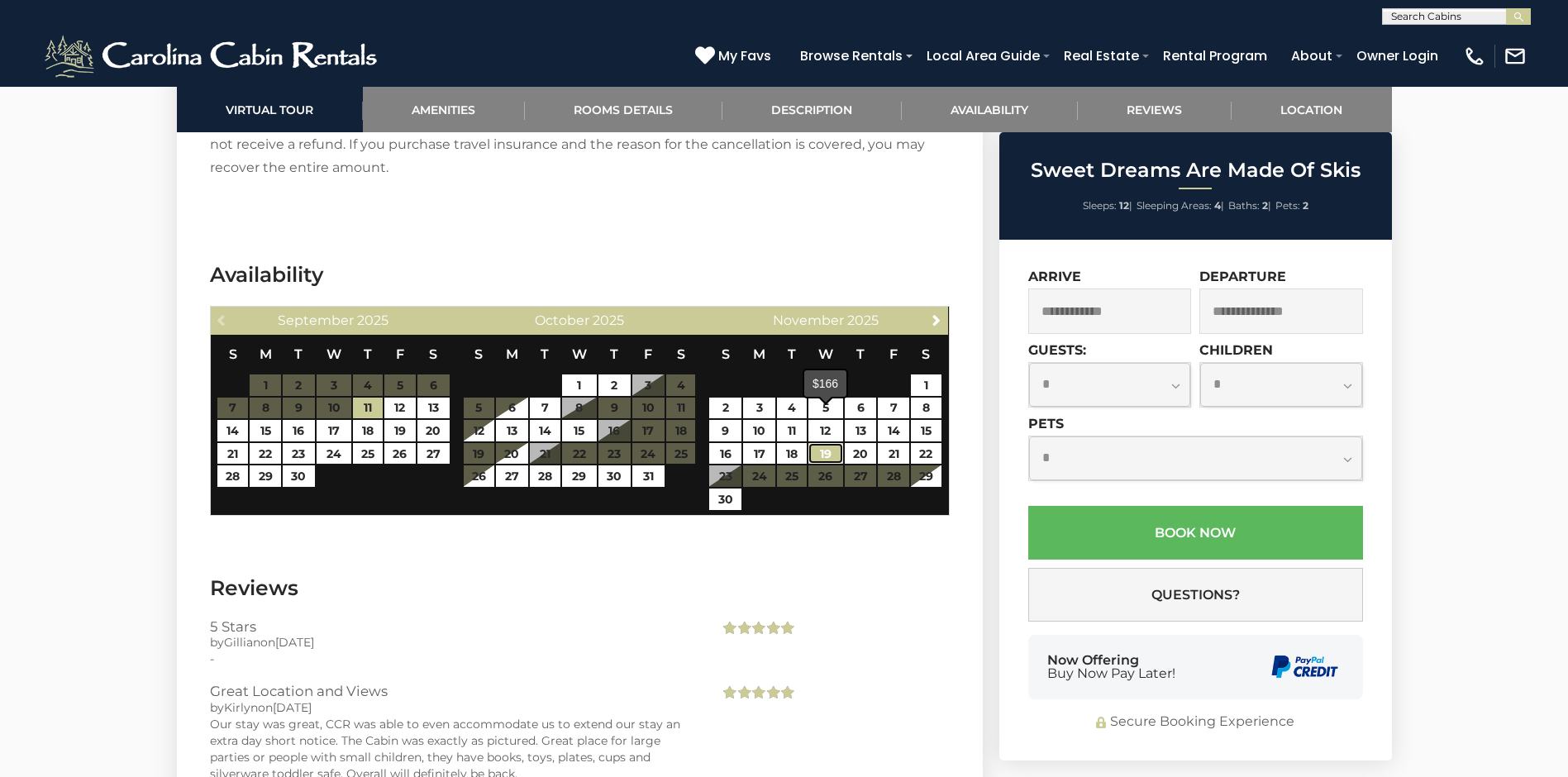
click at [826, 443] on link "19" at bounding box center [826, 453] width 35 height 21
type input "**********"
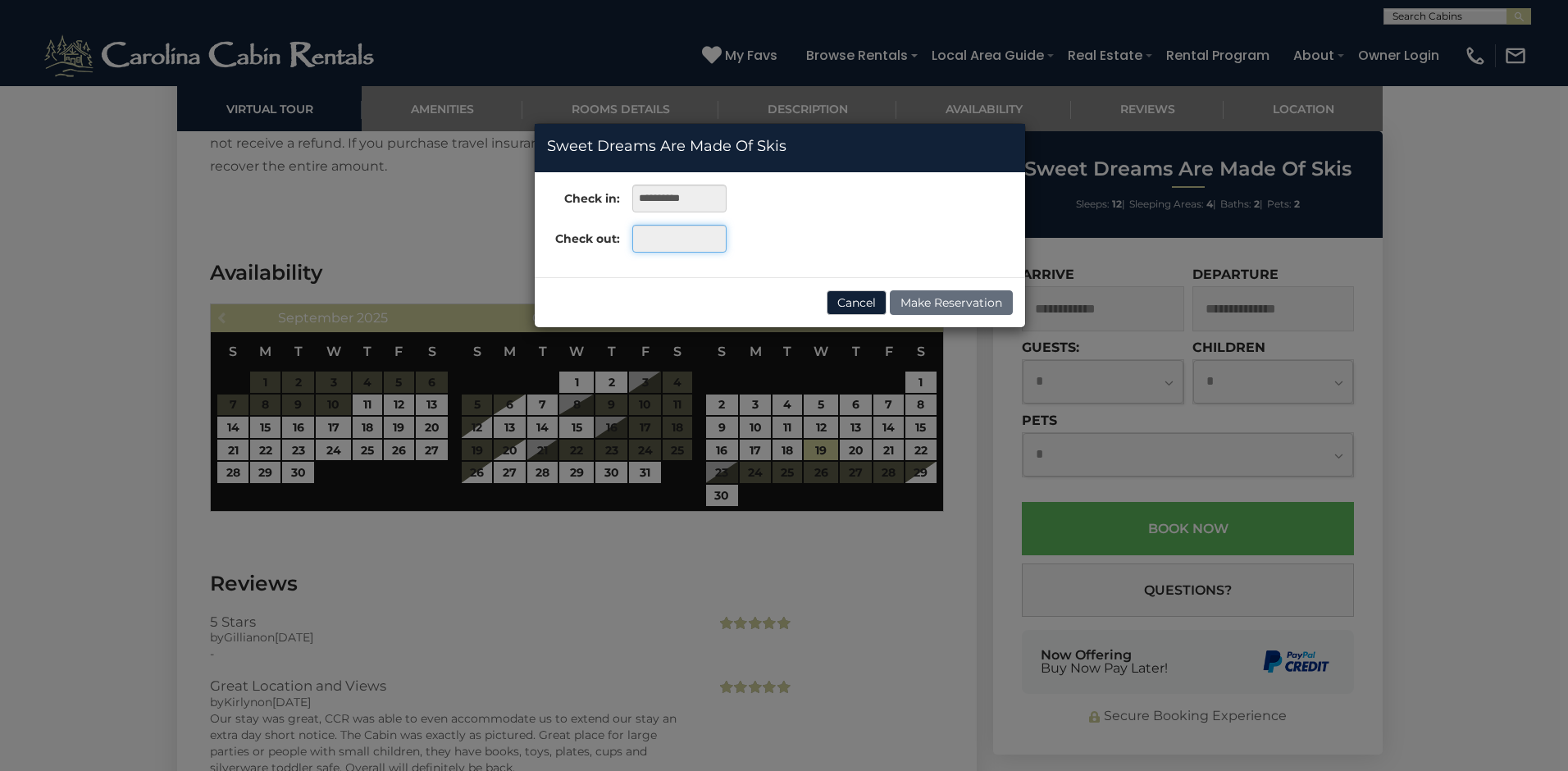
click at [669, 236] on input "text" at bounding box center [679, 238] width 94 height 28
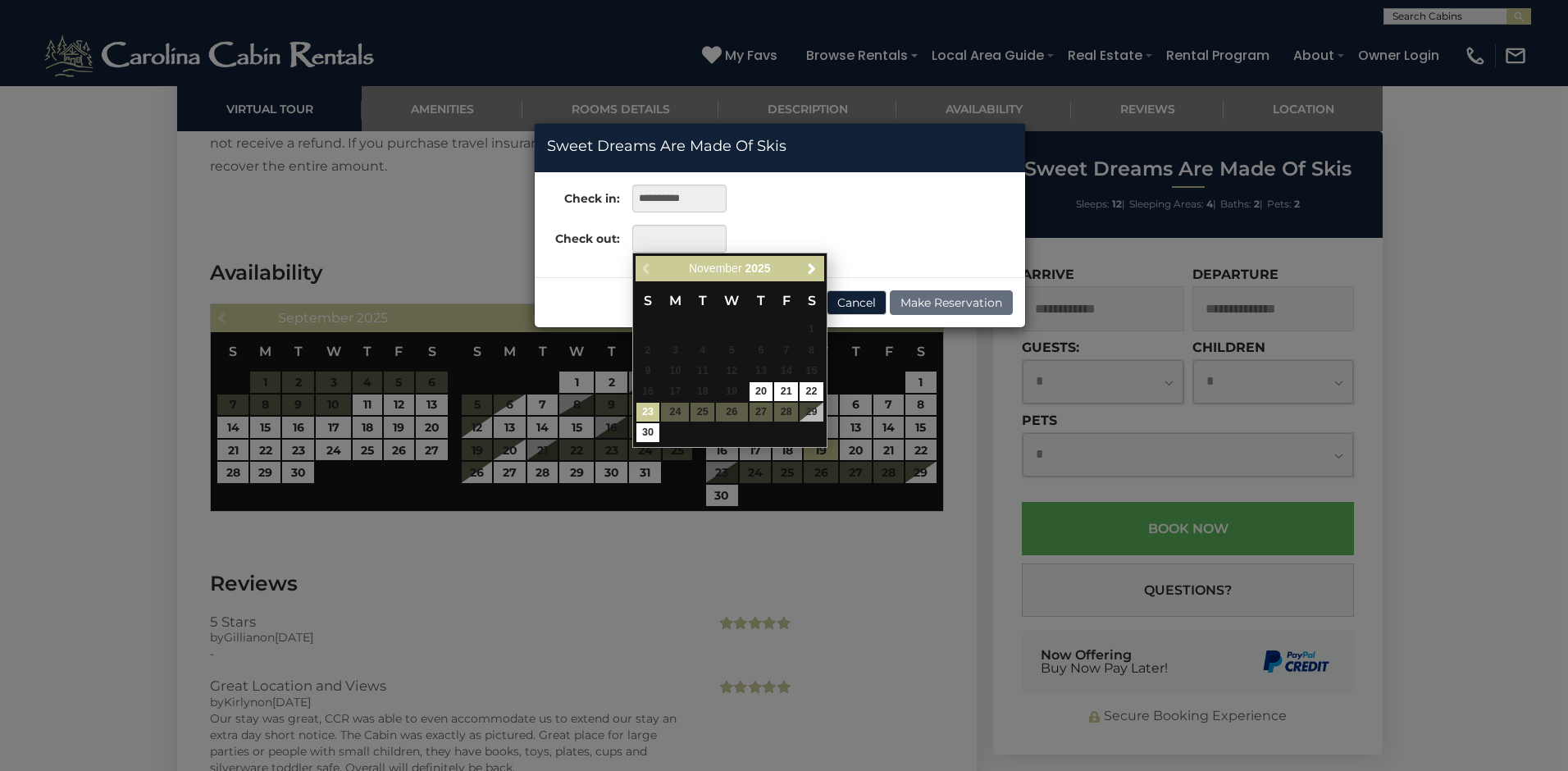
click at [648, 404] on link "23" at bounding box center [648, 412] width 24 height 19
type input "**********"
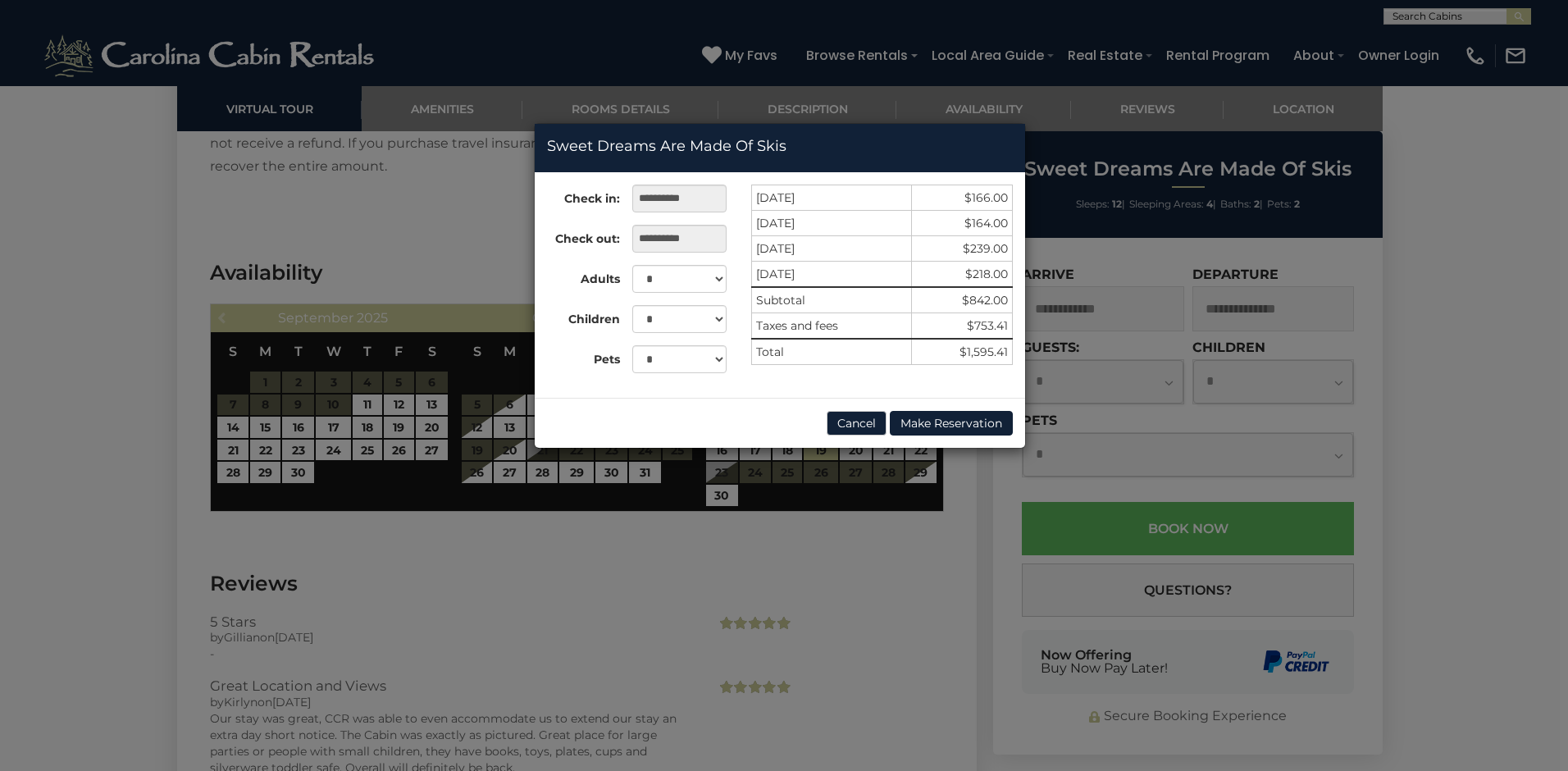
click at [1434, 332] on div "**********" at bounding box center [784, 385] width 1568 height 771
